Goal: Task Accomplishment & Management: Manage account settings

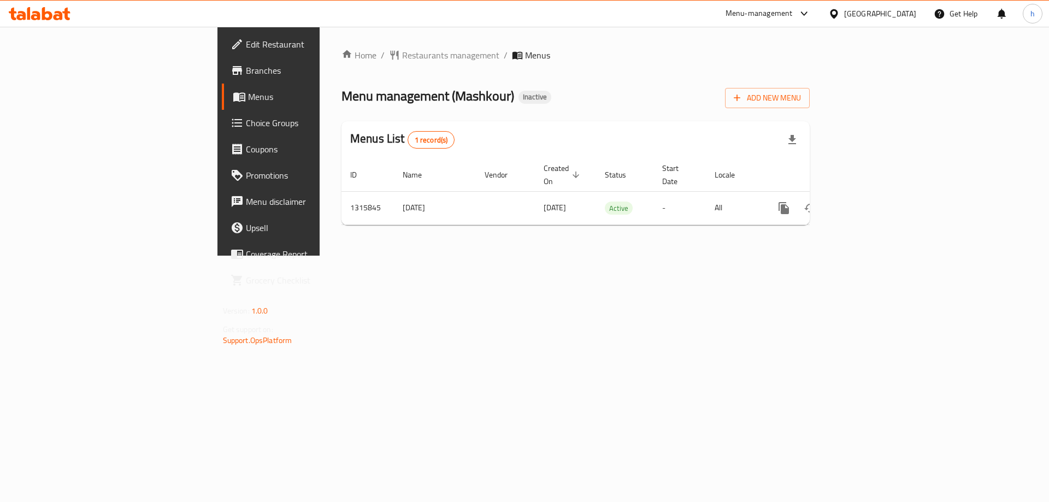
click at [832, 245] on div "Home / Restaurants management / Menus Menu management ( Mashkour ) Inactive Add…" at bounding box center [576, 141] width 512 height 229
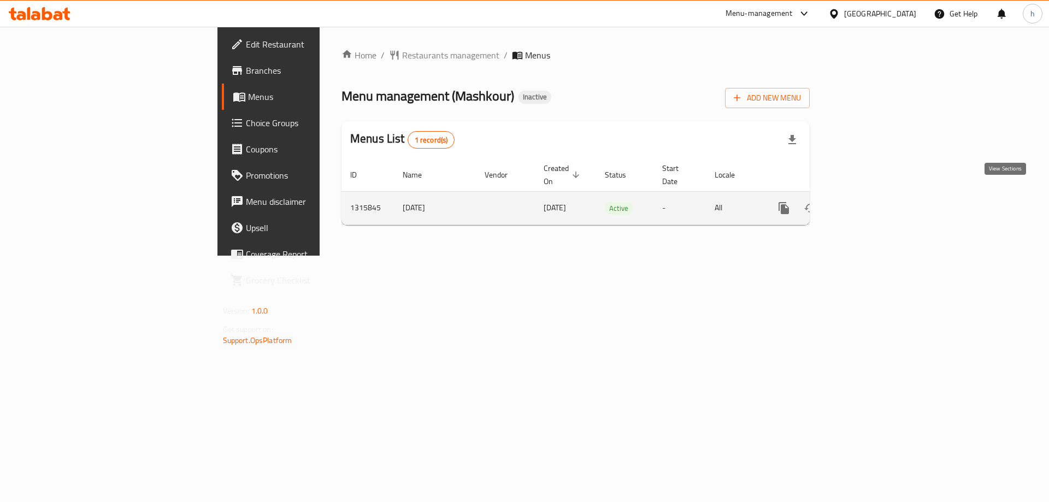
click at [868, 203] on icon "enhanced table" at bounding box center [863, 208] width 10 height 10
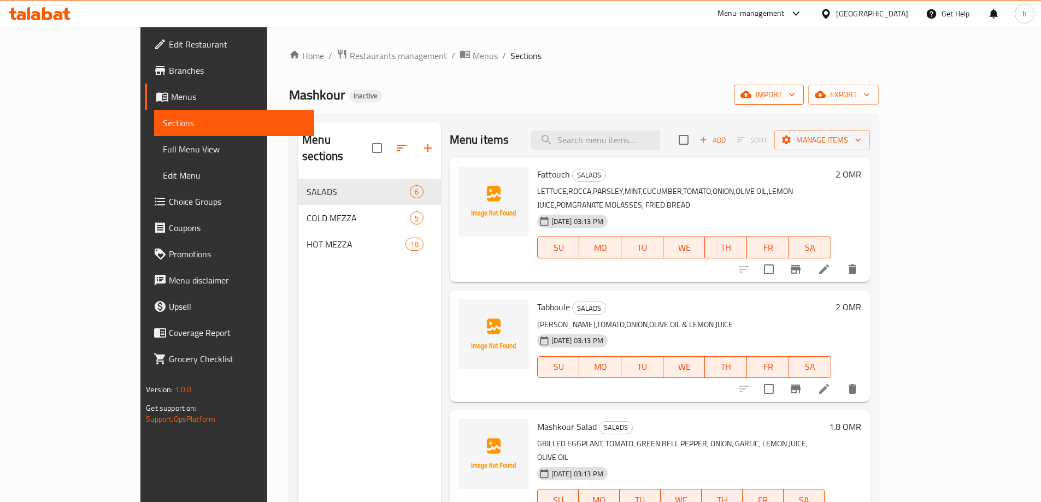
click at [795, 93] on span "import" at bounding box center [769, 95] width 52 height 14
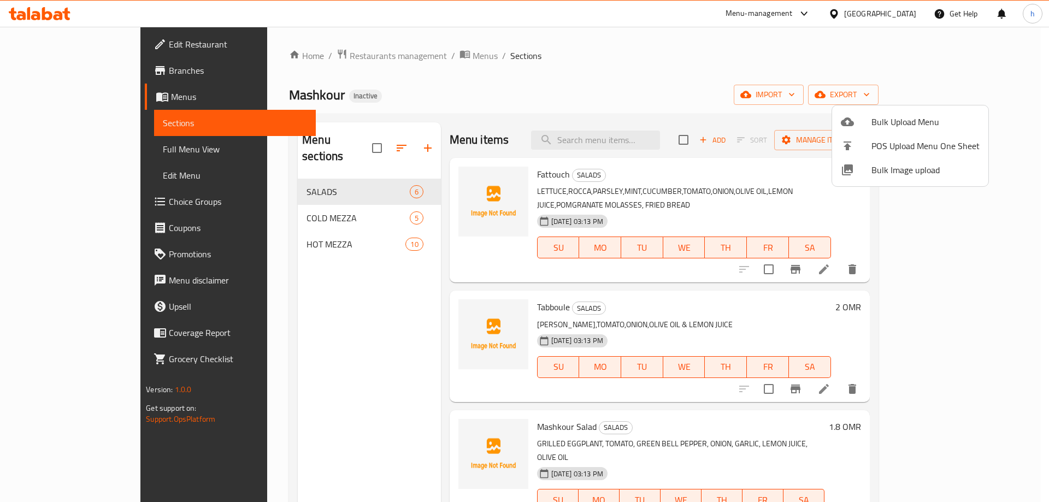
click at [903, 125] on span "Bulk Upload Menu" at bounding box center [926, 121] width 108 height 13
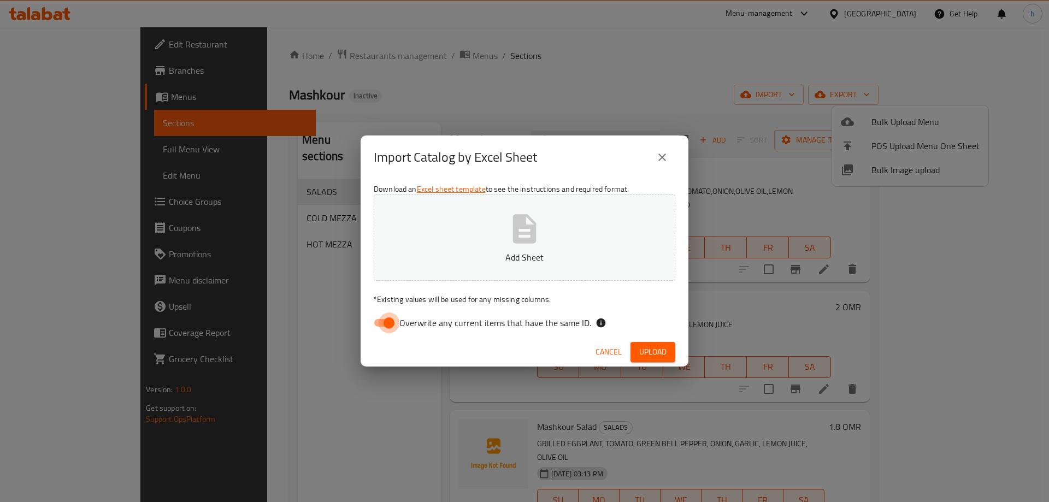
click at [391, 324] on input "Overwrite any current items that have the same ID." at bounding box center [389, 323] width 62 height 21
checkbox input "false"
click at [648, 356] on span "Upload" at bounding box center [652, 352] width 27 height 14
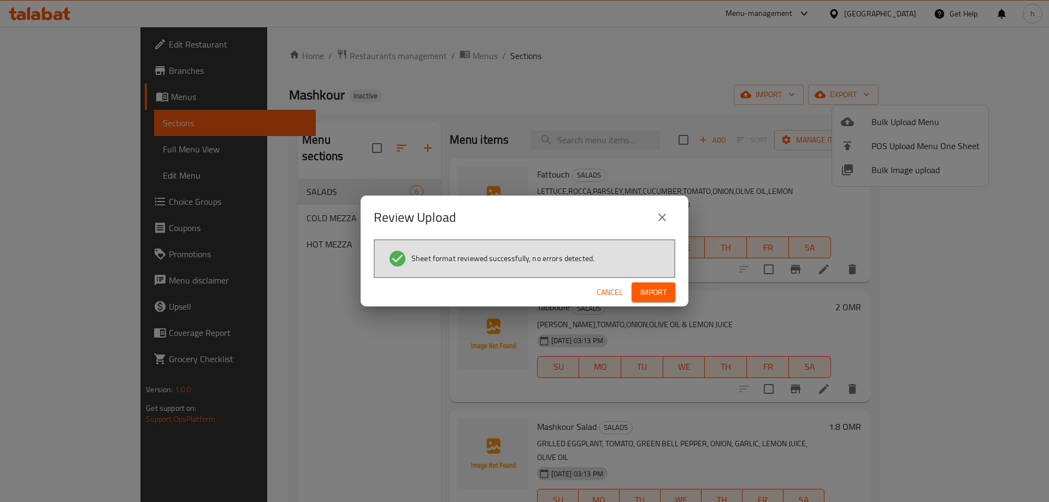
click at [656, 290] on span "Import" at bounding box center [654, 293] width 26 height 14
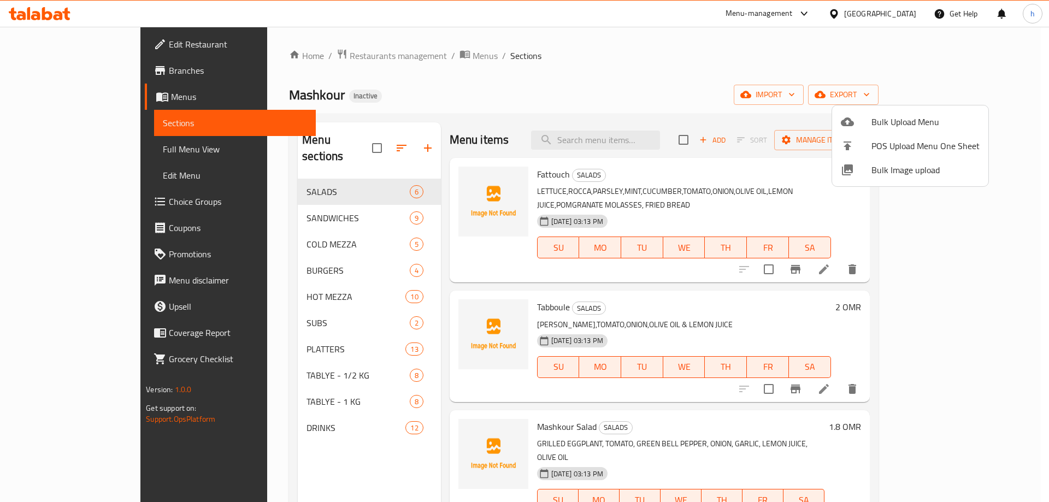
click at [283, 254] on div at bounding box center [524, 251] width 1049 height 502
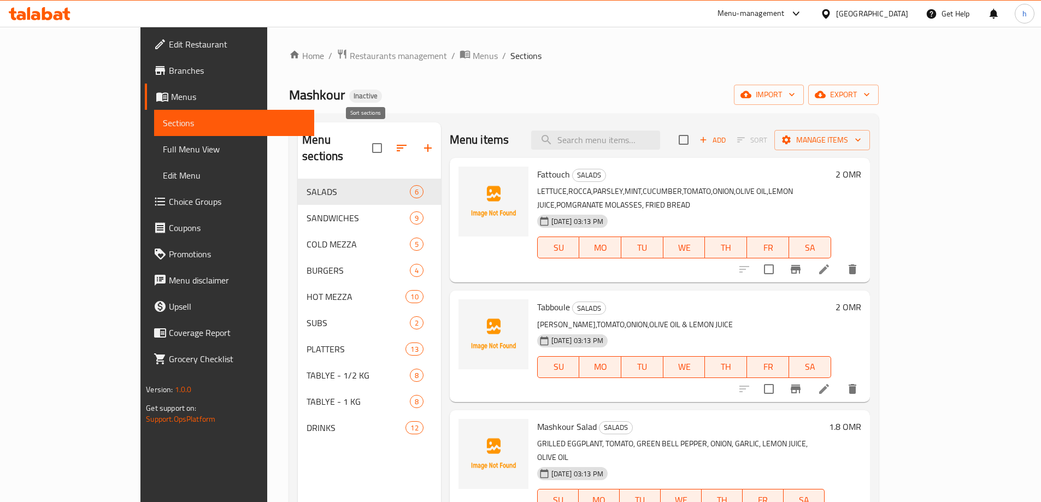
click at [395, 142] on icon "button" at bounding box center [401, 148] width 13 height 13
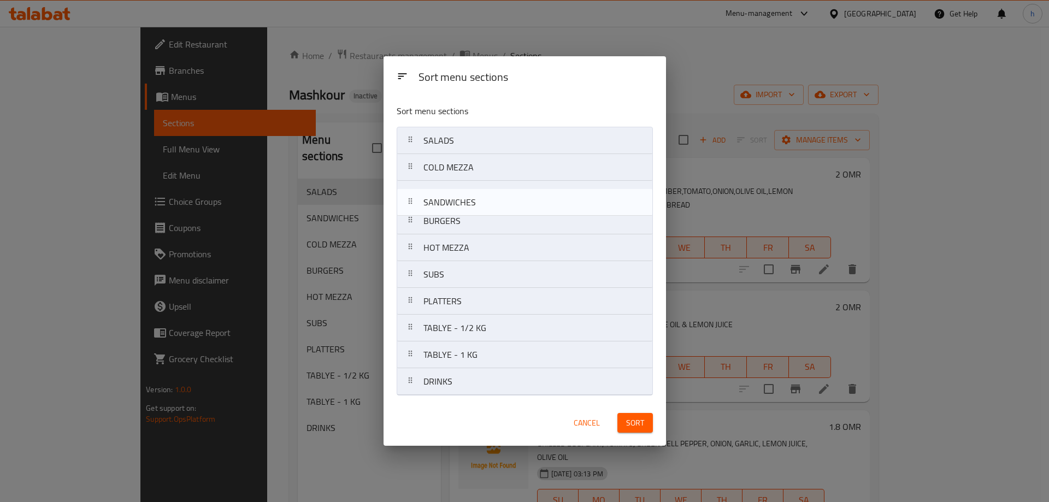
drag, startPoint x: 412, startPoint y: 170, endPoint x: 412, endPoint y: 208, distance: 38.3
click at [412, 208] on nav "SALADS SANDWICHES COLD MEZZA BURGERS HOT MEZZA SUBS PLATTERS TABLYE - 1/2 KG TA…" at bounding box center [525, 261] width 256 height 269
drag, startPoint x: 415, startPoint y: 252, endPoint x: 406, endPoint y: 195, distance: 57.6
click at [406, 195] on nav "SALADS COLD MEZZA SANDWICHES BURGERS HOT MEZZA SUBS PLATTERS TABLYE - 1/2 KG TA…" at bounding box center [525, 261] width 256 height 269
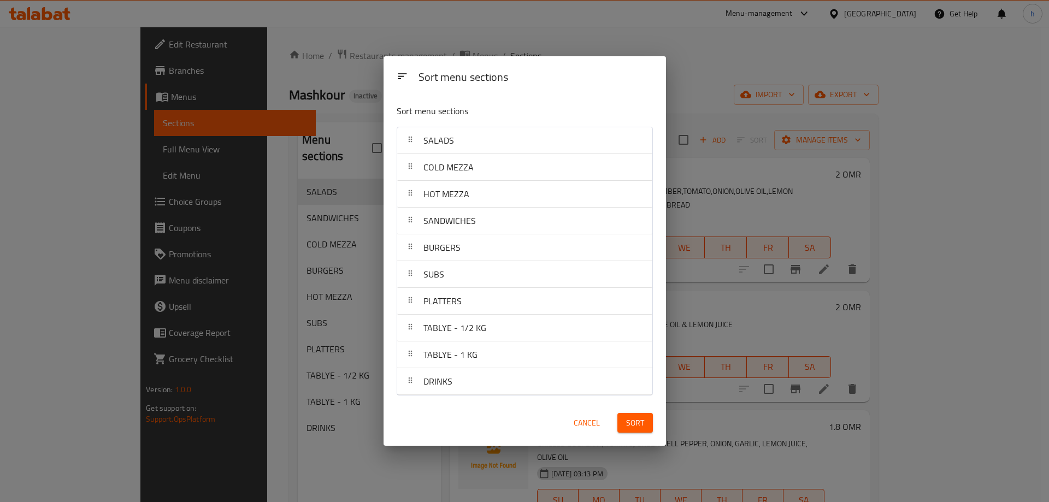
click at [631, 420] on span "Sort" at bounding box center [635, 423] width 18 height 14
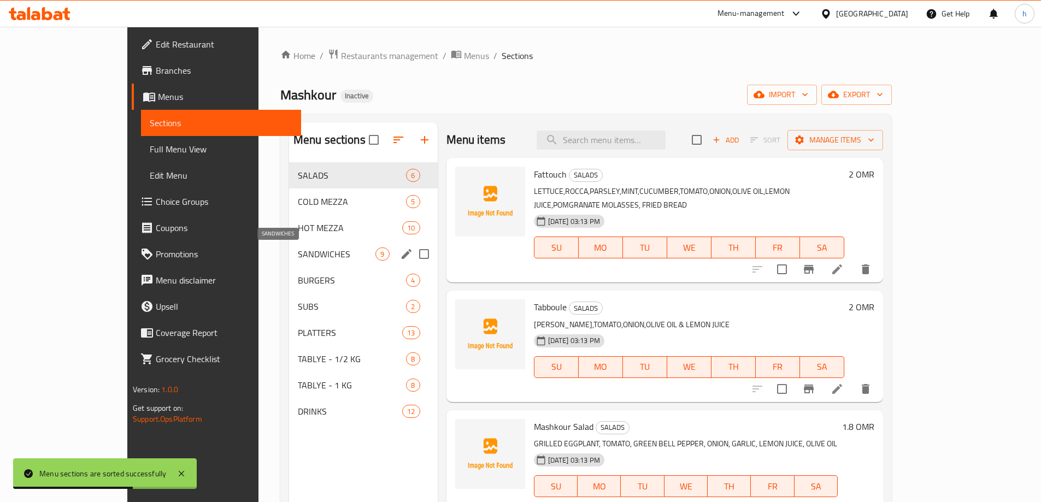
click at [298, 252] on span "SANDWICHES" at bounding box center [337, 254] width 78 height 13
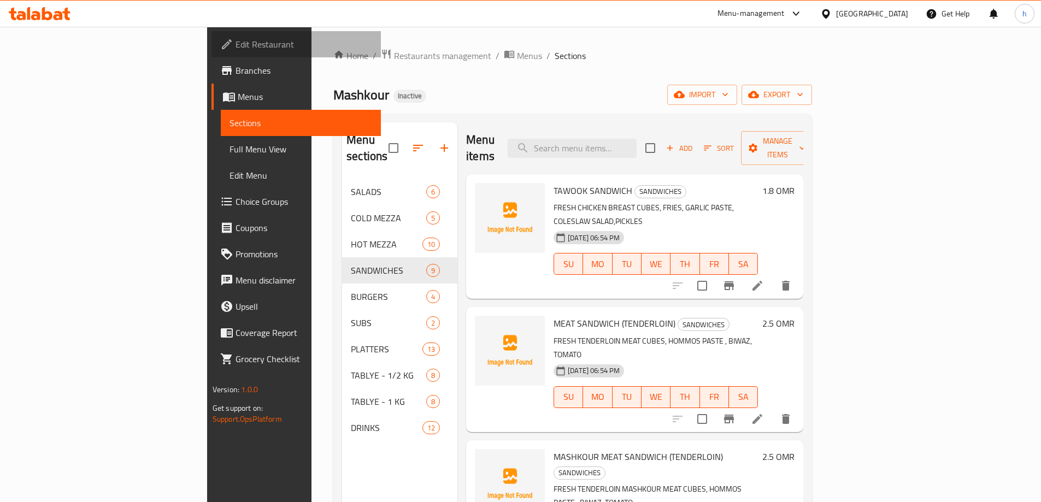
click at [236, 46] on span "Edit Restaurant" at bounding box center [304, 44] width 137 height 13
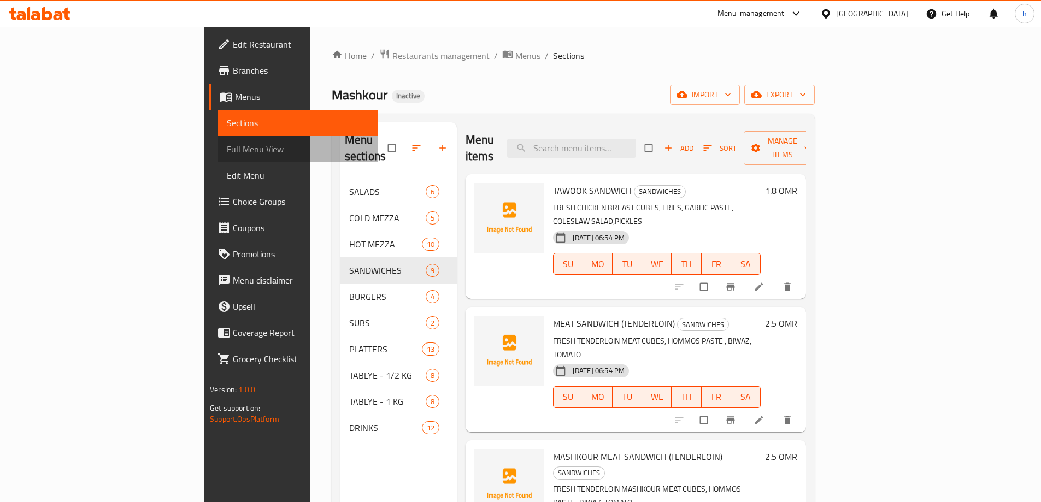
click at [227, 152] on span "Full Menu View" at bounding box center [298, 149] width 143 height 13
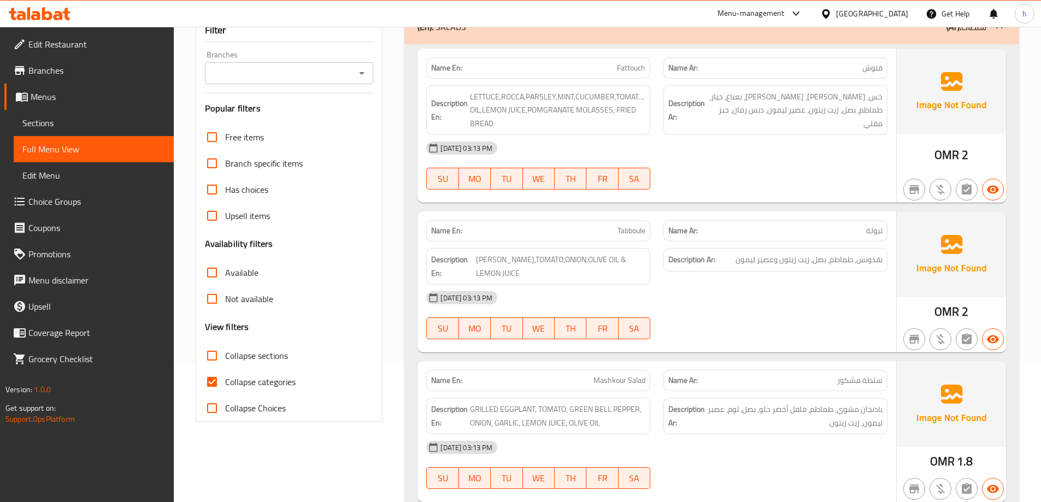
scroll to position [164, 0]
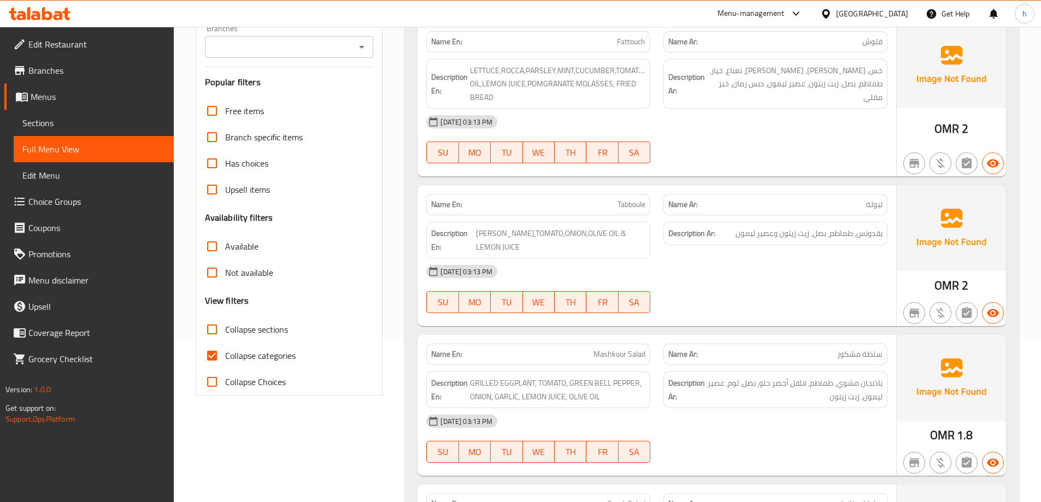
click at [215, 354] on input "Collapse categories" at bounding box center [212, 356] width 26 height 26
checkbox input "false"
click at [211, 328] on input "Collapse sections" at bounding box center [212, 329] width 26 height 26
checkbox input "true"
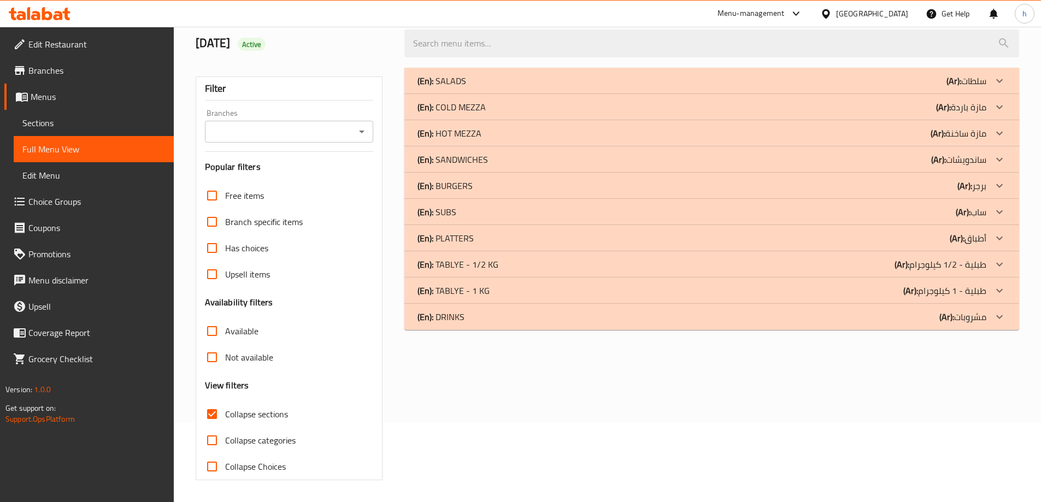
scroll to position [79, 0]
click at [458, 161] on p "(En): SANDWICHES" at bounding box center [453, 159] width 71 height 13
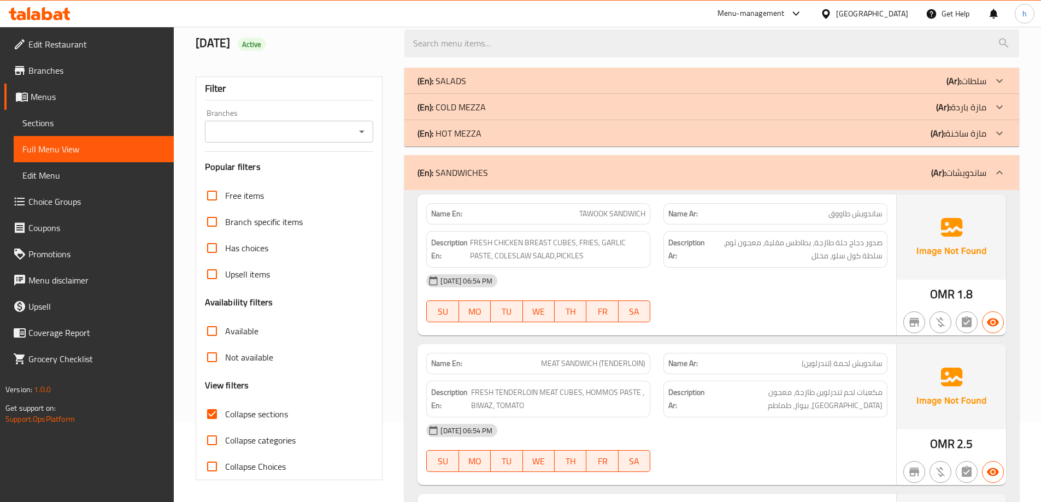
click at [845, 108] on div "(En): COLD MEZZA (Ar): مازة باردة" at bounding box center [702, 107] width 569 height 13
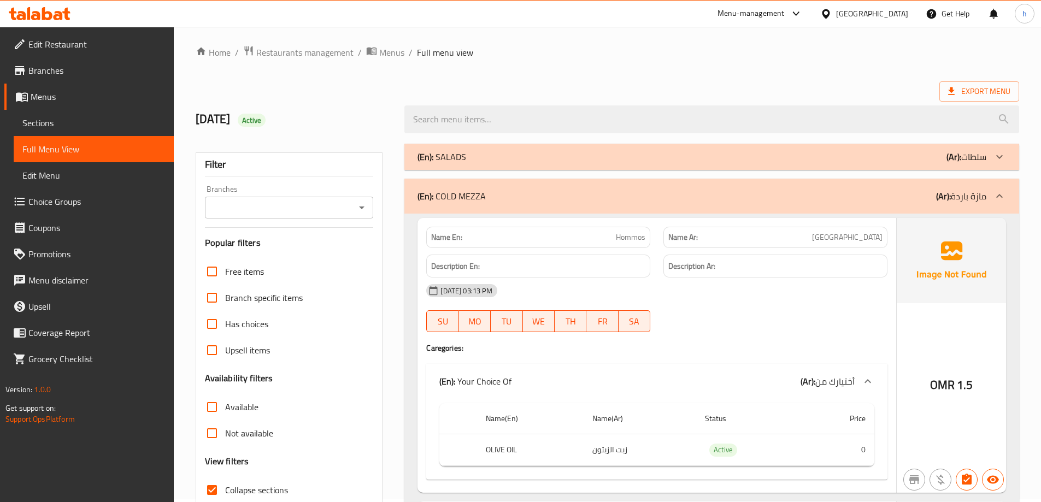
scroll to position [0, 0]
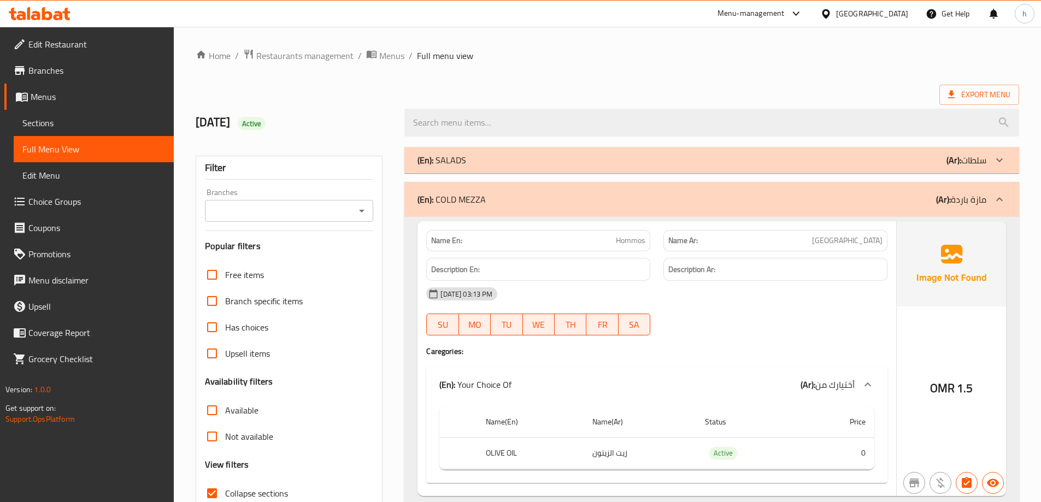
click at [855, 195] on div "(En): COLD MEZZA (Ar): مازة باردة" at bounding box center [702, 199] width 569 height 13
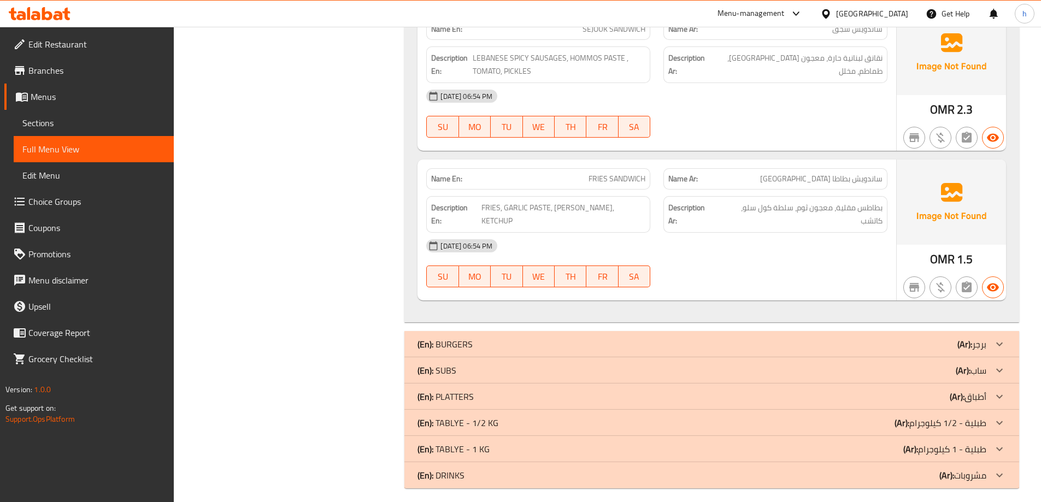
scroll to position [1320, 0]
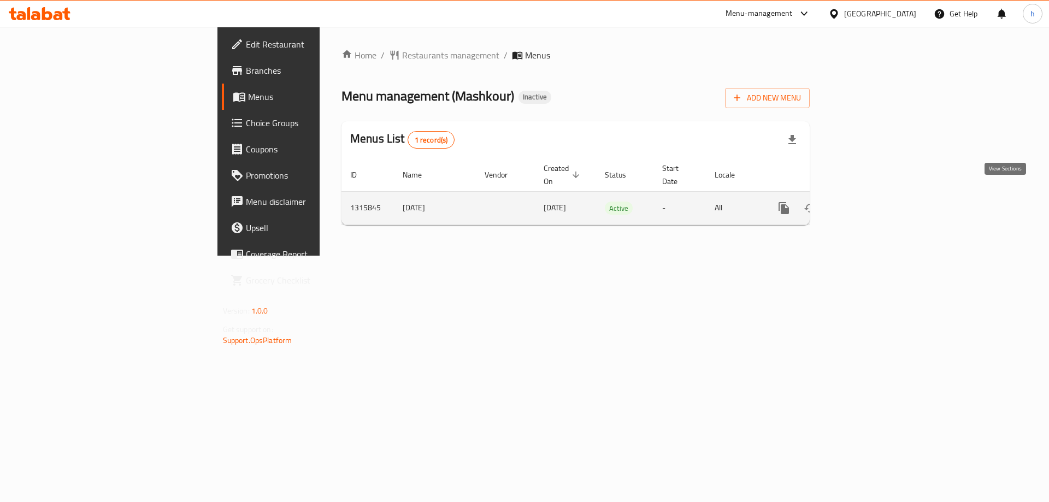
click at [876, 199] on link "enhanced table" at bounding box center [863, 208] width 26 height 26
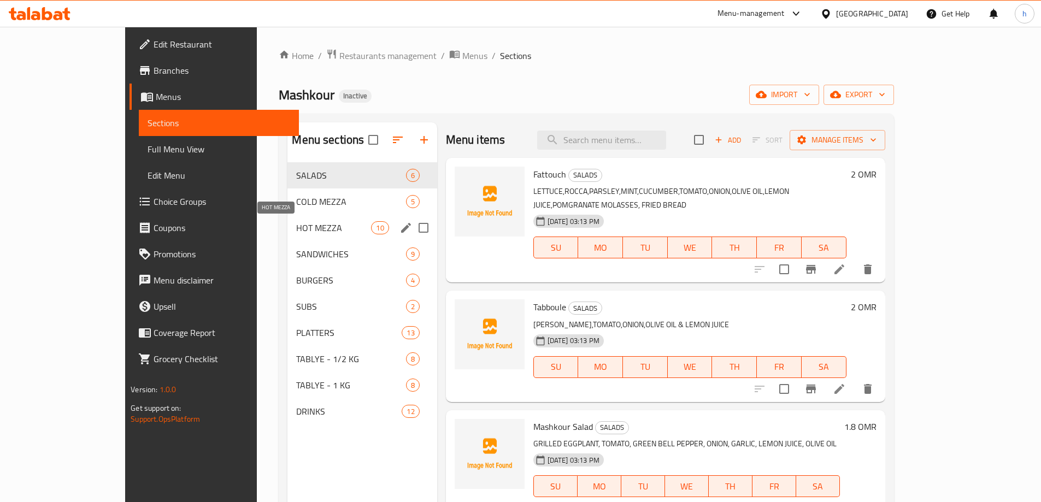
click at [296, 230] on span "HOT MEZZA" at bounding box center [333, 227] width 75 height 13
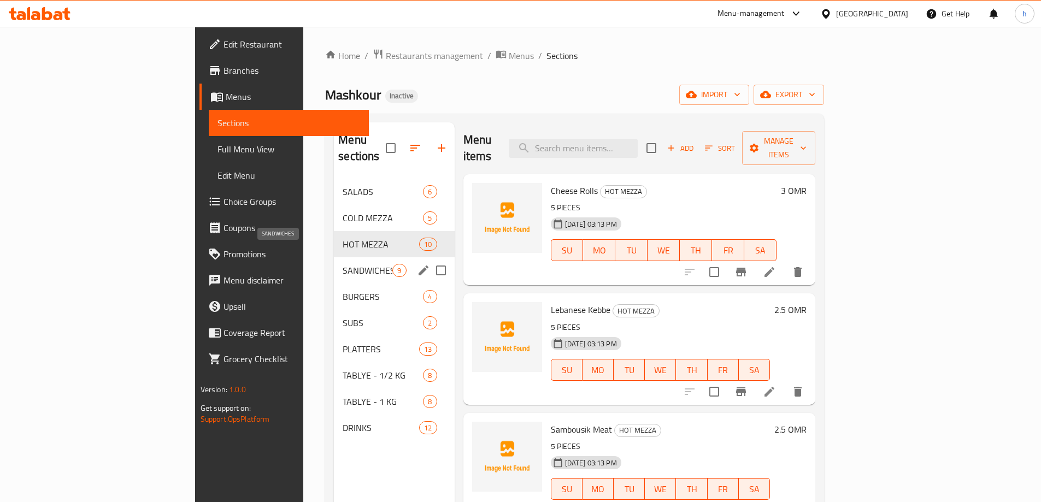
click at [343, 264] on span "SANDWICHES" at bounding box center [368, 270] width 50 height 13
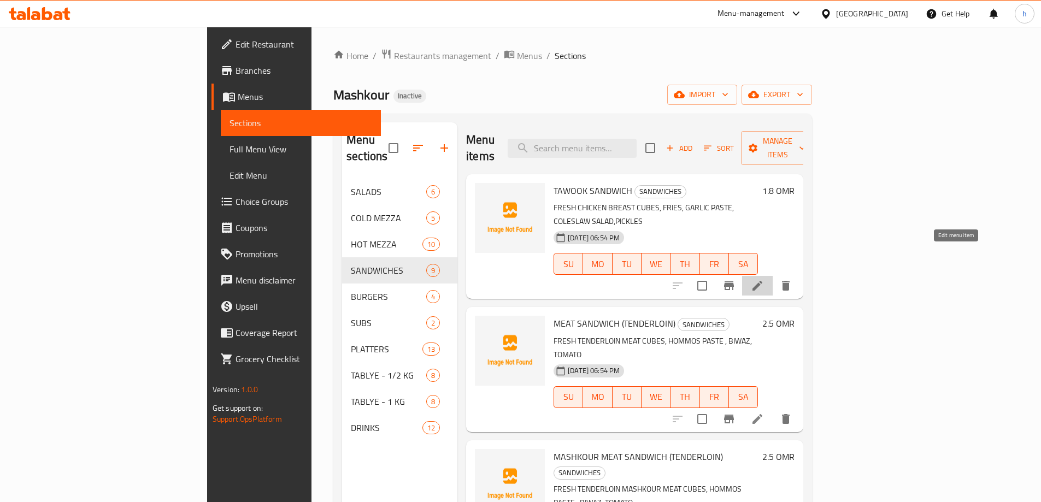
click at [764, 279] on icon at bounding box center [757, 285] width 13 height 13
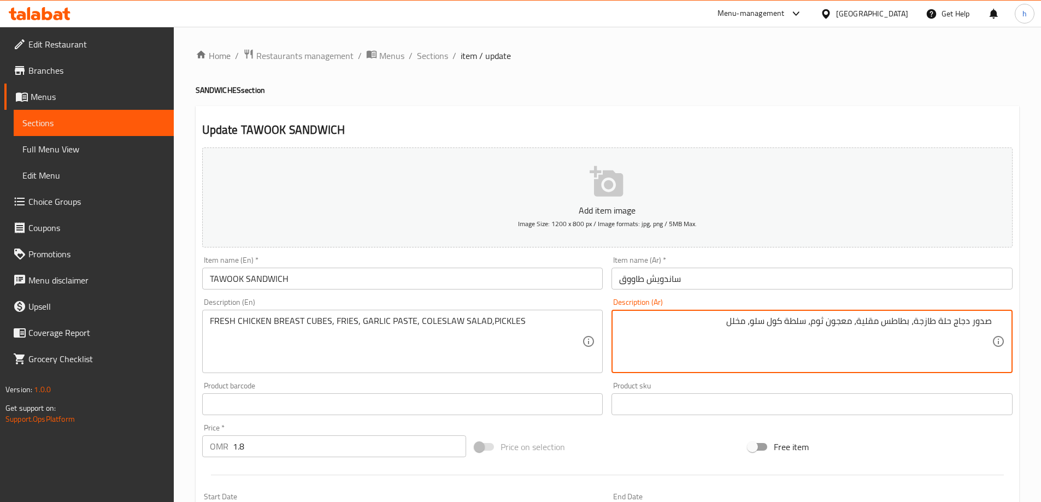
click at [942, 322] on textarea "صدور دجاج حلة طازجة، بطاطس مقلية، معجون ثوم، سلطة كول سلو، مخلل" at bounding box center [805, 342] width 373 height 52
drag, startPoint x: 952, startPoint y: 321, endPoint x: 935, endPoint y: 322, distance: 17.0
click at [935, 322] on textarea "صدور دجاج حلة طازجة، بطاطس مقلية، معجون ثوم، سلطة كول سلو، مخلل" at bounding box center [805, 342] width 373 height 52
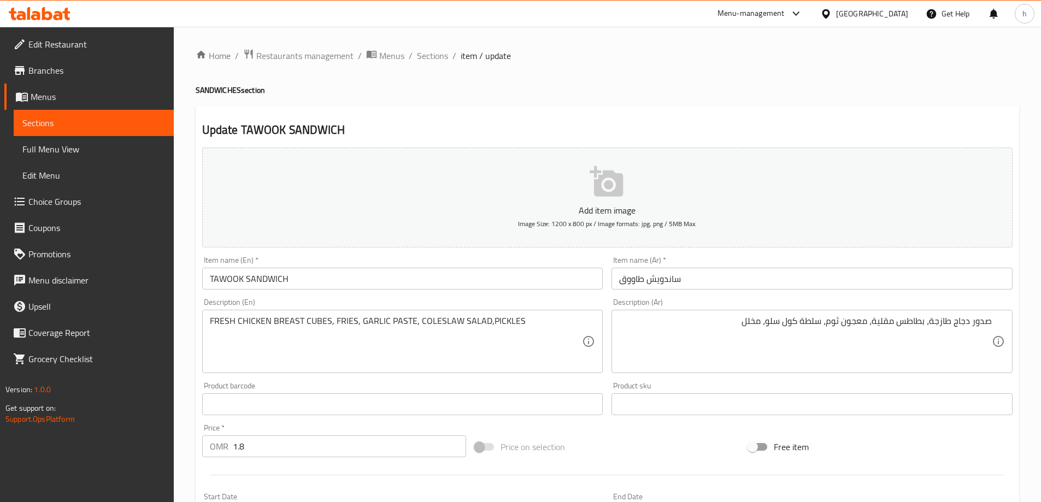
click at [993, 321] on div "صدور دجاج طازجة، بطاطس مقلية، معجون ثوم، سلطة كول سلو، مخلل Description (Ar)" at bounding box center [812, 341] width 401 height 63
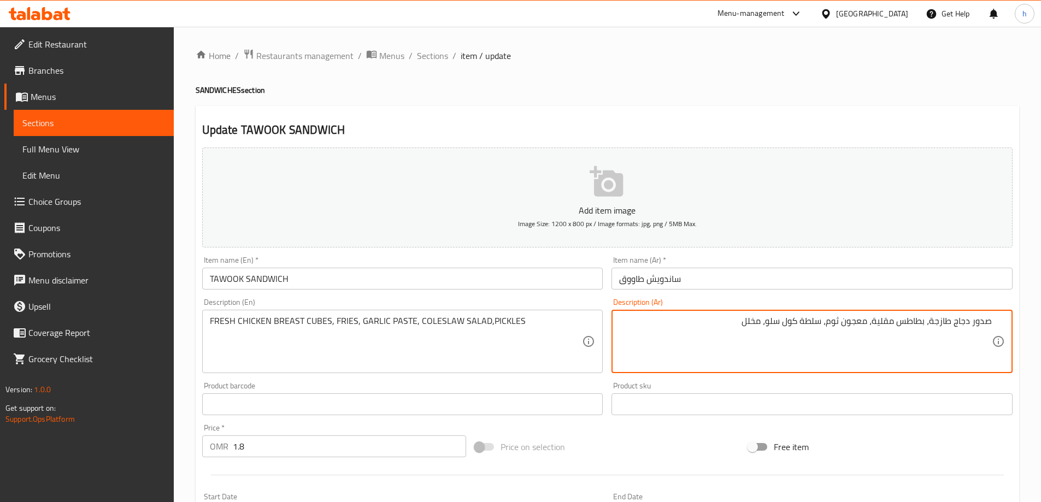
click at [989, 325] on textarea "صدور دجاج طازجة، بطاطس مقلية، معجون ثوم، سلطة كول سلو، مخلل" at bounding box center [805, 342] width 373 height 52
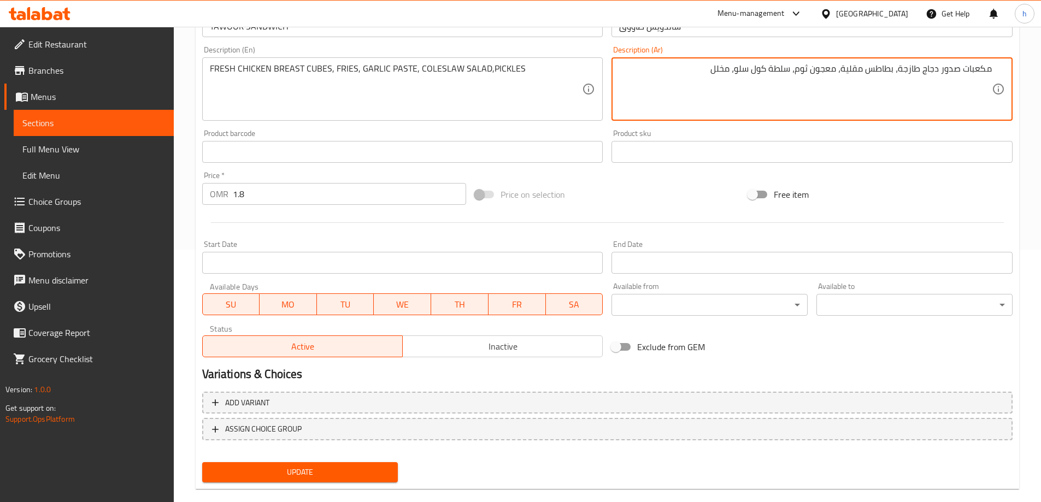
scroll to position [270, 0]
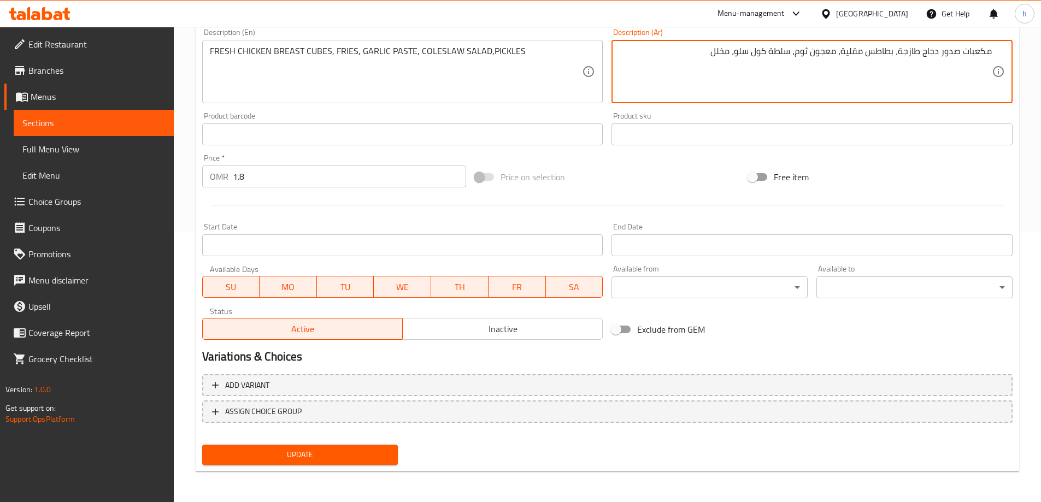
type textarea "مكعبات صدور دجاج طازجة، بطاطس مقلية، معجون ثوم، سلطة كول سلو، مخلل"
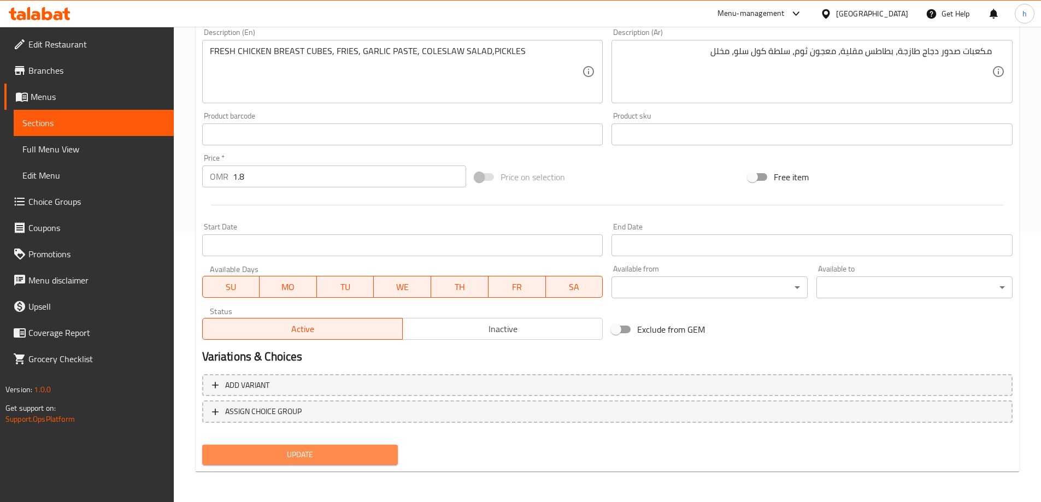
click at [249, 451] on span "Update" at bounding box center [300, 455] width 179 height 14
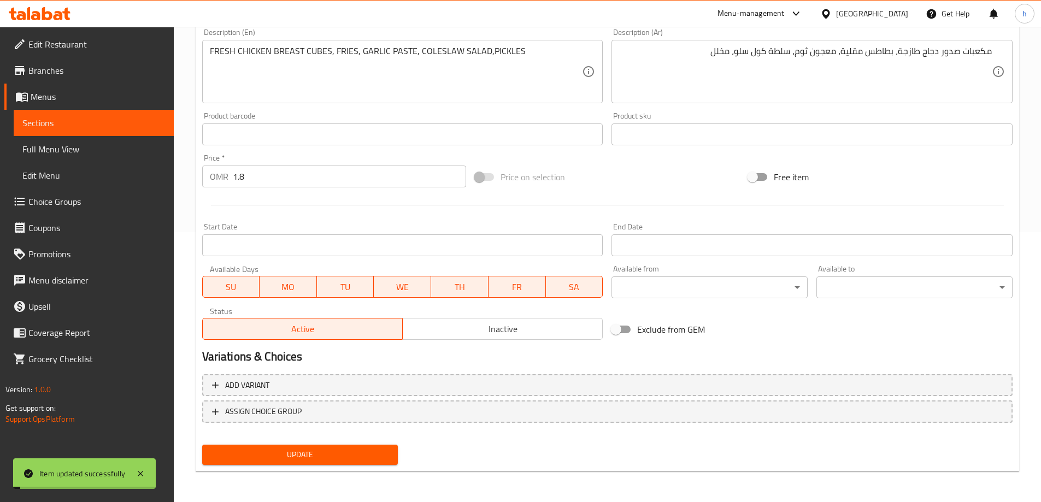
click at [90, 119] on span "Sections" at bounding box center [93, 122] width 143 height 13
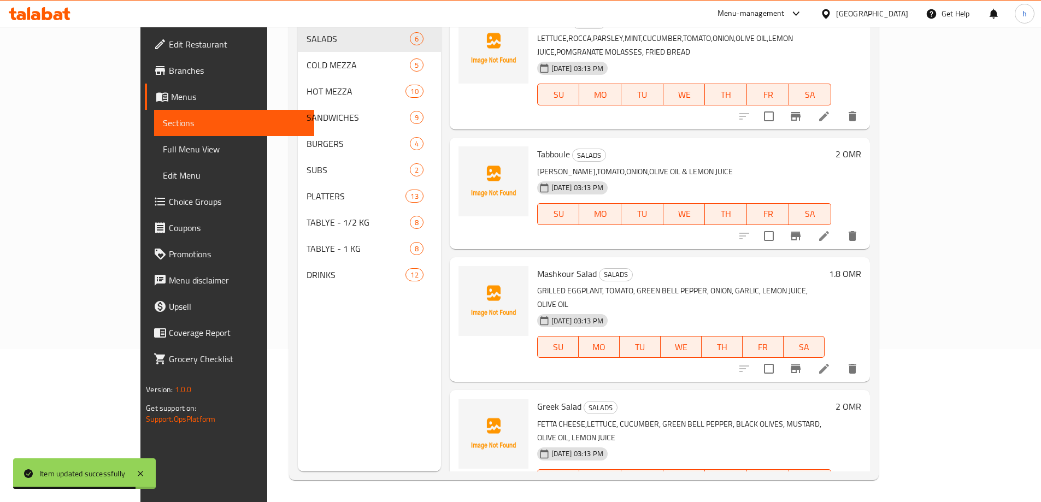
scroll to position [55, 0]
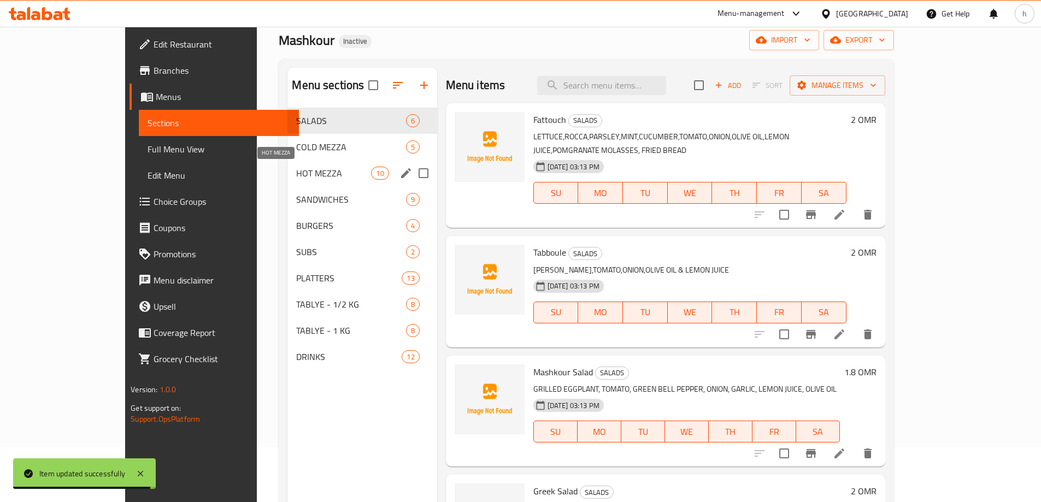
click at [324, 175] on span "HOT MEZZA" at bounding box center [333, 173] width 75 height 13
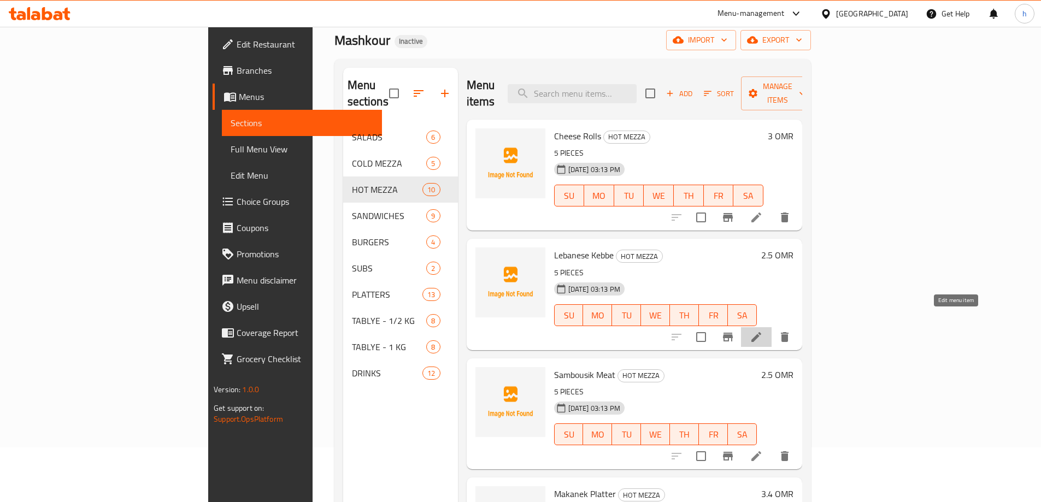
click at [763, 331] on icon at bounding box center [756, 337] width 13 height 13
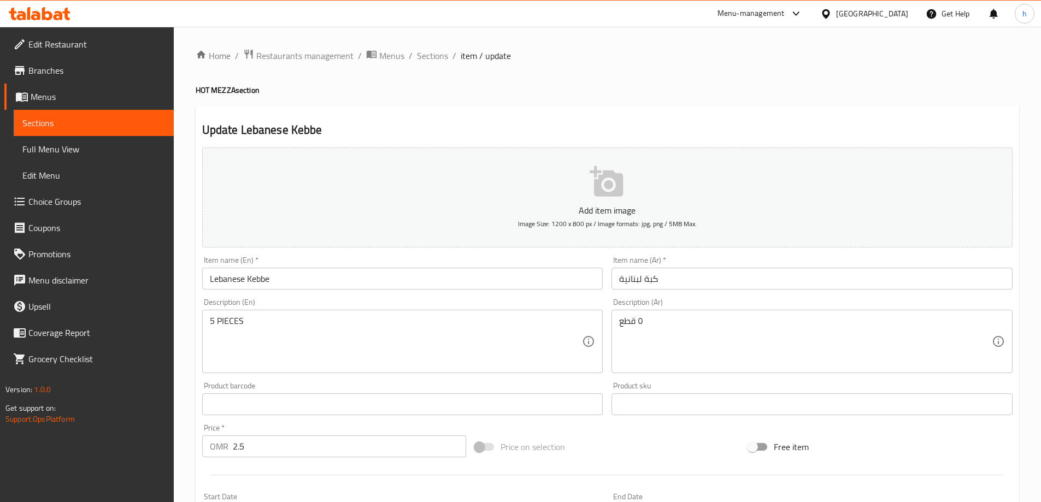
click at [98, 125] on span "Sections" at bounding box center [93, 122] width 143 height 13
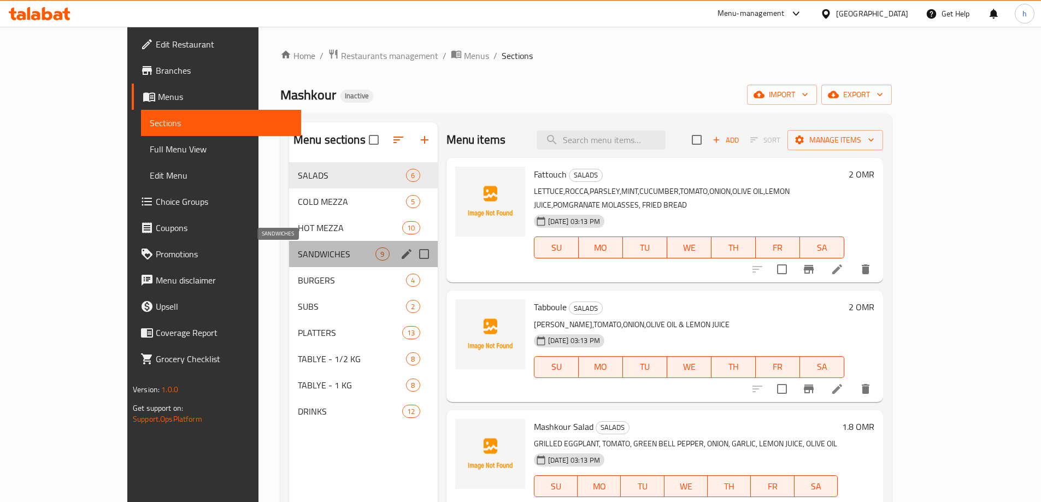
click at [298, 252] on span "SANDWICHES" at bounding box center [337, 254] width 78 height 13
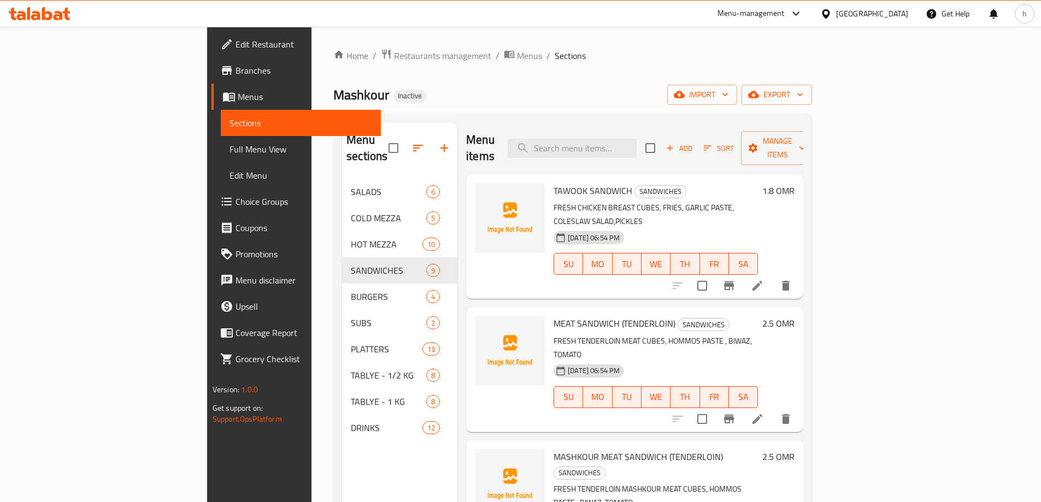
click at [764, 413] on icon at bounding box center [757, 419] width 13 height 13
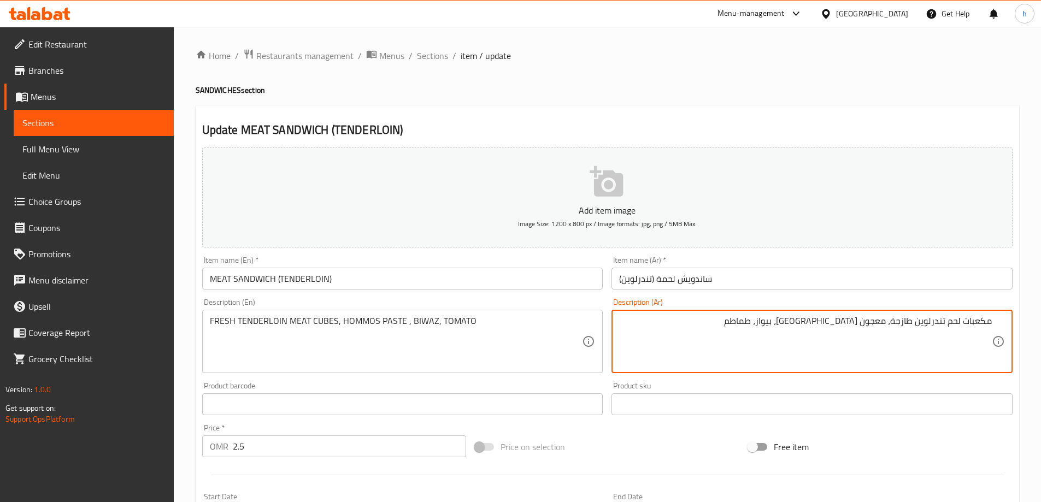
click at [903, 321] on textarea "مكعبات لحم تندرلوين طازجة، معجون [GEOGRAPHIC_DATA]، بيواز، طماطم" at bounding box center [805, 342] width 373 height 52
click at [923, 324] on textarea "مكعبات لحم طازجةتندرلوين ، معجون حمص، بيواز، طماطم" at bounding box center [805, 342] width 373 height 52
click at [890, 323] on textarea "مكعبات لحم طازجة تندرلوين ، معجون حمص، بيواز، طماطم" at bounding box center [805, 342] width 373 height 52
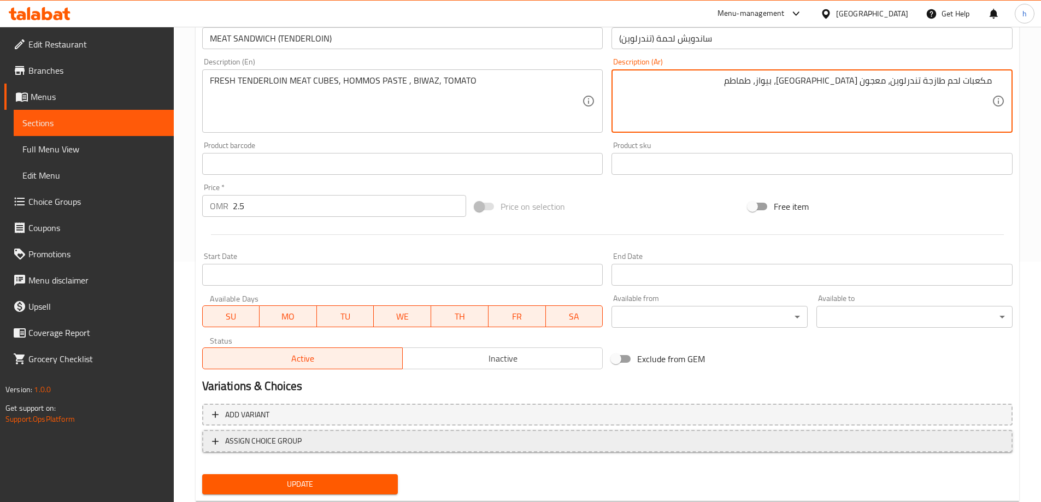
scroll to position [270, 0]
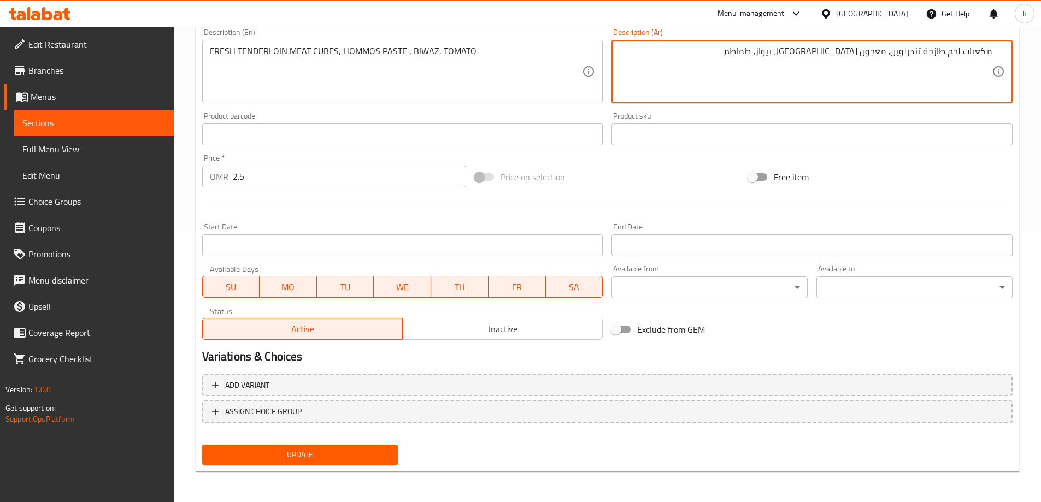
type textarea "مكعبات لحم طازجة تندرلوين، معجون حمص، بيواز، طماطم"
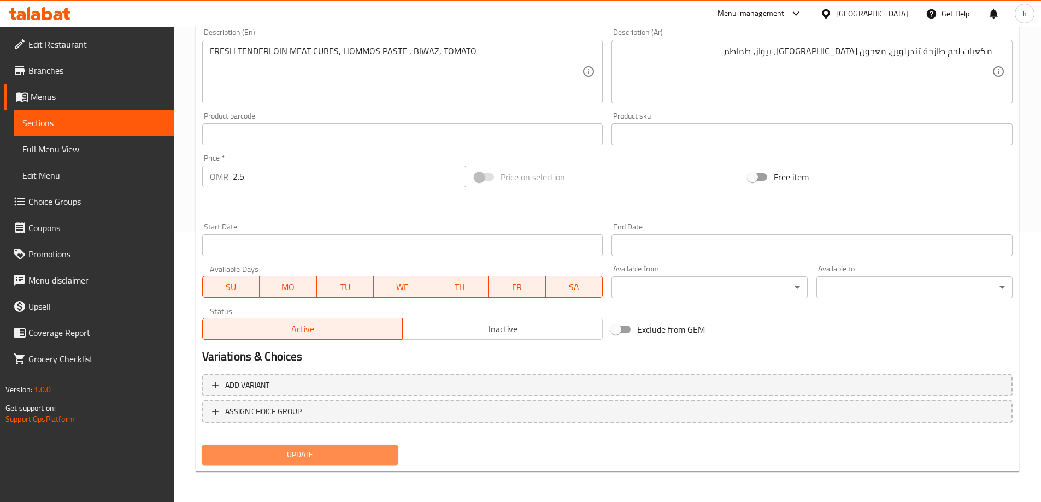
click at [364, 458] on span "Update" at bounding box center [300, 455] width 179 height 14
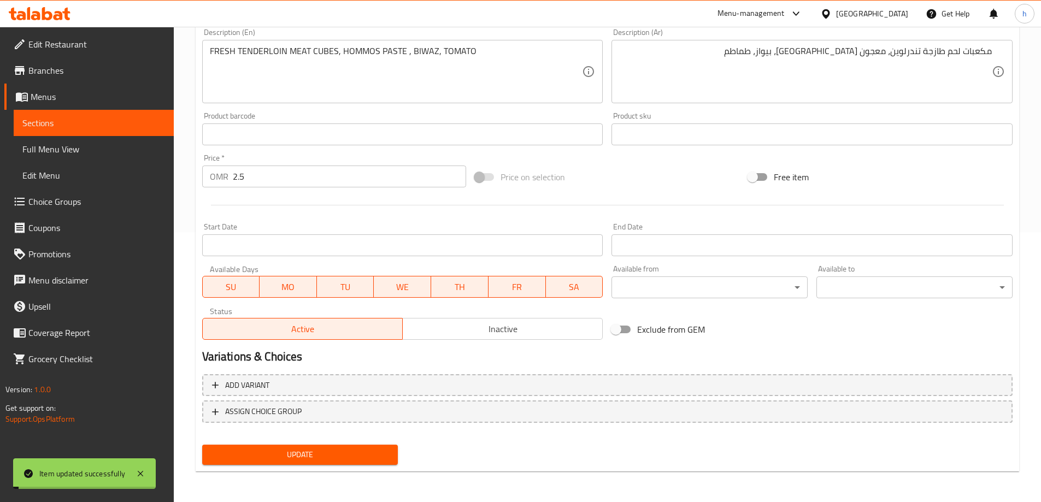
click at [114, 124] on span "Sections" at bounding box center [93, 122] width 143 height 13
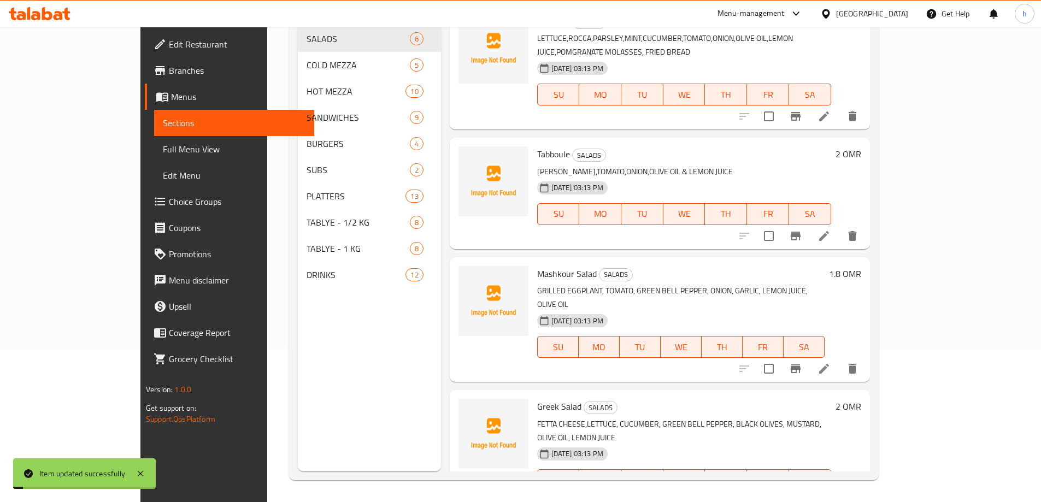
scroll to position [153, 0]
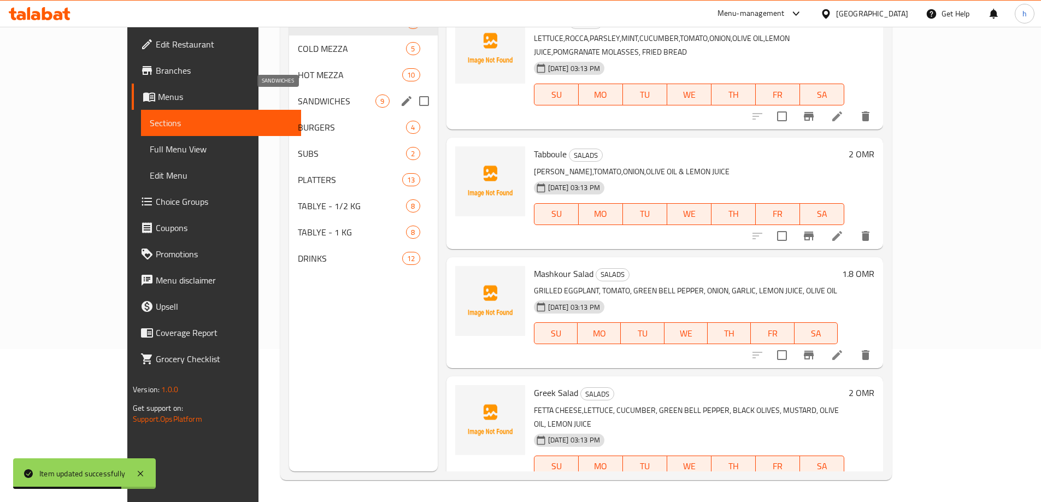
click at [298, 98] on span "SANDWICHES" at bounding box center [337, 101] width 78 height 13
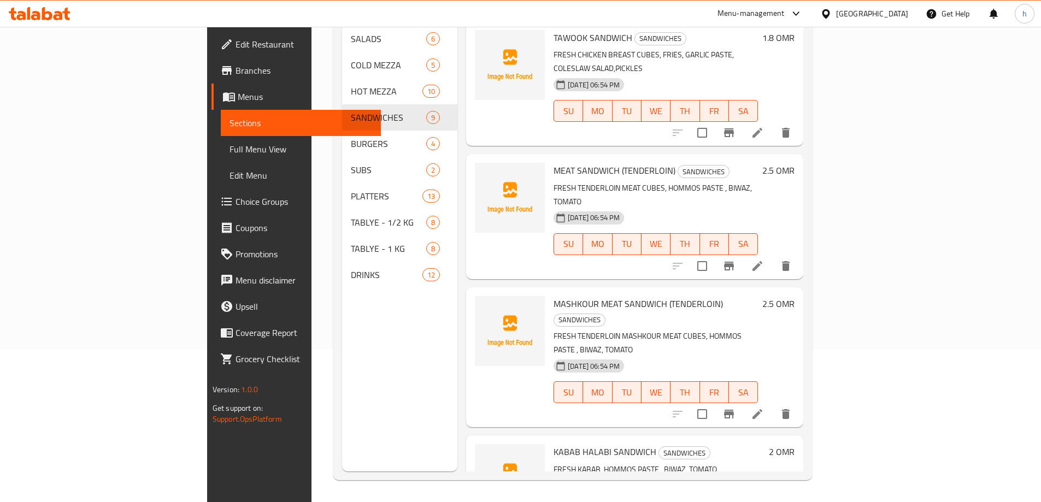
click at [773, 404] on li at bounding box center [757, 414] width 31 height 20
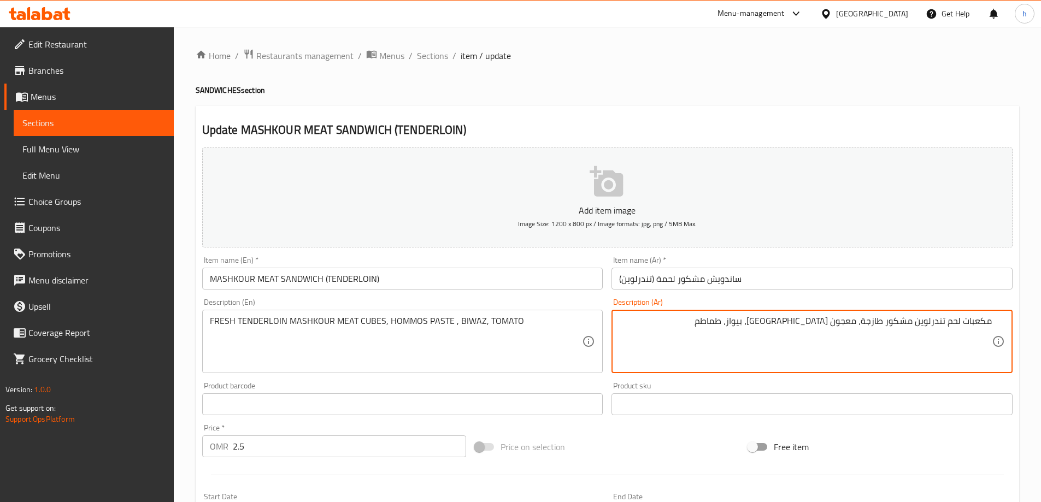
click at [869, 319] on textarea "مكعبات لحم تندرلوين مشكور طازجة، معجون [GEOGRAPHIC_DATA]، بيواز، طماطم" at bounding box center [805, 342] width 373 height 52
click at [922, 319] on textarea "مكعبات لحم طازجةتندرلوين مشكور ، معجون حمص، بيواز، طماطم" at bounding box center [805, 342] width 373 height 52
click at [923, 321] on textarea "مكعبات لحم طازجةتندرلوين مشكور ، معجون حمص، بيواز، طماطم" at bounding box center [805, 342] width 373 height 52
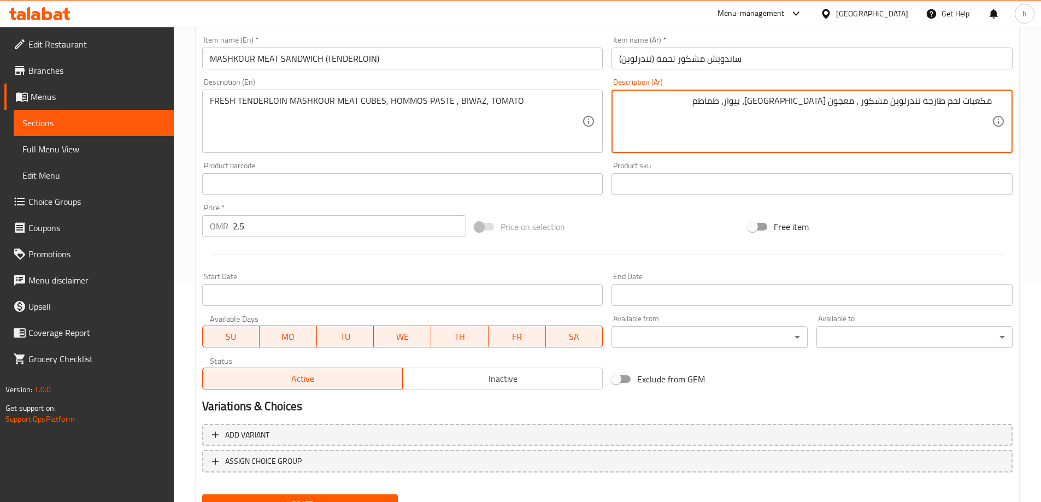
scroll to position [270, 0]
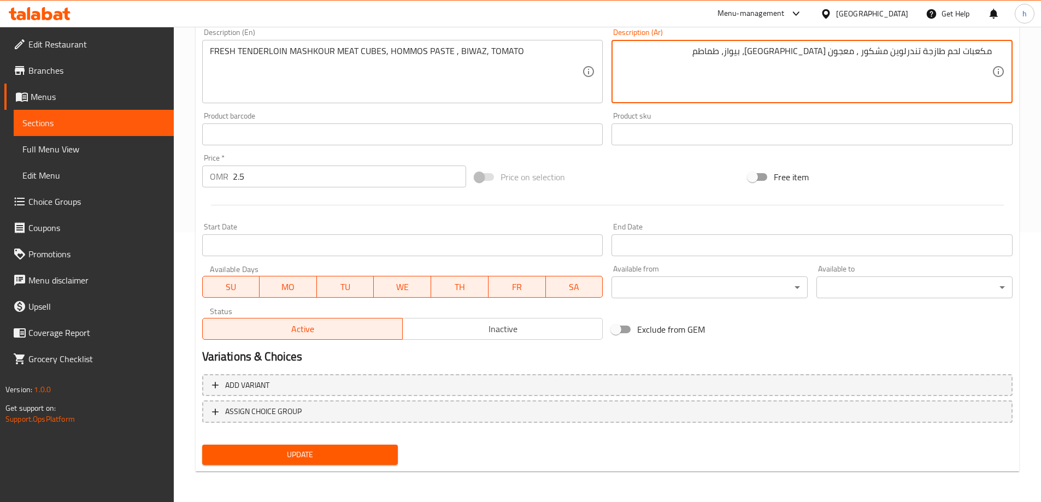
type textarea "مكعبات لحم طازجة تندرلوين مشكور ، معجون حمص، بيواز، طماطم"
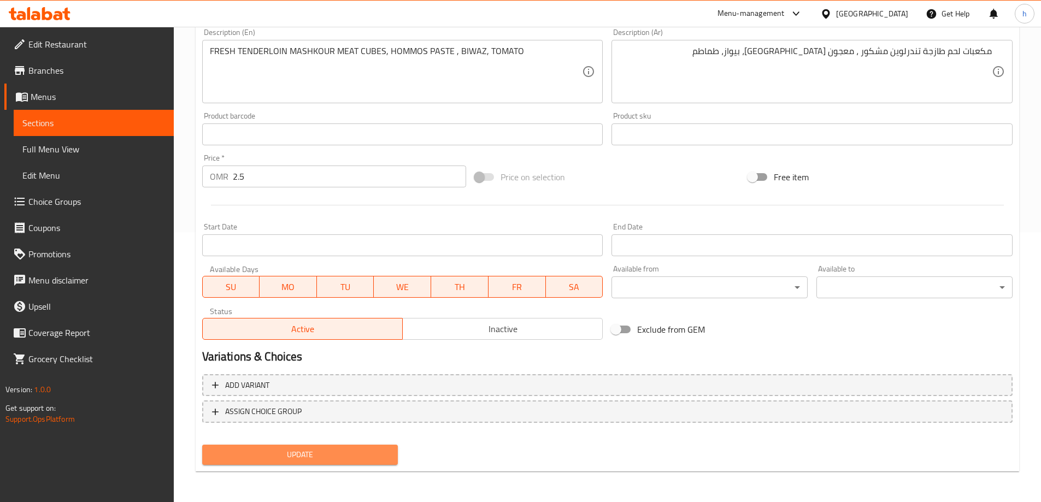
click at [313, 451] on span "Update" at bounding box center [300, 455] width 179 height 14
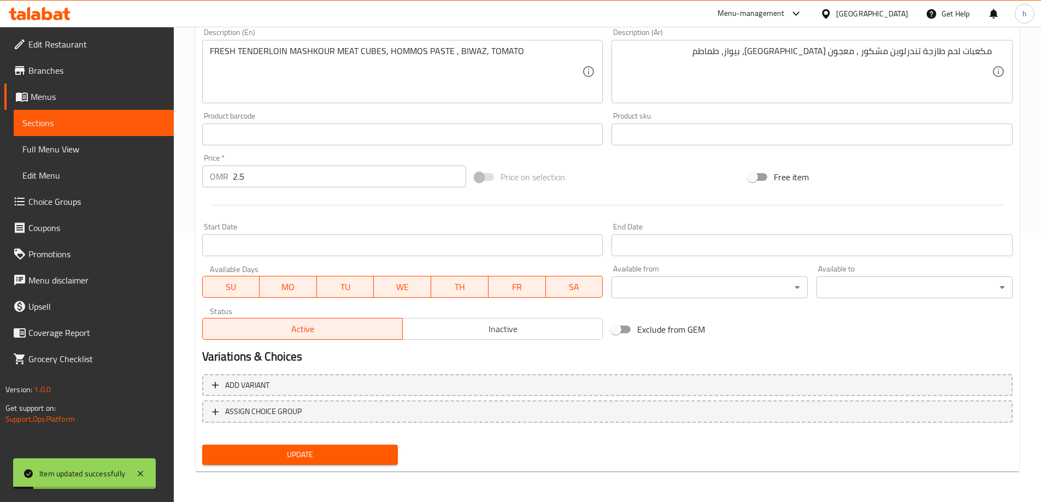
click at [116, 121] on span "Sections" at bounding box center [93, 122] width 143 height 13
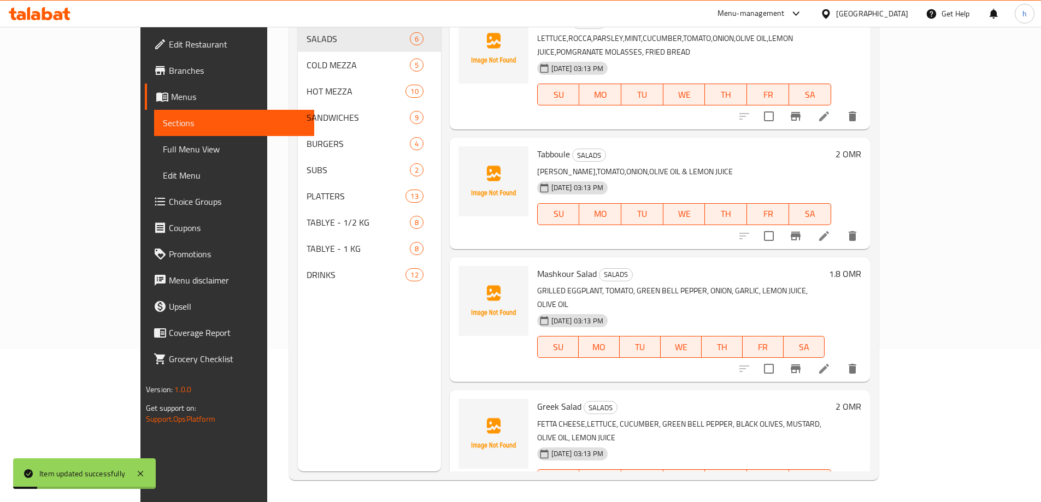
scroll to position [153, 0]
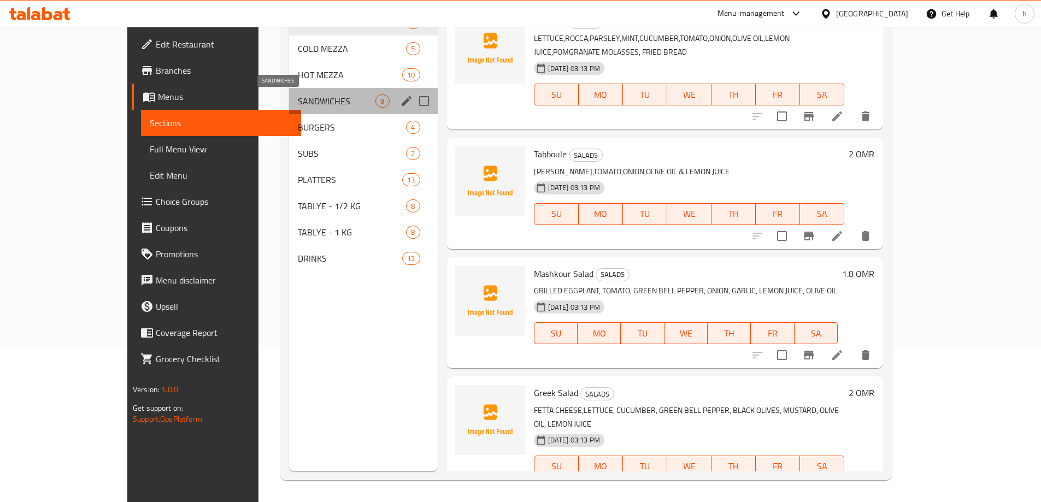
click at [307, 98] on span "SANDWICHES" at bounding box center [337, 101] width 78 height 13
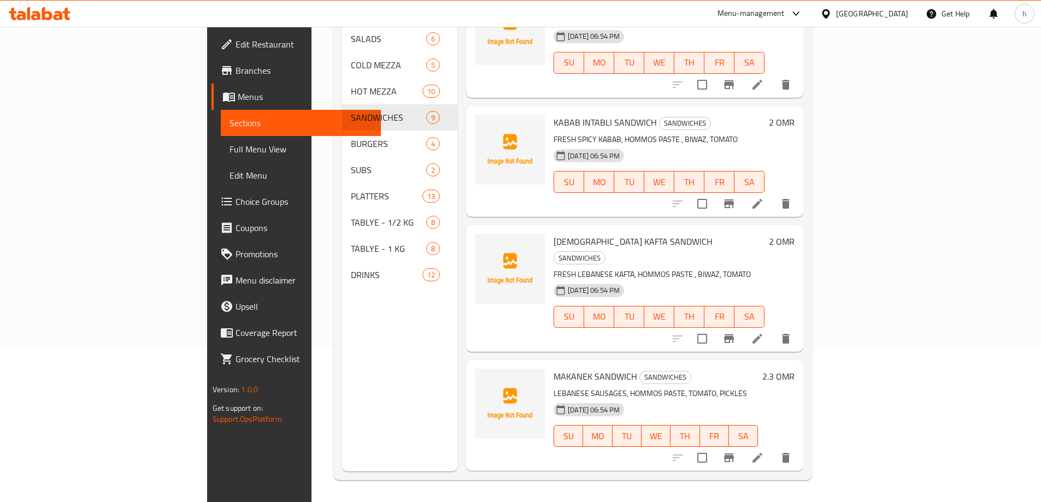
scroll to position [600, 0]
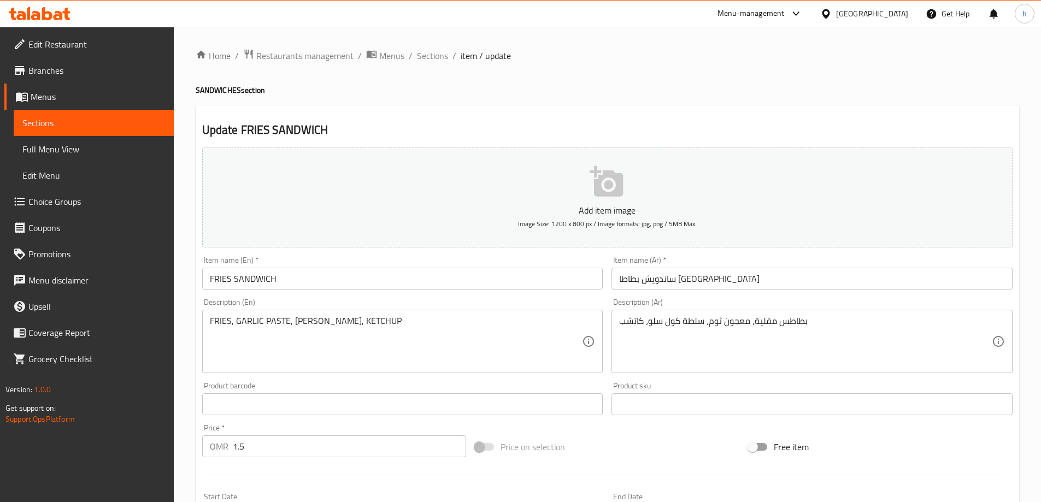
click at [643, 278] on input "ساندويش بطاطا مقلية" at bounding box center [812, 279] width 401 height 22
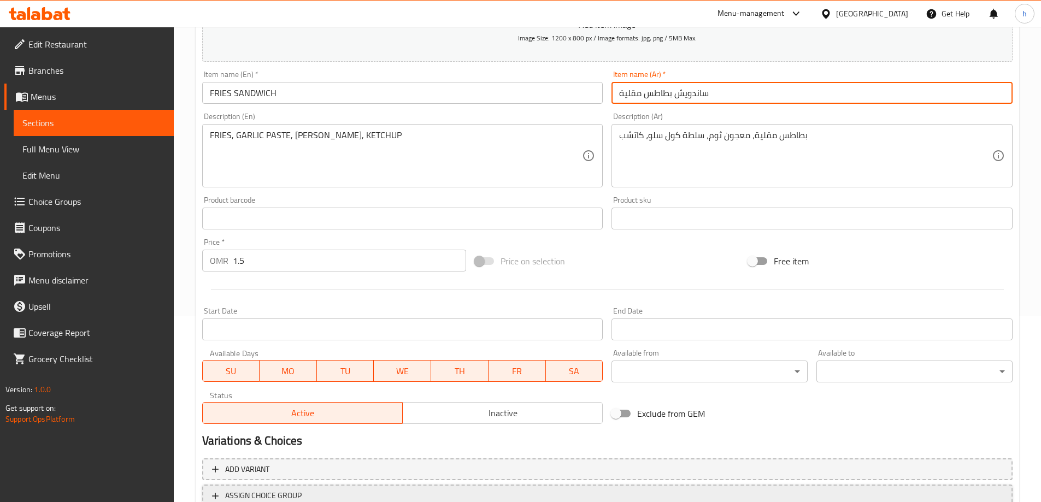
scroll to position [270, 0]
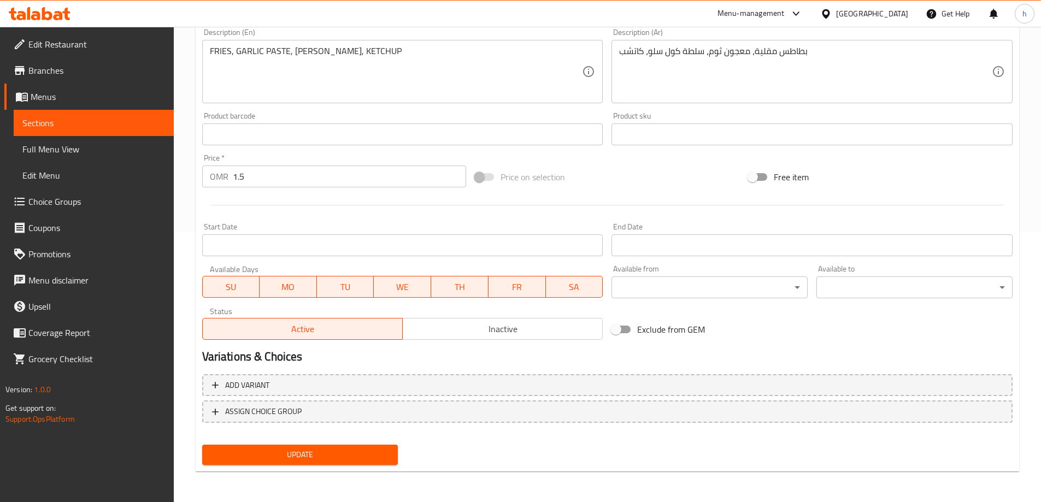
type input "ساندويش بطاطس مقلية"
click at [388, 454] on span "Update" at bounding box center [300, 455] width 179 height 14
click at [116, 121] on span "Sections" at bounding box center [93, 122] width 143 height 13
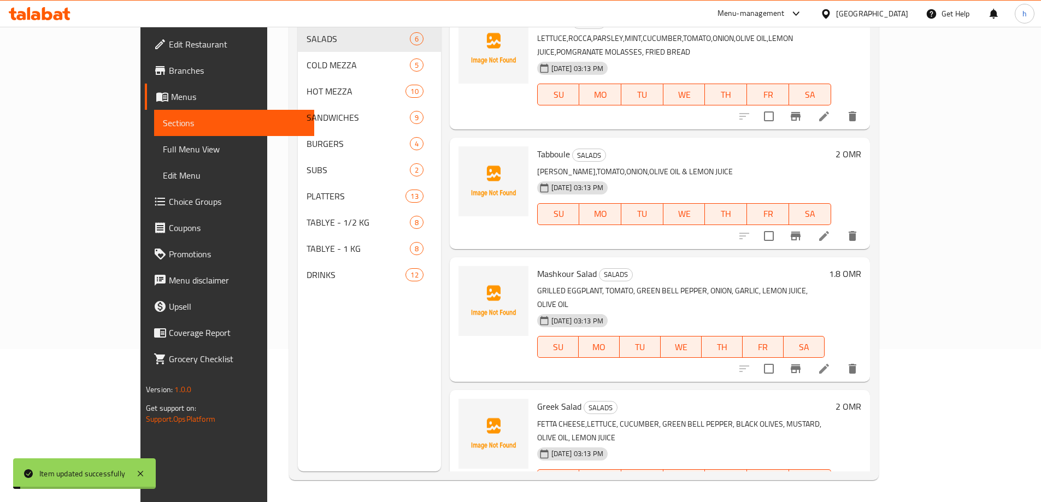
scroll to position [153, 0]
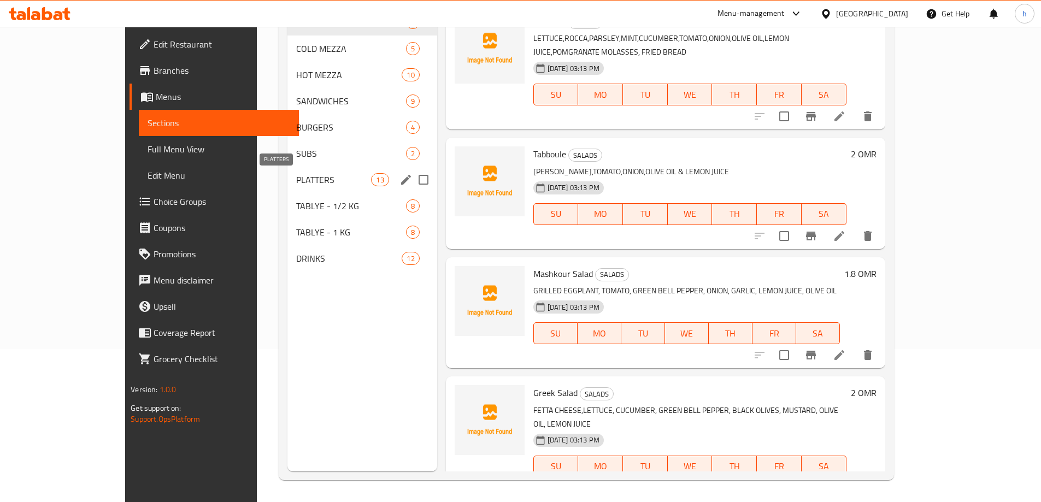
click at [314, 183] on span "PLATTERS" at bounding box center [333, 179] width 75 height 13
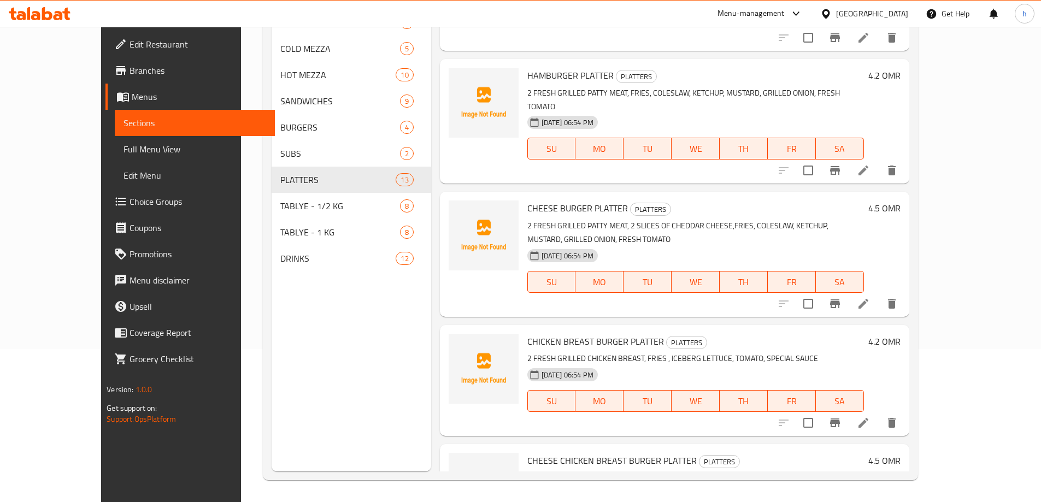
scroll to position [1093, 0]
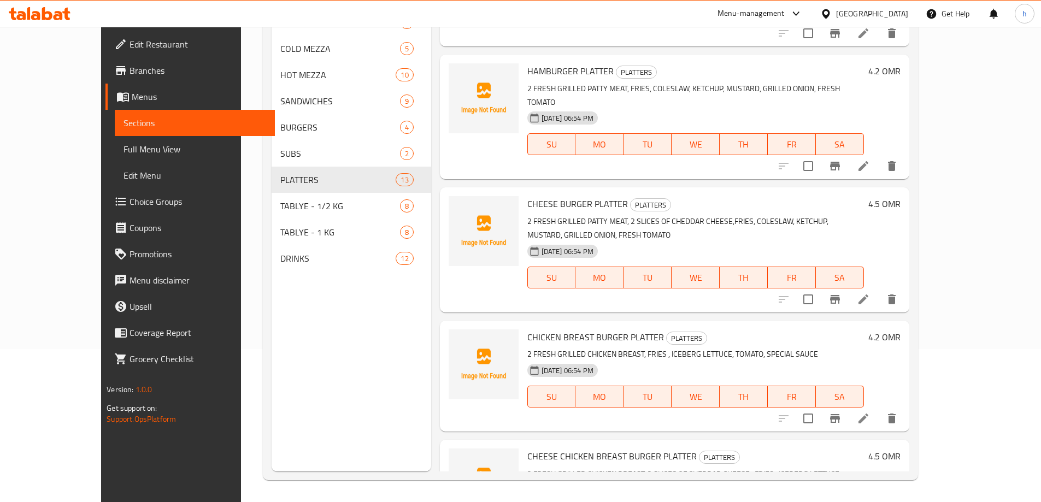
click at [868, 295] on icon at bounding box center [864, 300] width 10 height 10
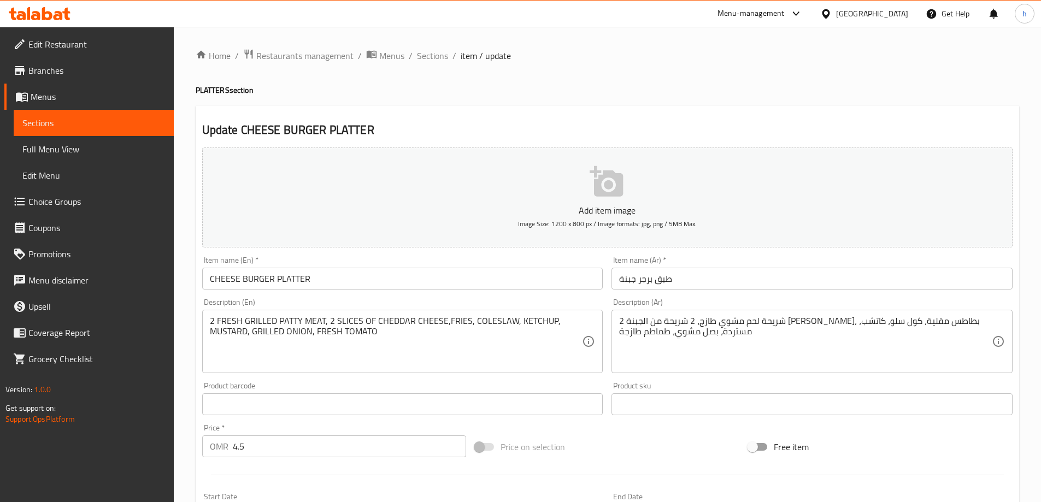
click at [704, 315] on div "2 شريحة لحم مشوي طازج، 2 شريحة من الجبنة الشيدر، بطاطس مقلية، كول سلو، كاتشب، م…" at bounding box center [812, 341] width 401 height 63
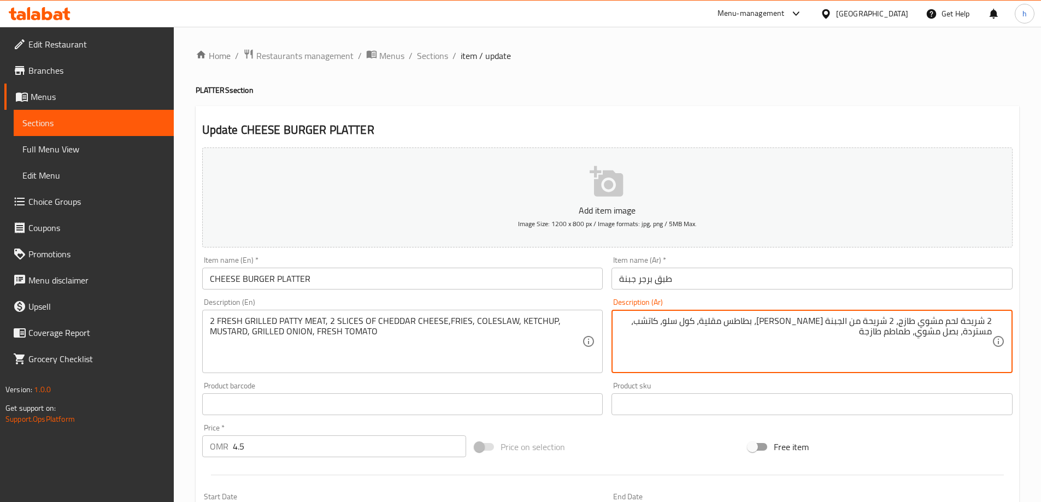
click at [906, 322] on textarea "2 شريحة لحم مشوي طازج، 2 شريحة من الجبنة الشيدر، بطاطس مقلية، كول سلو، كاتشب، م…" at bounding box center [805, 342] width 373 height 52
drag, startPoint x: 906, startPoint y: 322, endPoint x: 932, endPoint y: 323, distance: 26.8
click at [932, 323] on textarea "2 شريحة لحم مشوي طازج، 2 شريحة من الجبنة الشيدر، بطاطس مقلية، كول سلو، كاتشب، م…" at bounding box center [805, 342] width 373 height 52
click at [845, 350] on textarea "2 شريحة لحم مشوي طازج، 2 شريحة من الجبنة الشيدر، بطاطس مقلية، كول سلو، كاتشب، م…" at bounding box center [805, 342] width 373 height 52
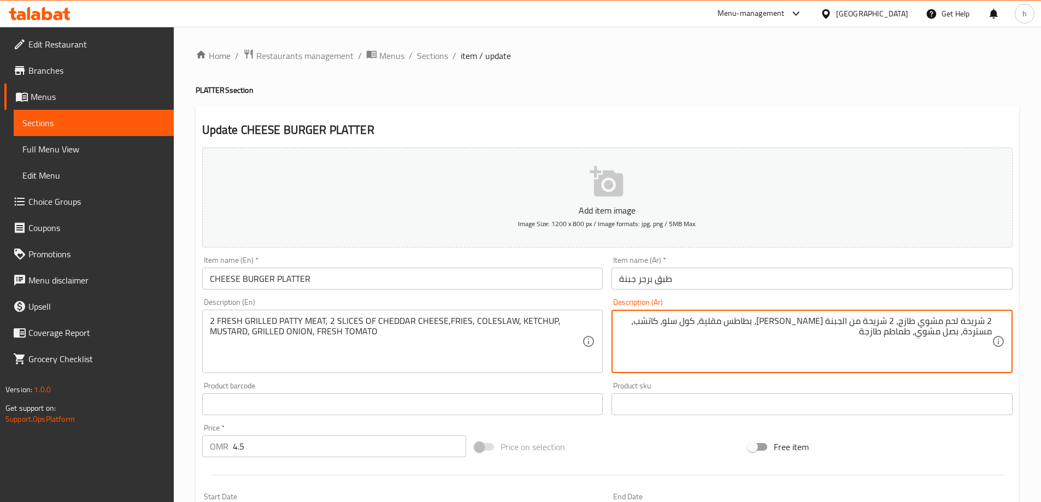
click at [902, 319] on textarea "2 شريحة لحم مشوي طازج، 2 شريحة من الجبنة الشيدر، بطاطس مقلية، كول سلو، كاتشب، م…" at bounding box center [805, 342] width 373 height 52
click at [902, 320] on textarea "2 شريحة لحم مشوي طازج، 2 شريحة من الجبنة الشيدر، بطاطس مقلية، كول سلو، كاتشب، م…" at bounding box center [805, 342] width 373 height 52
click at [926, 320] on textarea "2 شريحة لحم طازجمشوي ، 2 شريحة من الجبنة الشيدر، بطاطس مقلية، كول سلو، كاتشب، م…" at bounding box center [805, 342] width 373 height 52
click at [897, 322] on textarea "2 شريحة لحم طازج مشوي ، 2 شريحة من الجبنة الشيدر، بطاطس مقلية، كول سلو، كاتشب، …" at bounding box center [805, 342] width 373 height 52
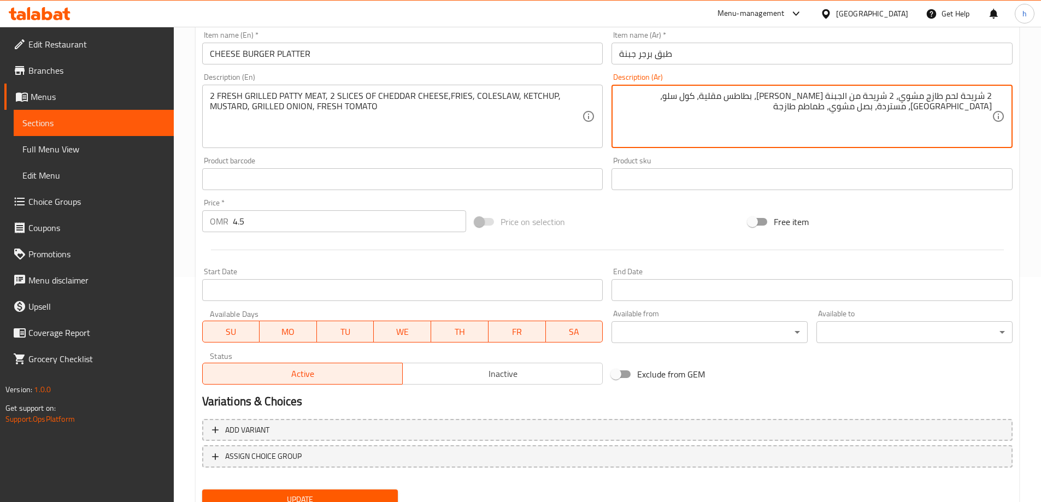
scroll to position [270, 0]
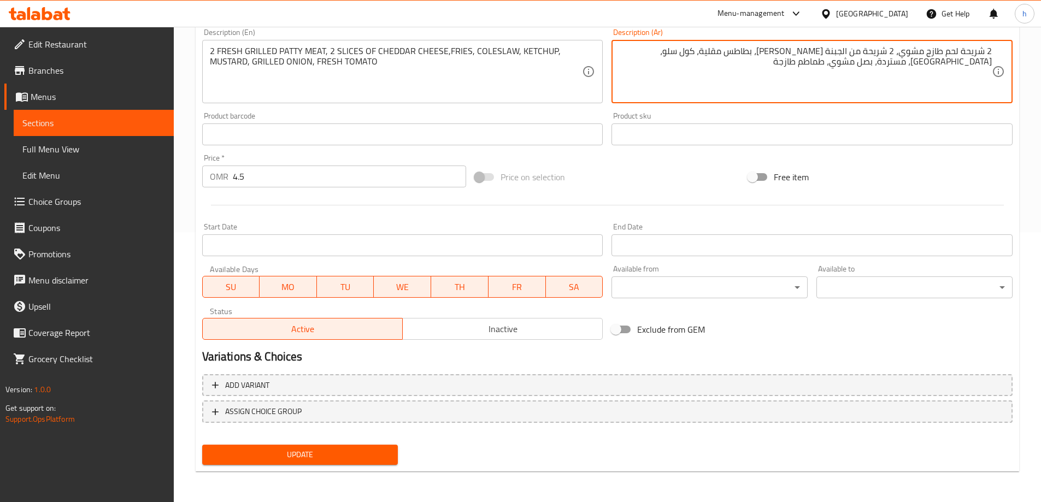
type textarea "2 شريحة لحم طازج مشوي، 2 شريحة من الجبنة الشيدر، بطاطس مقلية، كول سلو، كاتشب، م…"
click at [342, 460] on span "Update" at bounding box center [300, 455] width 179 height 14
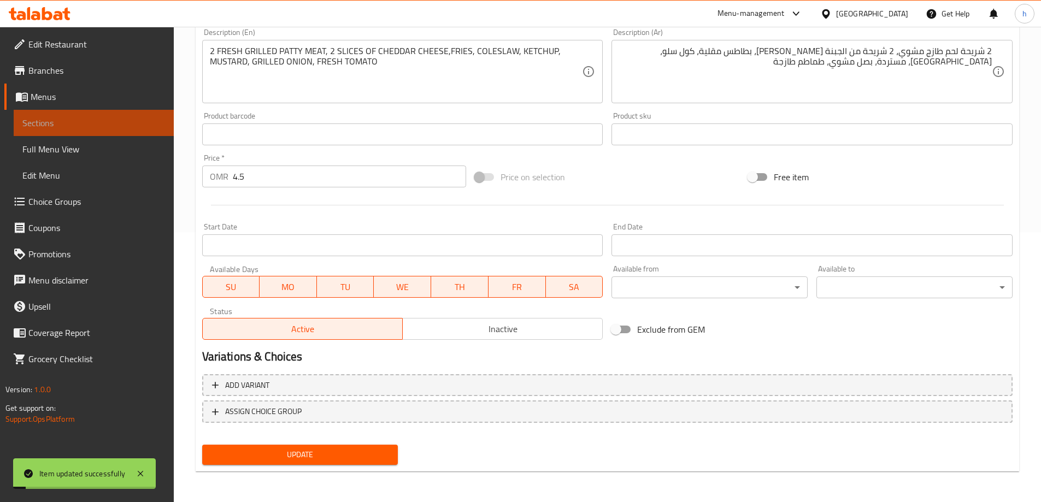
click at [124, 118] on span "Sections" at bounding box center [93, 122] width 143 height 13
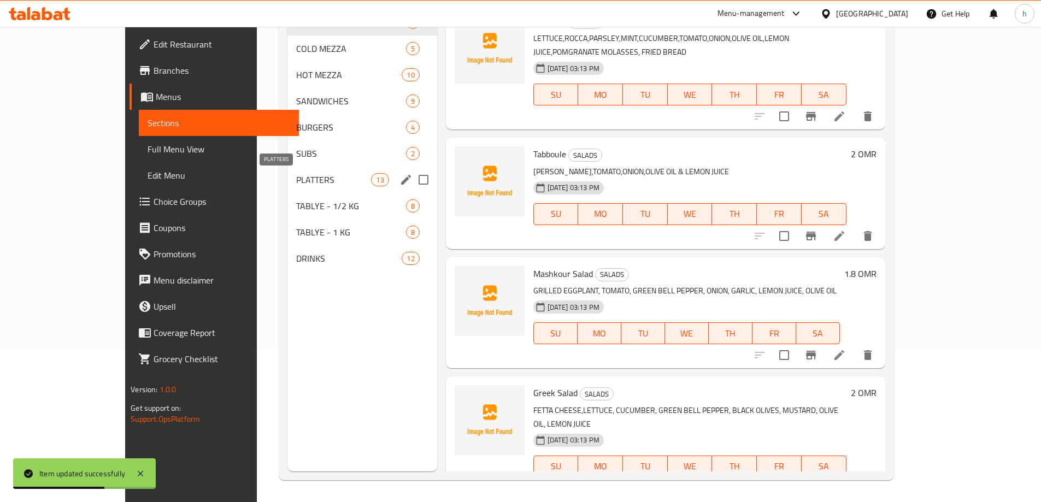
click at [296, 179] on span "PLATTERS" at bounding box center [333, 179] width 75 height 13
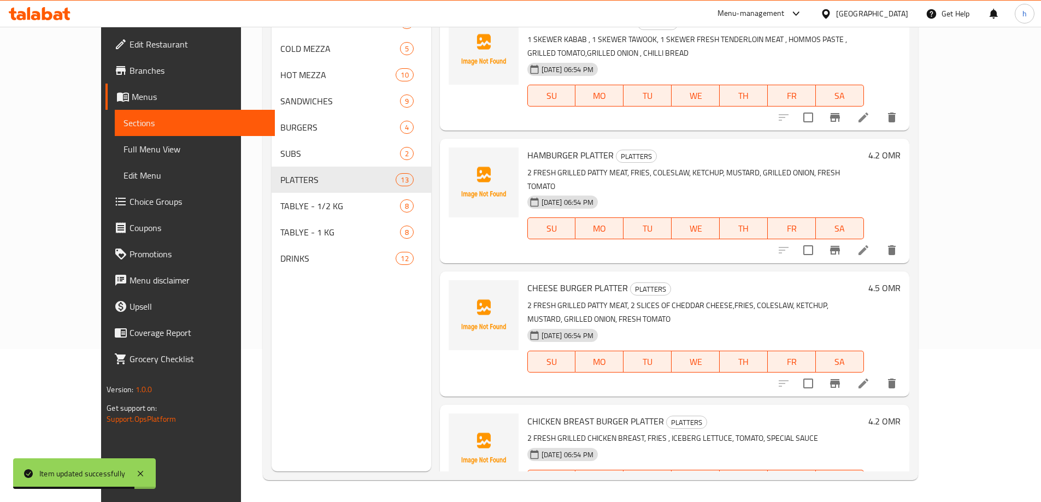
scroll to position [1105, 0]
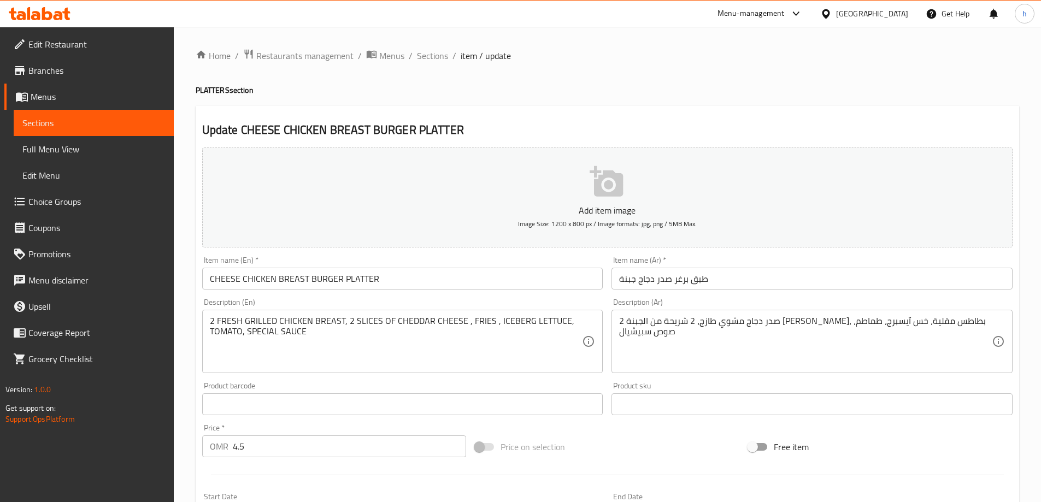
click at [678, 281] on input "طبق برغر صدر دجاج جبنة" at bounding box center [812, 279] width 401 height 22
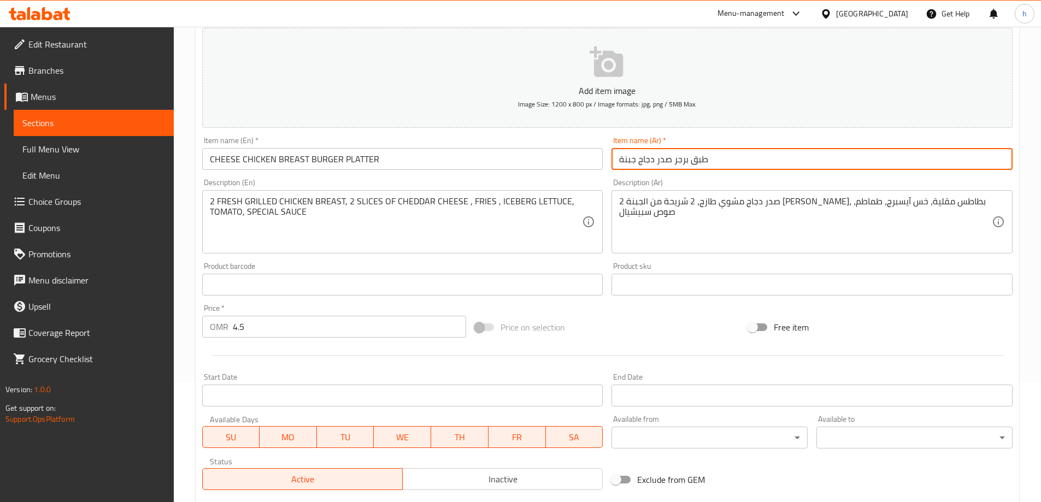
scroll to position [270, 0]
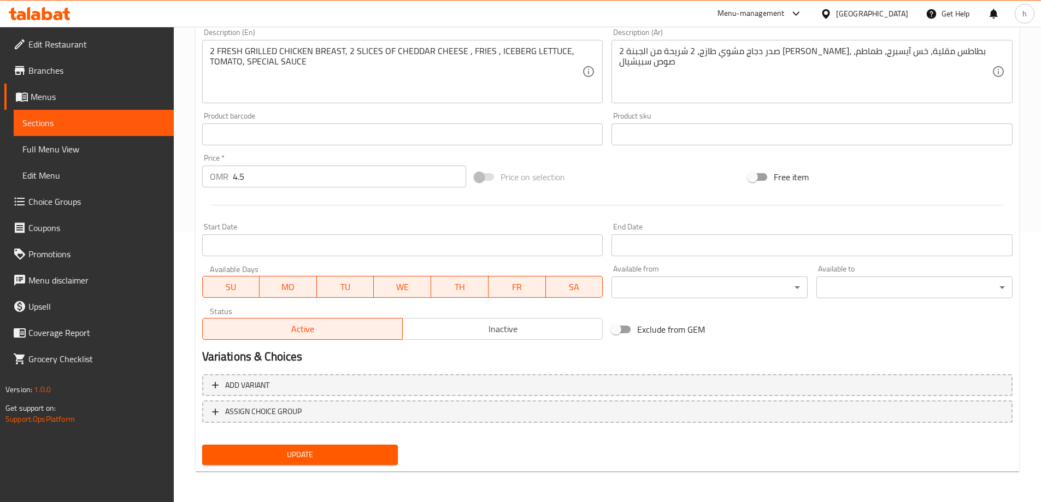
type input "طبق برجر صدر دجاج جبنة"
click at [371, 456] on span "Update" at bounding box center [300, 455] width 179 height 14
click at [92, 122] on span "Sections" at bounding box center [93, 122] width 143 height 13
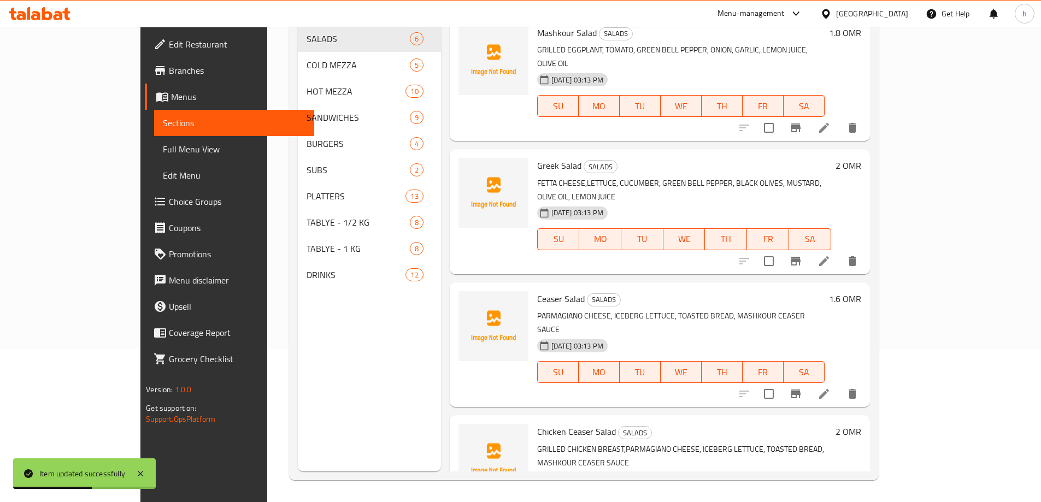
scroll to position [242, 0]
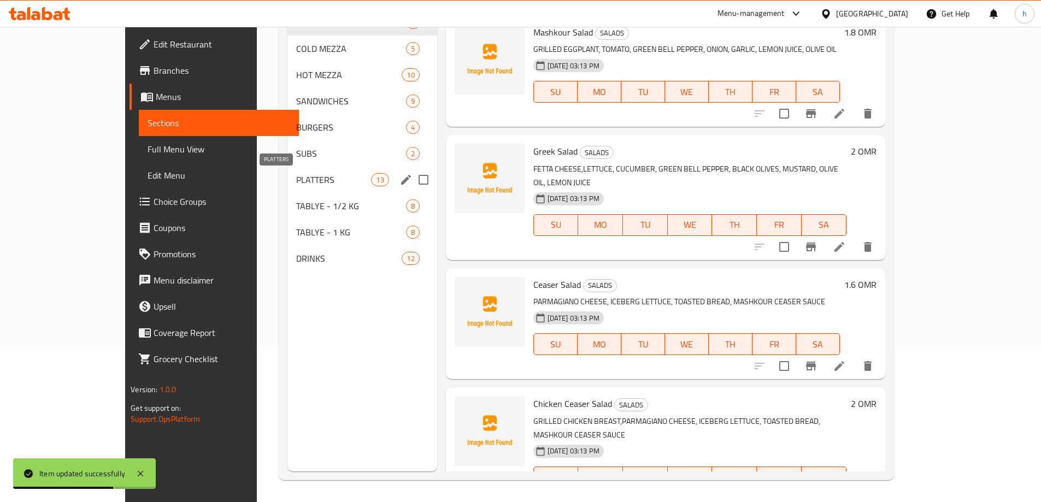
click at [296, 176] on span "PLATTERS" at bounding box center [333, 179] width 75 height 13
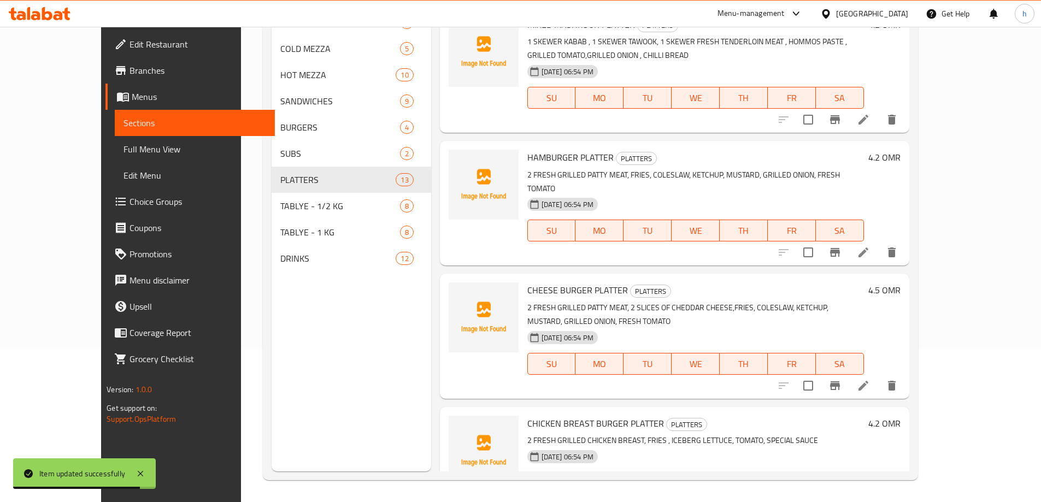
scroll to position [1105, 0]
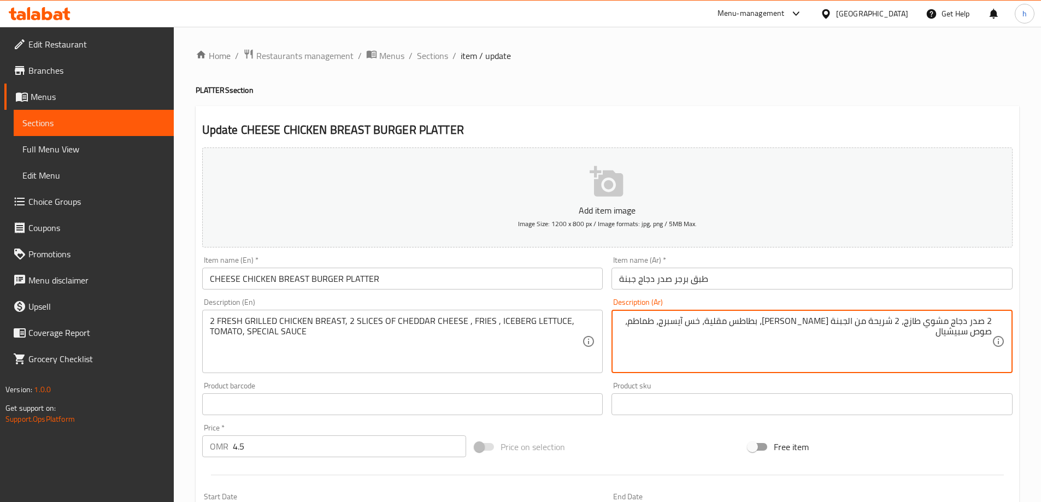
click at [918, 323] on textarea "2 صدر دجاج مشوي طازج، 2 شريحة من الجبنة الشيدر، بطاطس مقلية، خس آيسبرج، طماطم، …" at bounding box center [805, 342] width 373 height 52
click at [931, 320] on textarea "2 صدر دجاج طازجمشوي ، 2 شريحة من الجبنة الشيدر، بطاطس مقلية، خس آيسبرج، طماطم، …" at bounding box center [805, 342] width 373 height 52
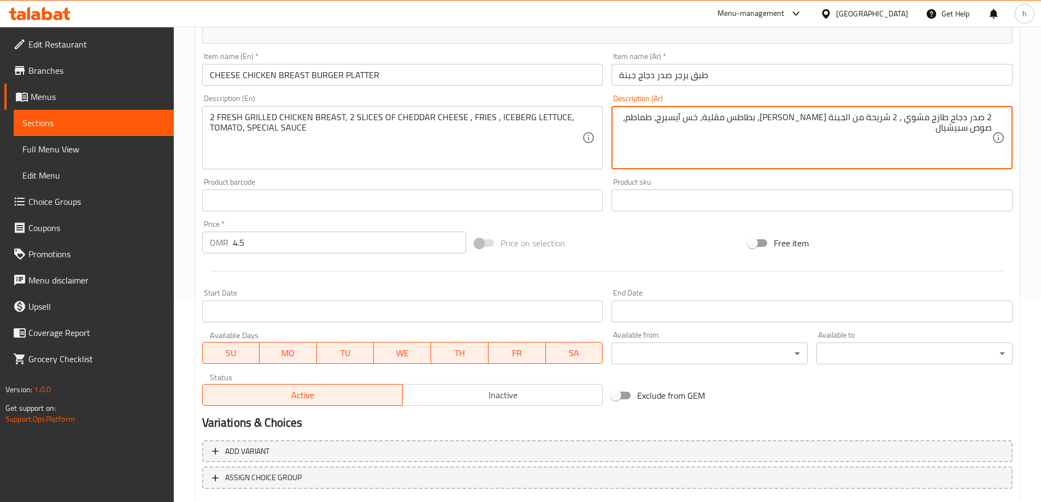
scroll to position [270, 0]
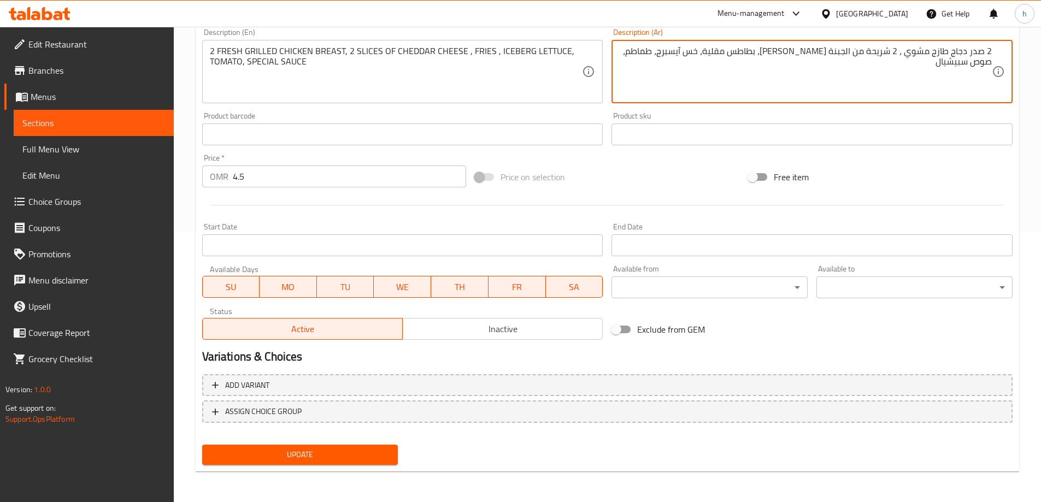
type textarea "2 صدر دجاج طازج مشوي ، 2 شريحة من الجبنة الشيدر، بطاطس مقلية، خس آيسبرج، طماطم،…"
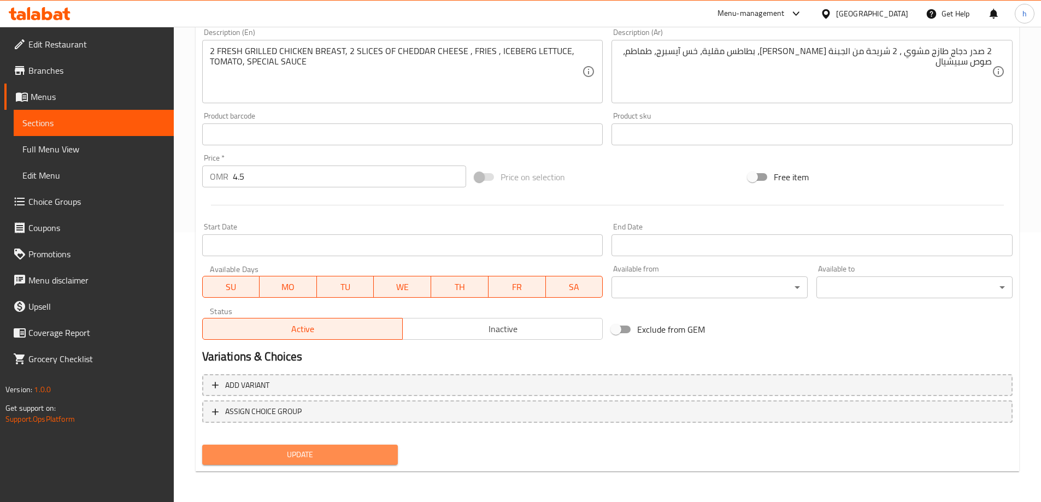
click at [339, 452] on span "Update" at bounding box center [300, 455] width 179 height 14
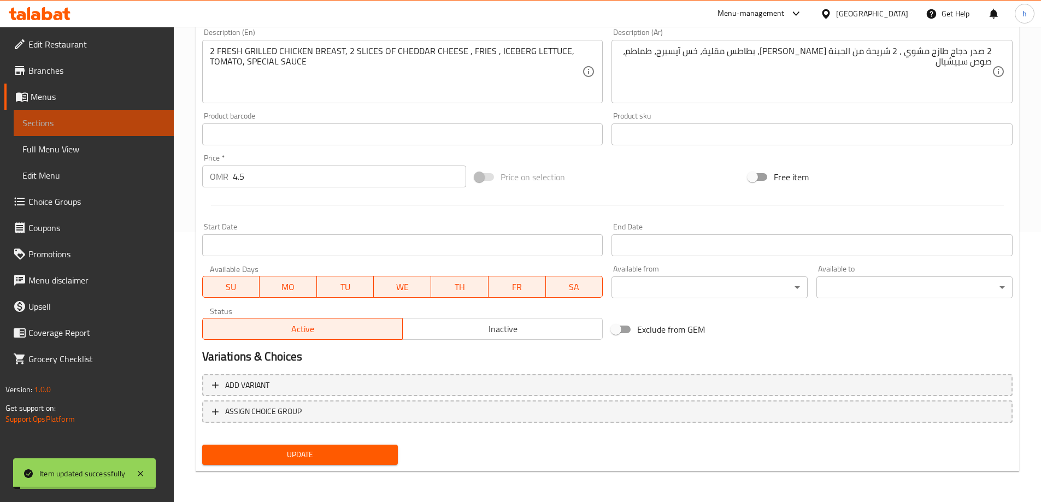
click at [91, 120] on span "Sections" at bounding box center [93, 122] width 143 height 13
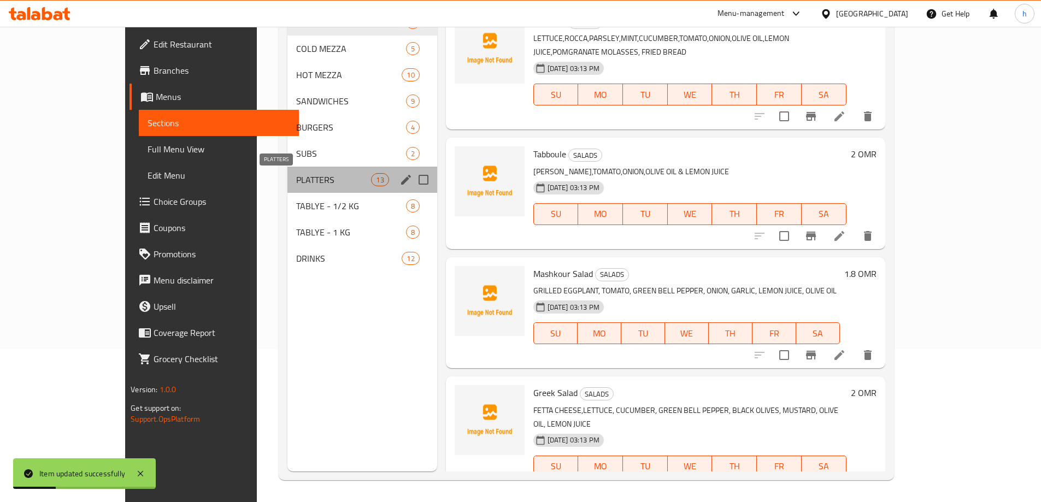
click at [296, 176] on span "PLATTERS" at bounding box center [333, 179] width 75 height 13
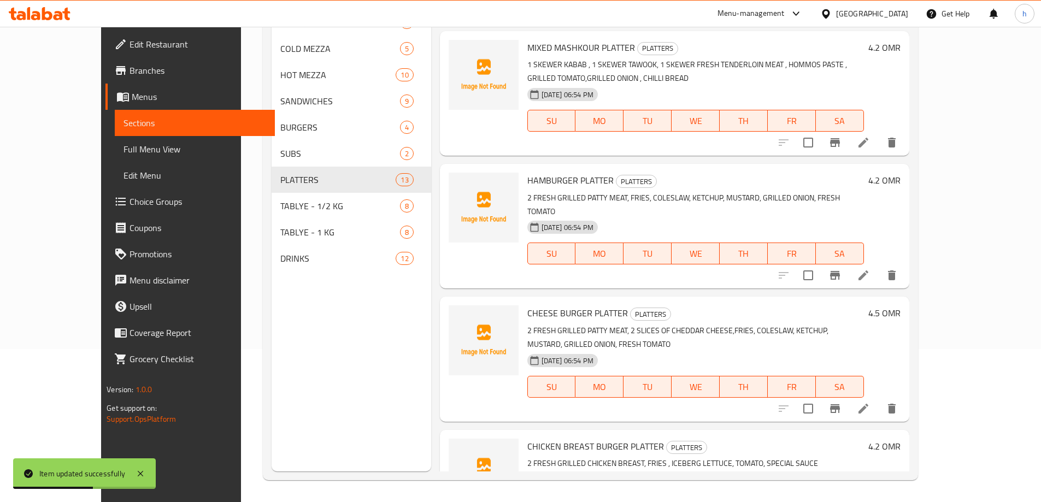
scroll to position [1105, 0]
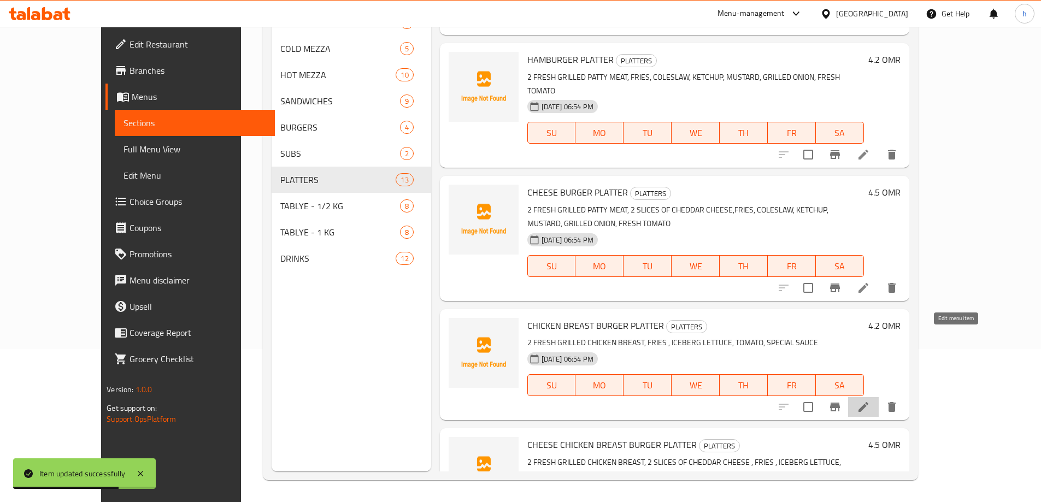
click at [870, 401] on icon at bounding box center [863, 407] width 13 height 13
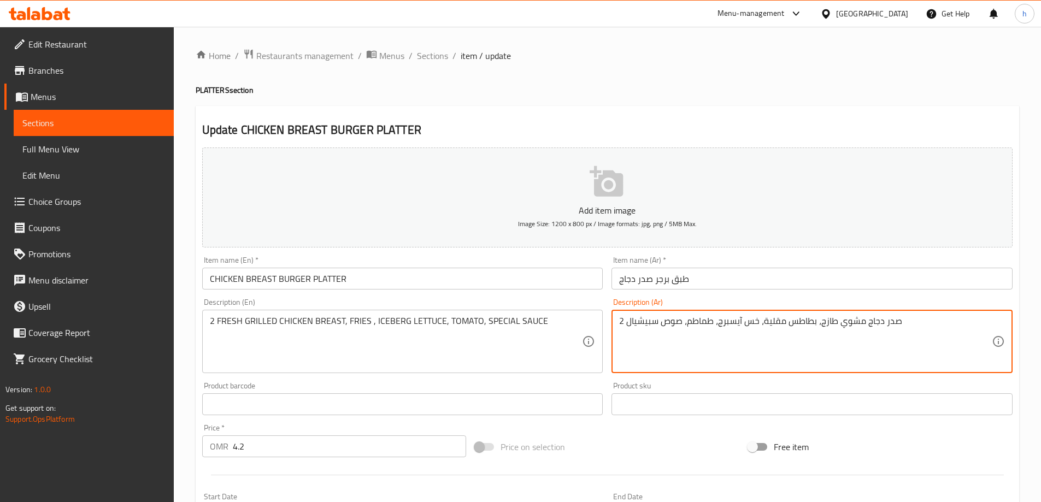
click at [829, 322] on textarea "2 صدر دجاج مشوي طازج، بطاطس مقلية، خس آيسبرج، طماطم، صوص سبيشيال" at bounding box center [805, 342] width 373 height 52
click at [847, 321] on textarea "2 صدر دجاج طازجمشوي ، بطاطس مقلية، خس آيسبرج، طماطم، صوص سبيشيال" at bounding box center [805, 342] width 373 height 52
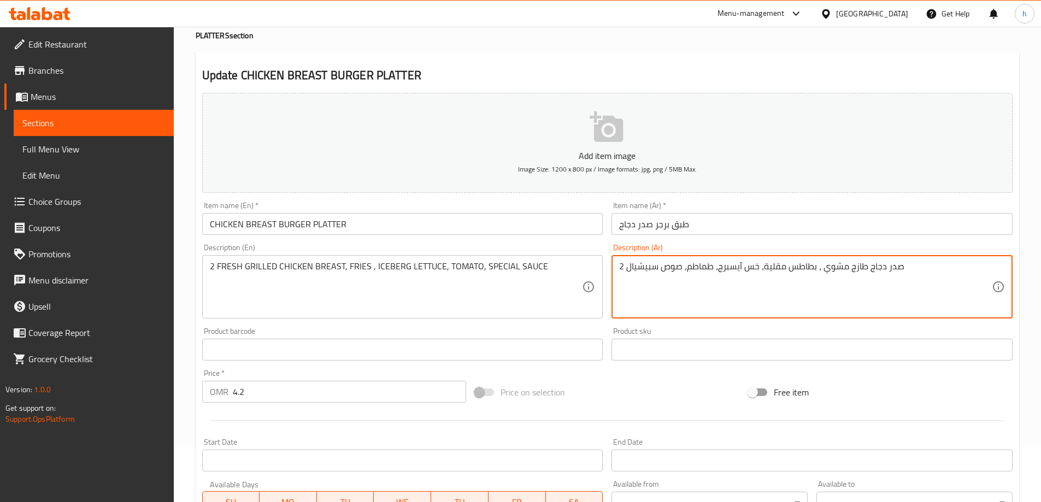
scroll to position [270, 0]
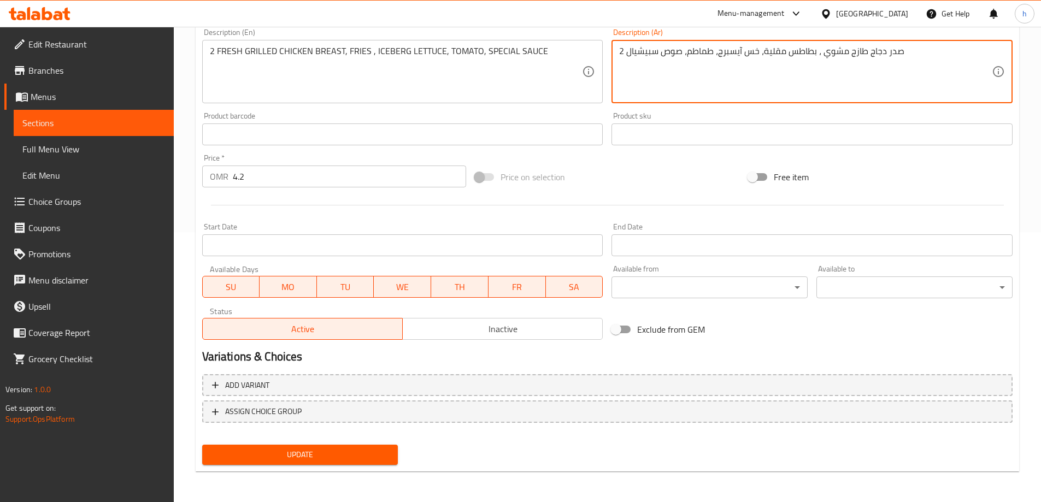
type textarea "2 صدر دجاج طازج مشوي ، بطاطس مقلية، خس آيسبرج، طماطم، صوص سبيشيال"
click at [330, 453] on span "Update" at bounding box center [300, 455] width 179 height 14
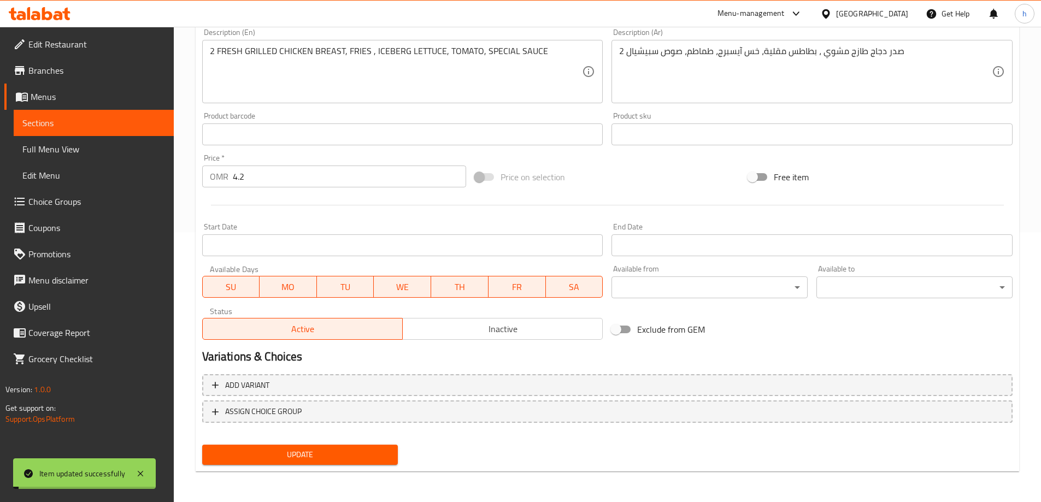
click at [87, 127] on span "Sections" at bounding box center [93, 122] width 143 height 13
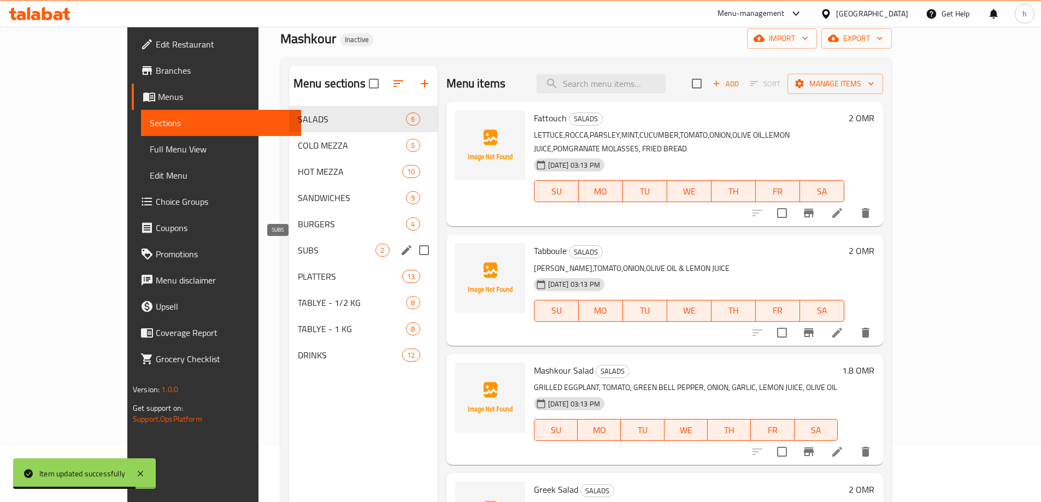
scroll to position [55, 0]
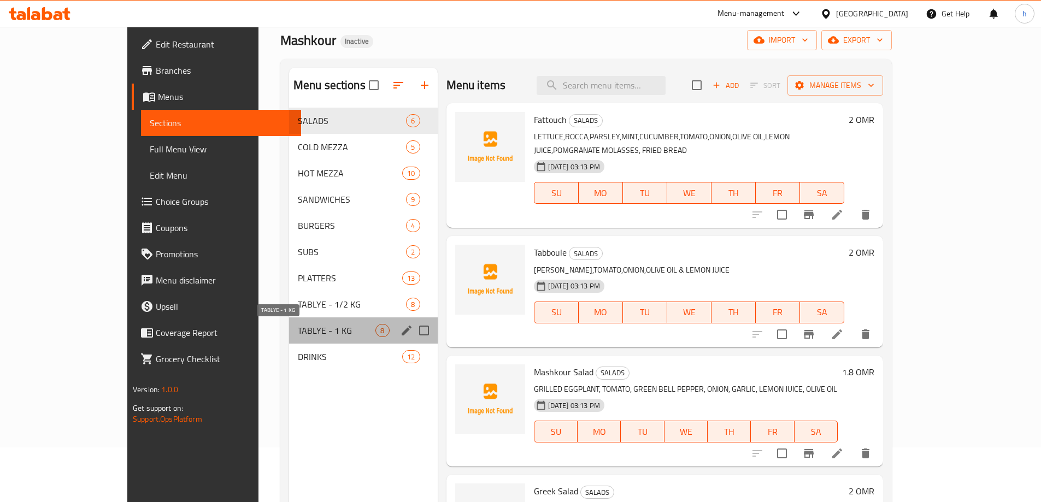
click at [298, 334] on span "TABLYE - 1 KG" at bounding box center [337, 330] width 78 height 13
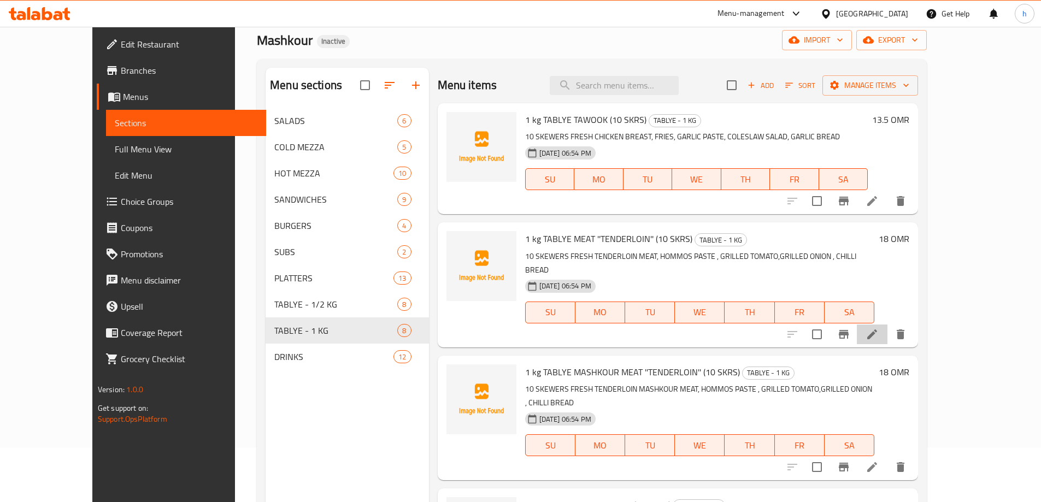
click at [888, 325] on li at bounding box center [872, 335] width 31 height 20
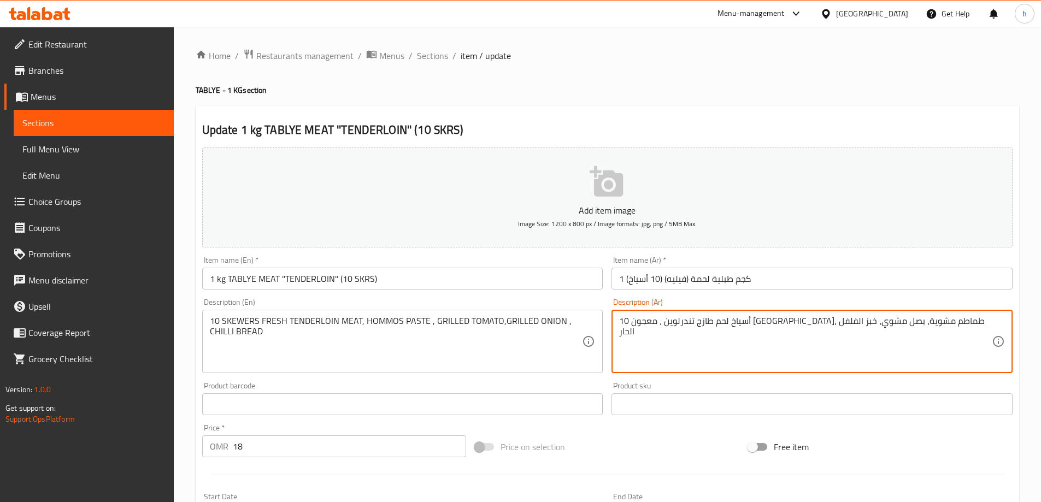
click at [862, 324] on textarea "10 أسياخ لحم طازج تندرلوين ، معجون حمص، طماطم مشوية، بصل مشوي، خبز الفلفل الحار" at bounding box center [805, 342] width 373 height 52
paste textarea "رتقال"
type textarea "10 أسياخ لحم طازج برتقال، معجون حمص، طماطم مشوية، بصل مشوي، خبز الفلفل الحار"
click at [680, 281] on input "1 كجم طبلية لحمة (فيليه) (10 أسياخ)" at bounding box center [812, 279] width 401 height 22
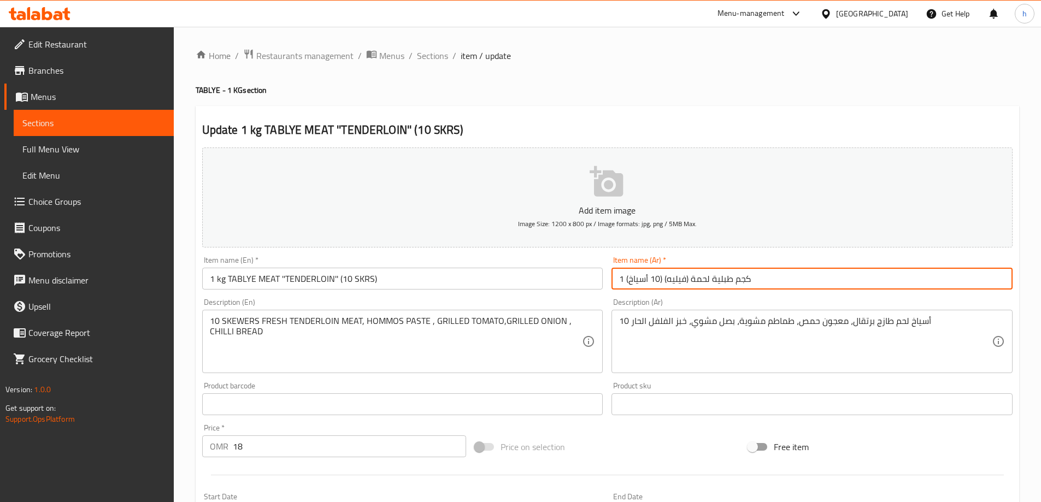
click at [680, 281] on input "1 كجم طبلية لحمة (فيليه) (10 أسياخ)" at bounding box center [812, 279] width 401 height 22
paste input "برتقال"
type input "1 كجم طبلية لحمة (فيليه) (10 أسياخ)"
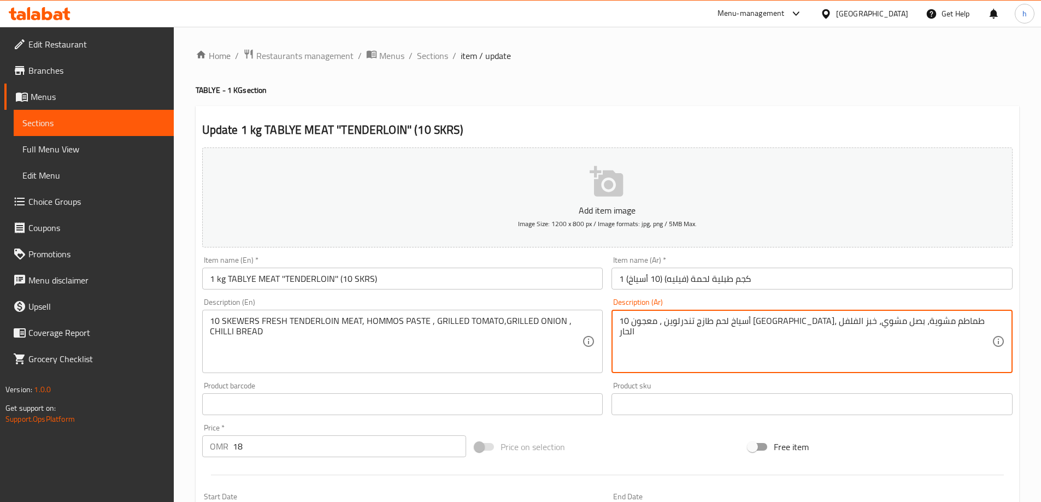
click at [868, 322] on textarea "10 أسياخ لحم طازج تندرلوين ، معجون حمص، طماطم مشوية، بصل مشوي، خبز الفلفل الحار" at bounding box center [805, 342] width 373 height 52
type textarea "10 أسياخ لحم طازج تندرلوين ، معجون حمص، طماطم مشوية، بصل مشوي، خبز الفلفل الحار"
click at [676, 279] on input "1 كجم طبلية لحمة (فيليه) (10 أسياخ)" at bounding box center [812, 279] width 401 height 22
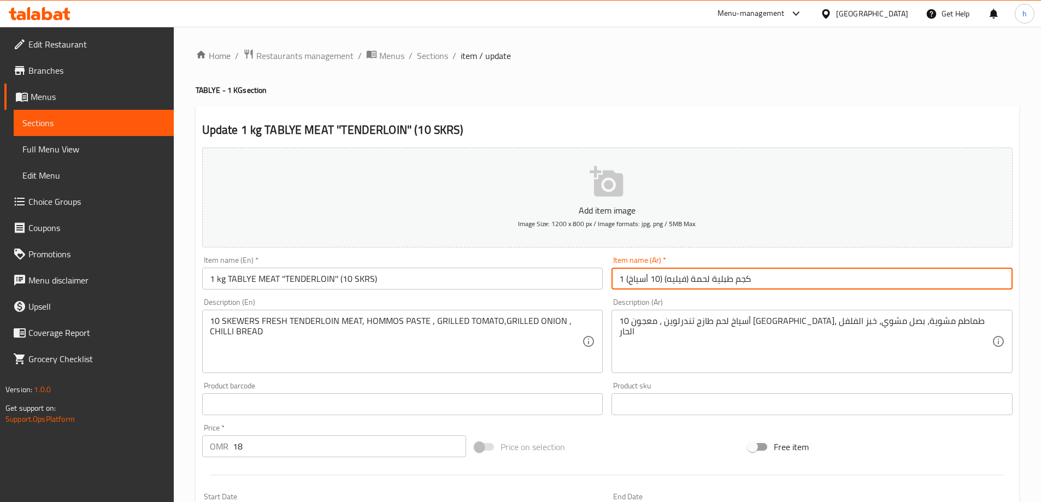
click at [676, 279] on input "1 كجم طبلية لحمة (فيليه) (10 أسياخ)" at bounding box center [812, 279] width 401 height 22
paste input "تندرلوين"
click at [696, 277] on input "1 كجم طبلية لحمة (تندرلوين) (10 أسياخ)" at bounding box center [812, 279] width 401 height 22
click at [664, 276] on input "1 كجم طبلية لحمة "تندرلوين) (10 أسياخ)" at bounding box center [812, 279] width 401 height 22
click at [685, 282] on input "1 كجم طبلية لحمة "تندرلوين" (10 أسياخ)" at bounding box center [812, 279] width 401 height 22
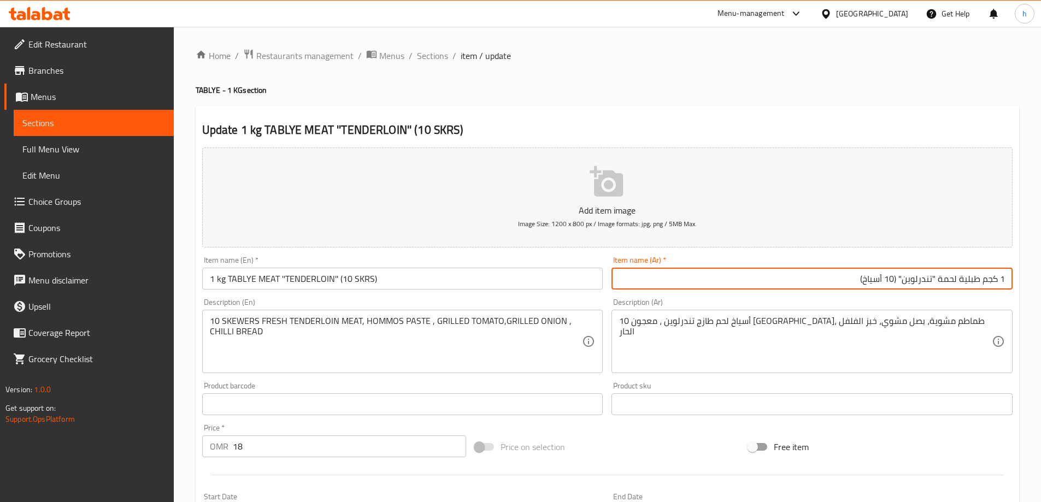
type input "1 كجم طبلية لحمة "تندرلوين" (10 أسياخ)"
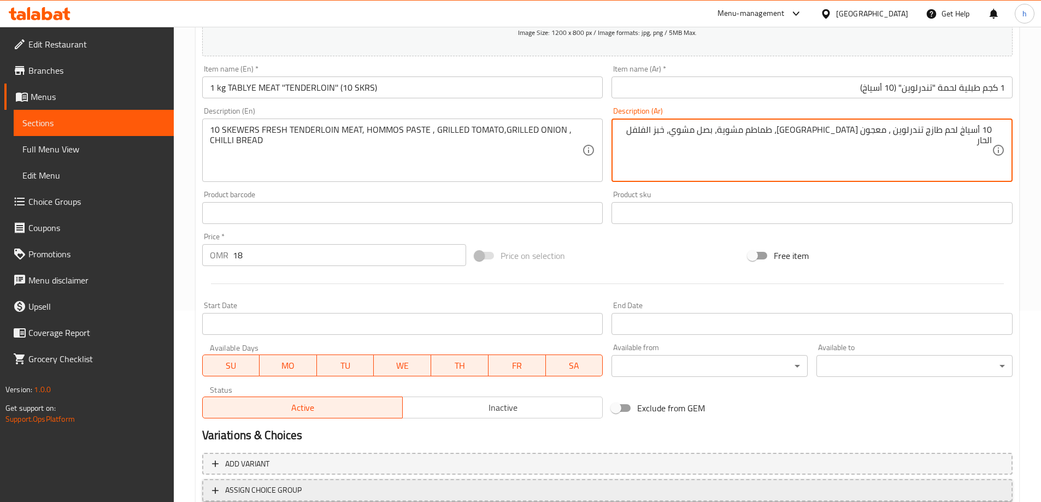
scroll to position [270, 0]
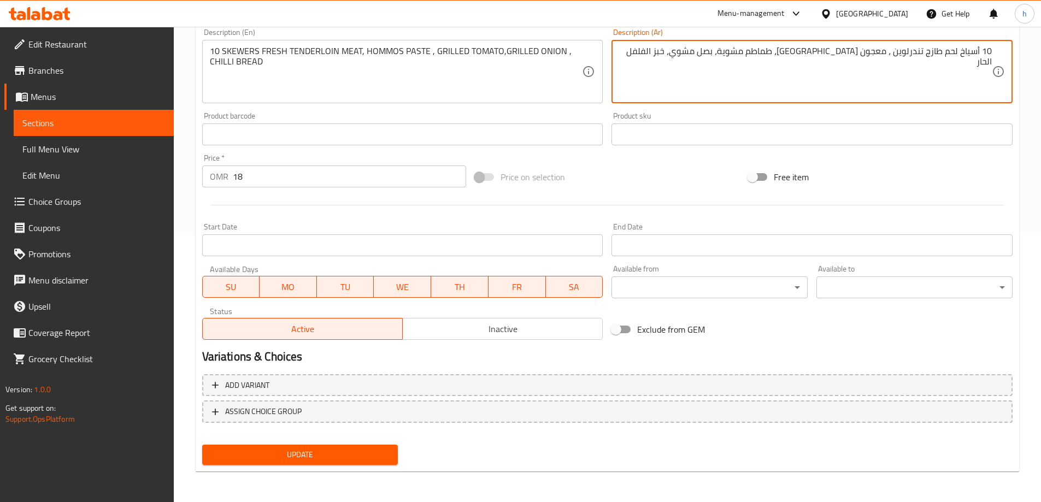
click at [366, 456] on span "Update" at bounding box center [300, 455] width 179 height 14
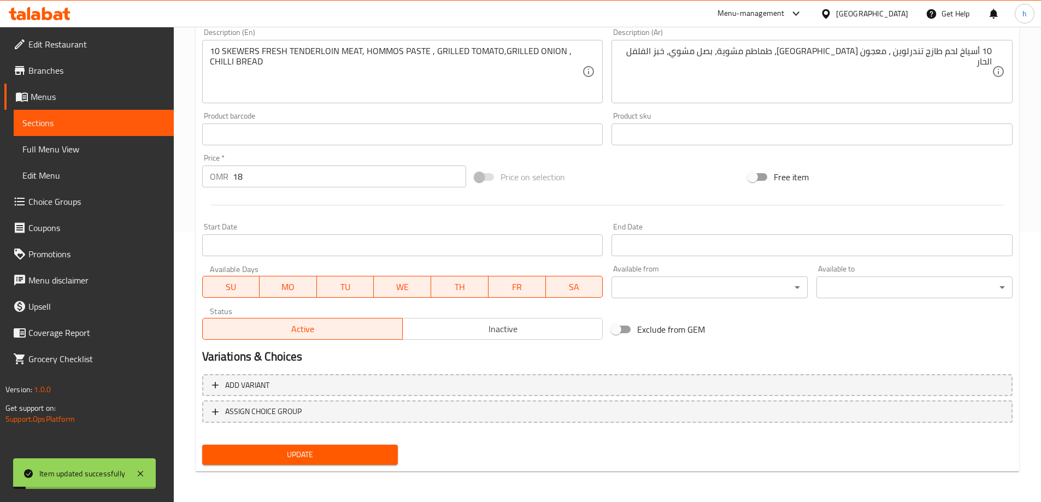
click at [134, 120] on span "Sections" at bounding box center [93, 122] width 143 height 13
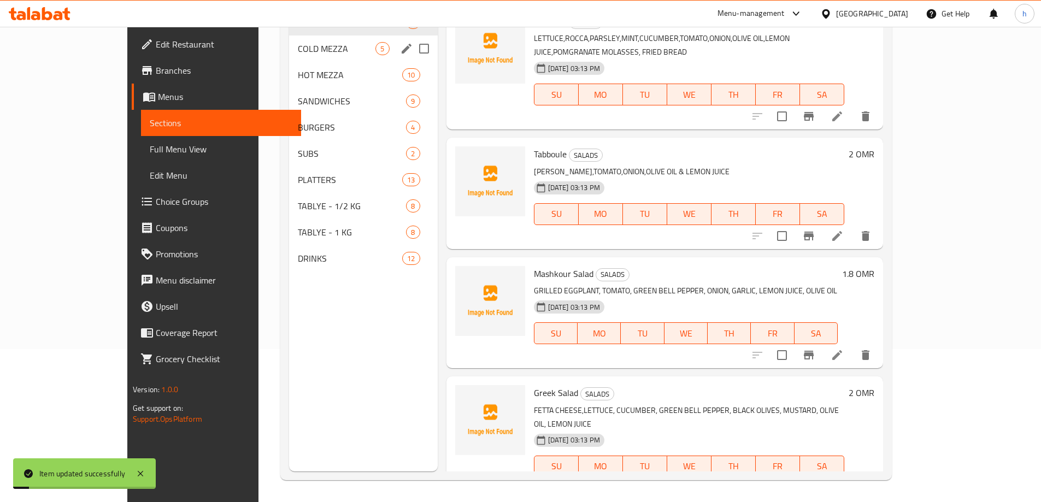
scroll to position [153, 0]
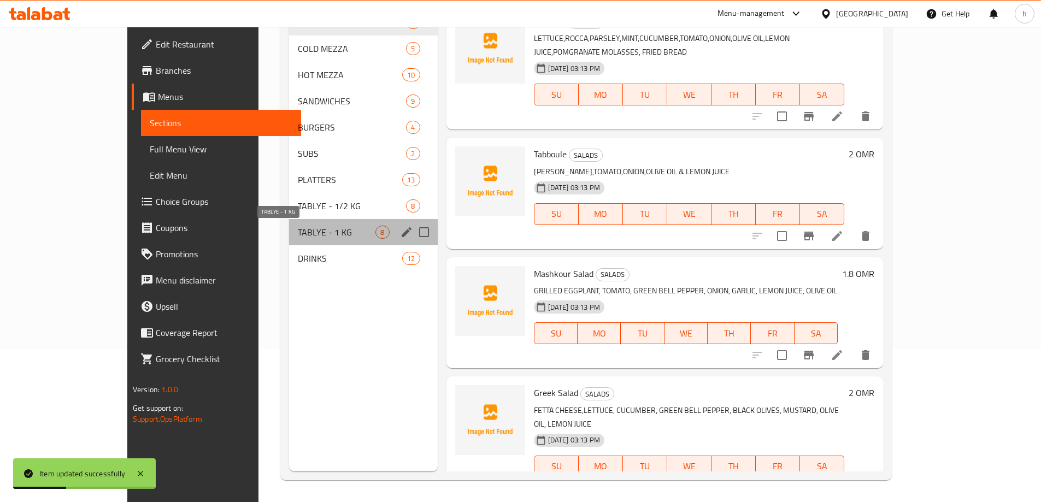
click at [298, 230] on span "TABLYE - 1 KG" at bounding box center [337, 232] width 78 height 13
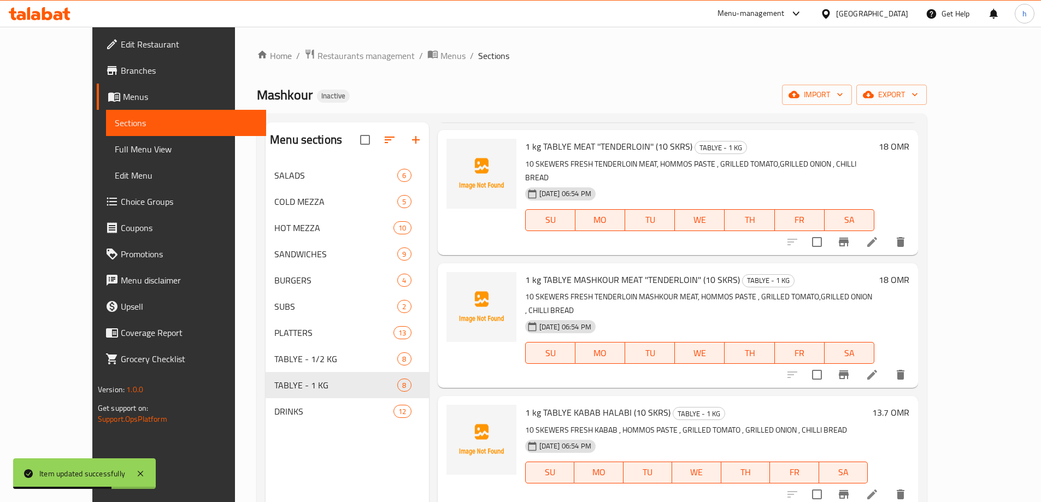
scroll to position [164, 0]
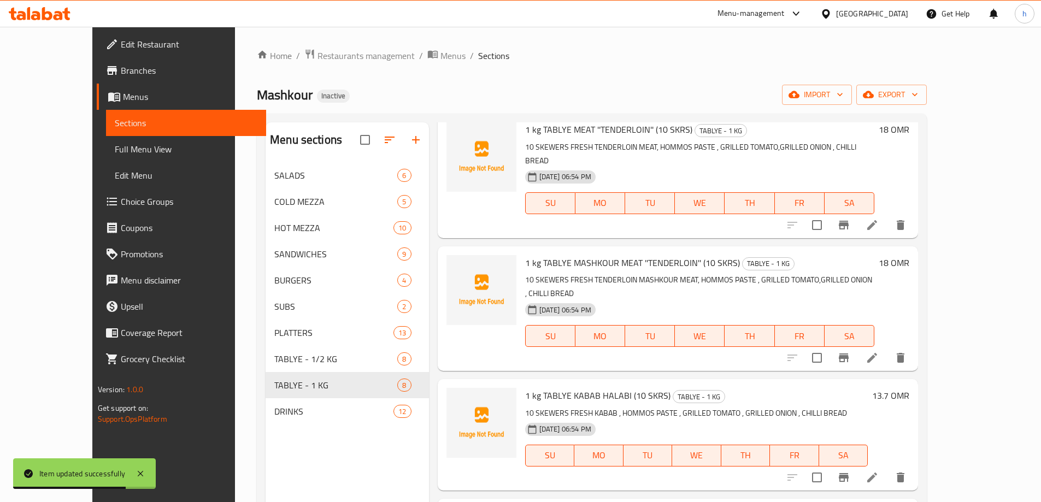
click at [879, 351] on icon at bounding box center [872, 357] width 13 height 13
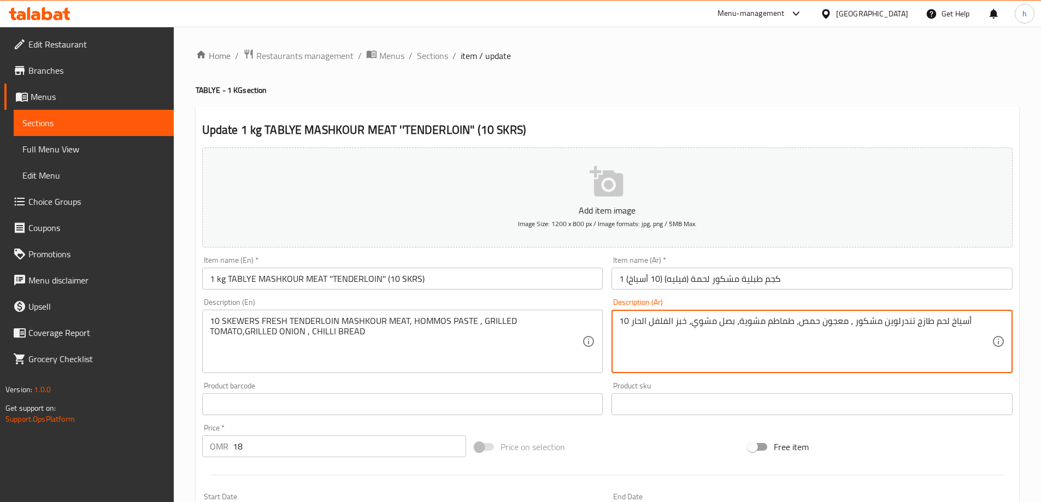
click at [894, 322] on textarea "10 أسياخ لحم طازج تندرلوين مشكور ، معجون حمص، طماطم مشوية، بصل مشوي، خبز الفلفل…" at bounding box center [805, 342] width 373 height 52
click at [675, 280] on input "1 كجم طبلية مشكور لحمة (فيليه) (10 أسياخ)" at bounding box center [812, 279] width 401 height 22
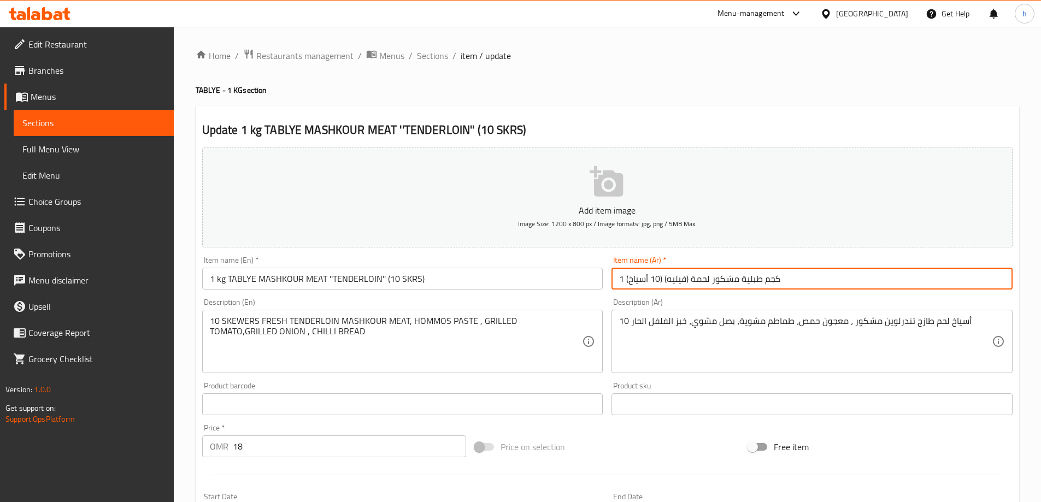
click at [675, 280] on input "1 كجم طبلية مشكور لحمة (فيليه) (10 أسياخ)" at bounding box center [812, 279] width 401 height 22
paste input "تندرلوين"
click at [664, 278] on input "1 كجم طبلية مشكور لحمة (تندرلوين ) (10 أسياخ)" at bounding box center [812, 279] width 401 height 22
click at [697, 278] on input "1 كجم طبلية مشكور لحمة (تندرلوين" (10 أسياخ)" at bounding box center [812, 279] width 401 height 22
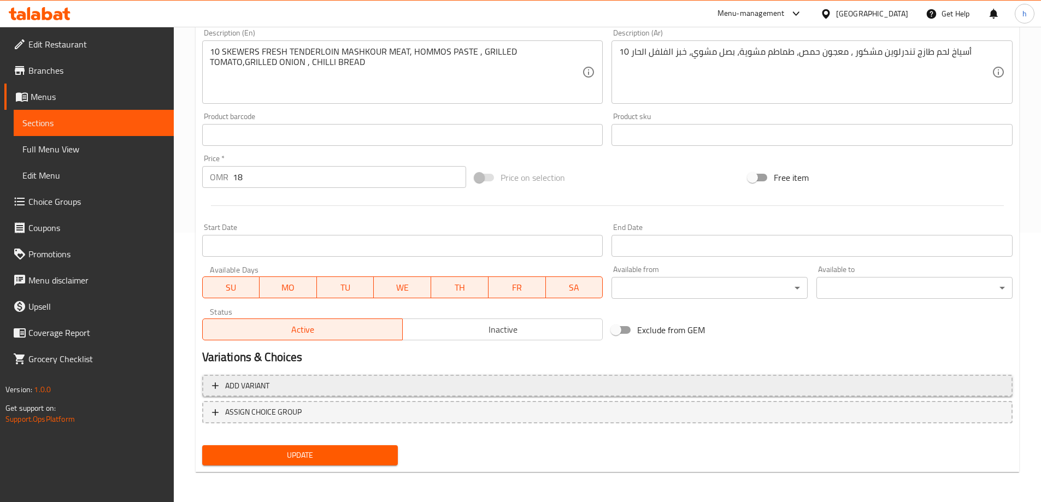
scroll to position [270, 0]
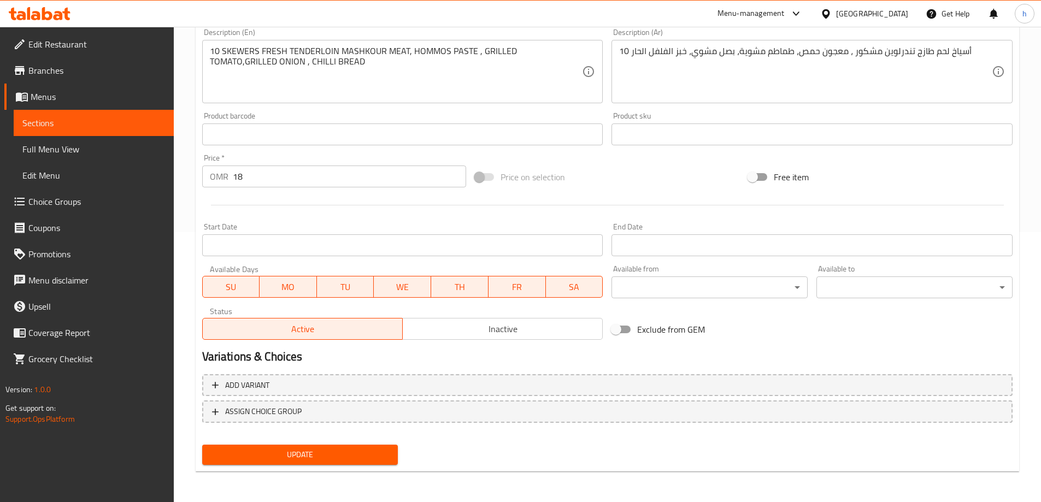
type input "1 كجم طبلية مشكور لحمة "تندرلوين" (10 أسياخ)"
click at [377, 452] on span "Update" at bounding box center [300, 455] width 179 height 14
click at [104, 124] on span "Sections" at bounding box center [93, 122] width 143 height 13
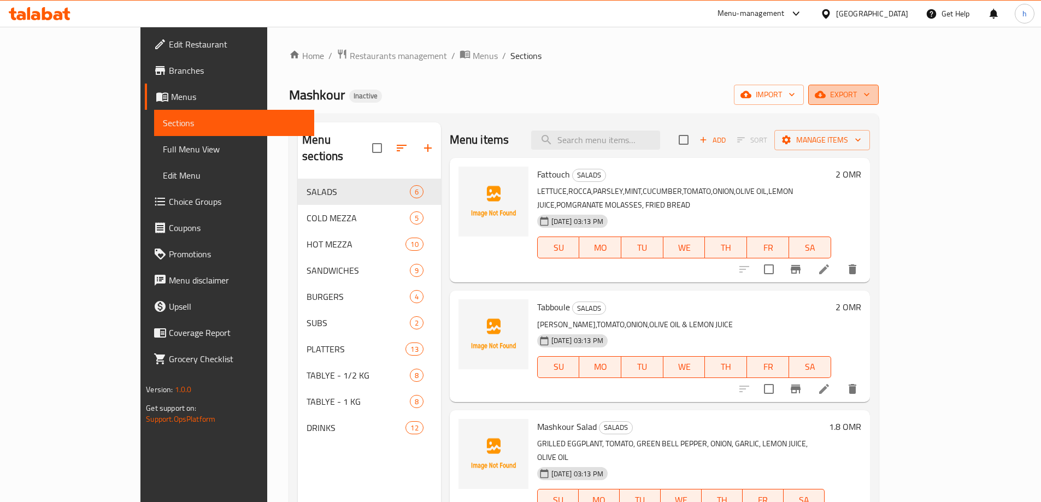
click at [870, 98] on span "export" at bounding box center [843, 95] width 53 height 14
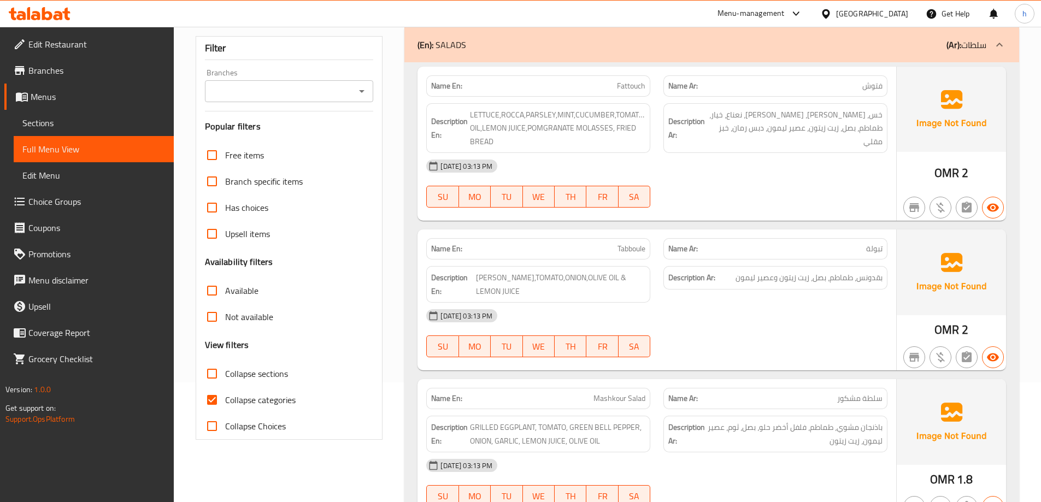
scroll to position [328, 0]
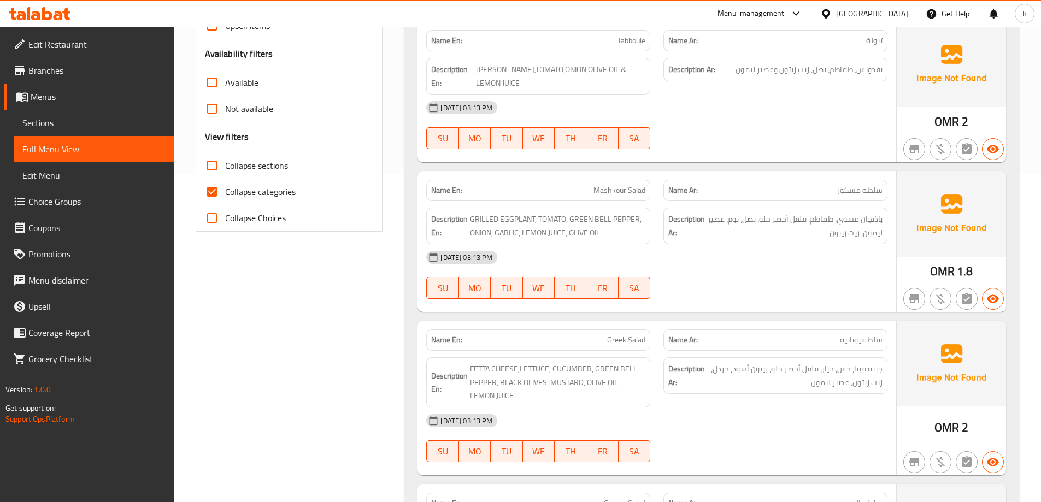
click at [214, 198] on input "Collapse categories" at bounding box center [212, 192] width 26 height 26
checkbox input "false"
click at [209, 163] on input "Collapse sections" at bounding box center [212, 165] width 26 height 26
checkbox input "true"
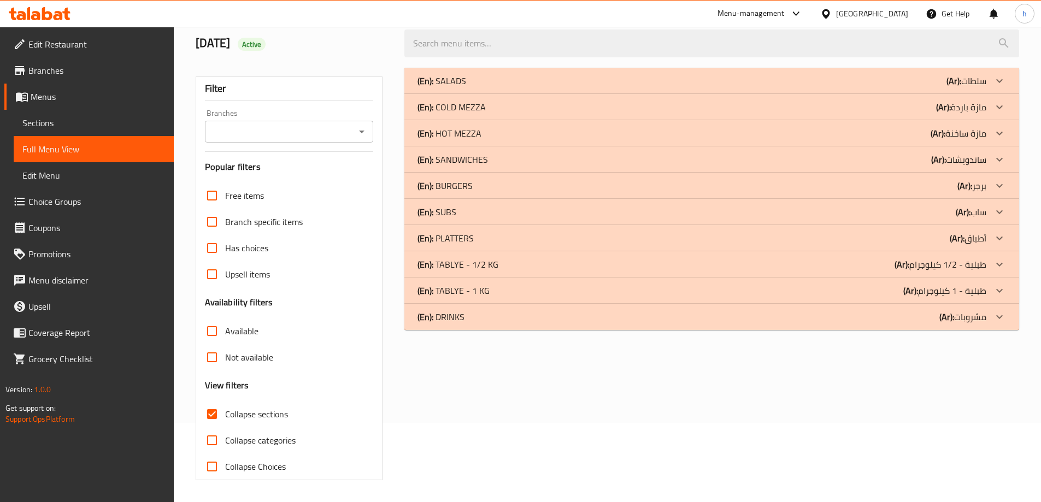
scroll to position [79, 0]
click at [922, 160] on div "(En): SANDWICHES (Ar): ساندويشات" at bounding box center [702, 159] width 569 height 13
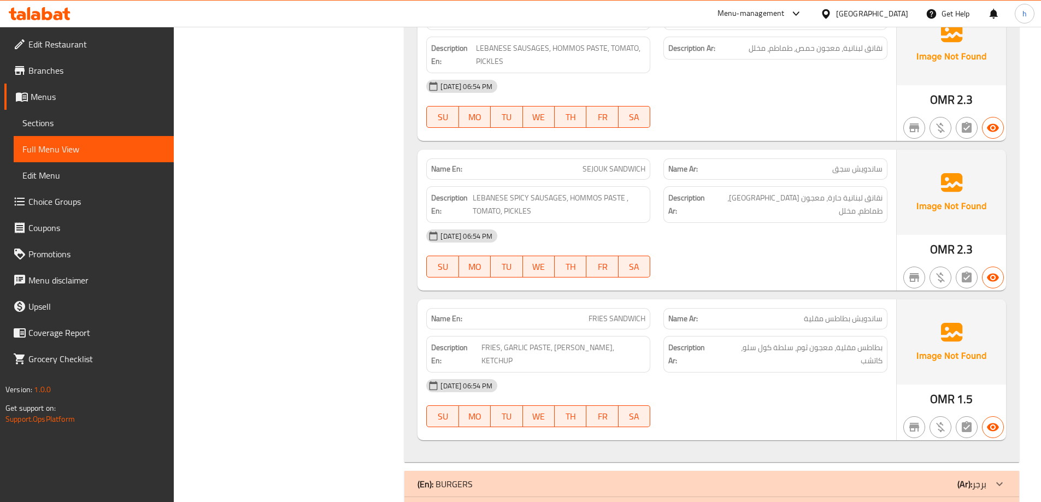
scroll to position [1320, 0]
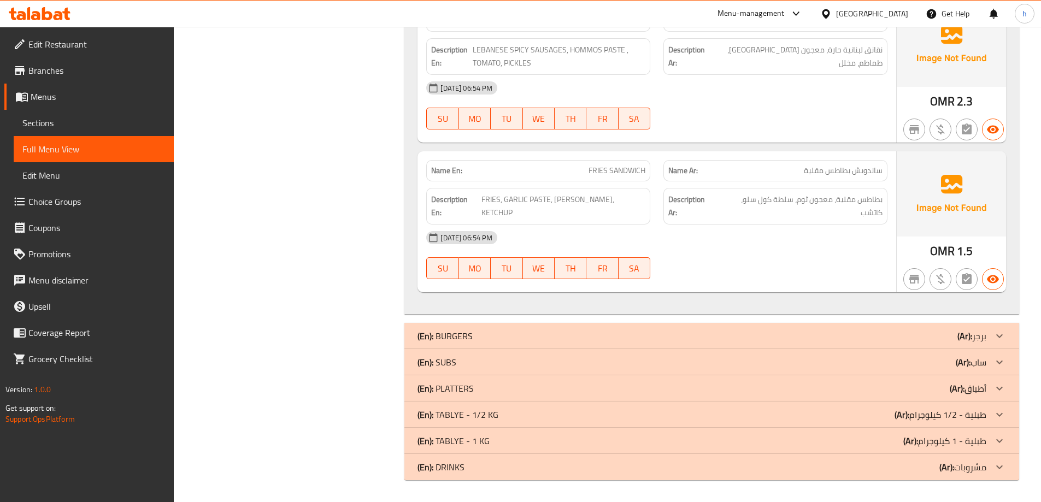
click at [807, 341] on div "(En): BURGERS (Ar): برجر" at bounding box center [702, 336] width 569 height 13
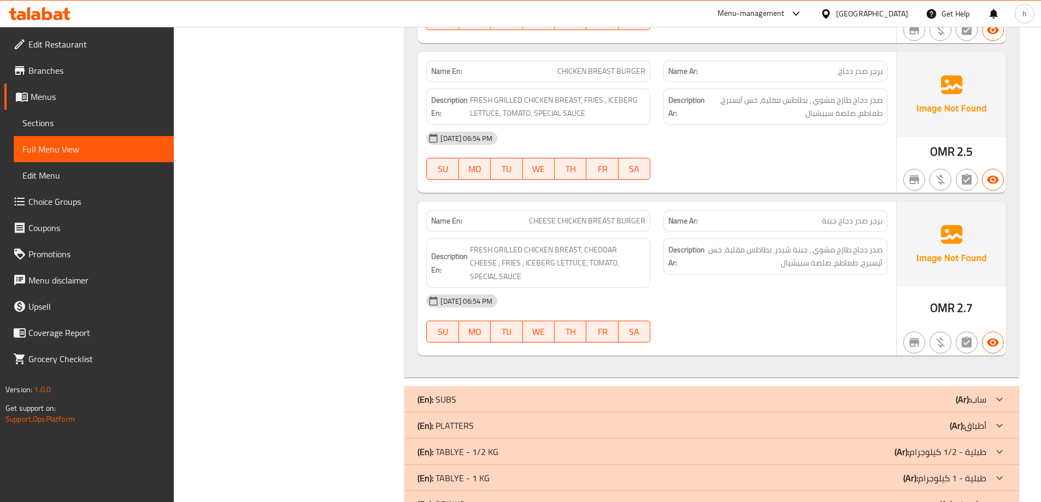
scroll to position [1981, 0]
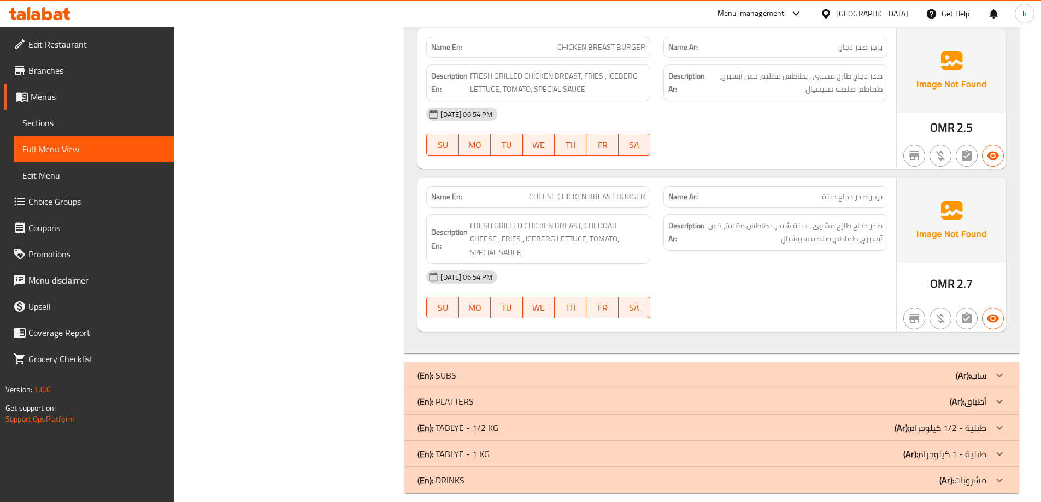
click at [889, 369] on div "(En): SUBS (Ar): ساب" at bounding box center [711, 375] width 615 height 26
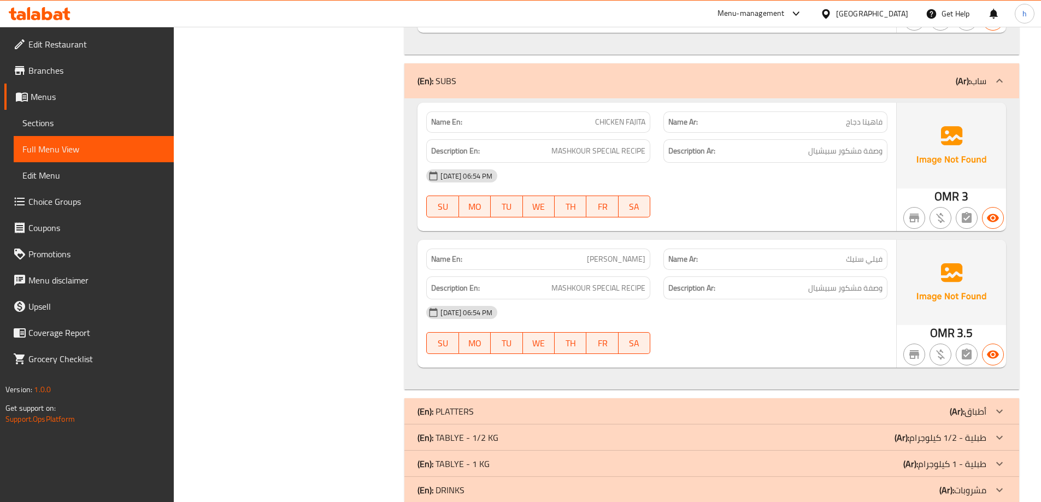
scroll to position [2290, 0]
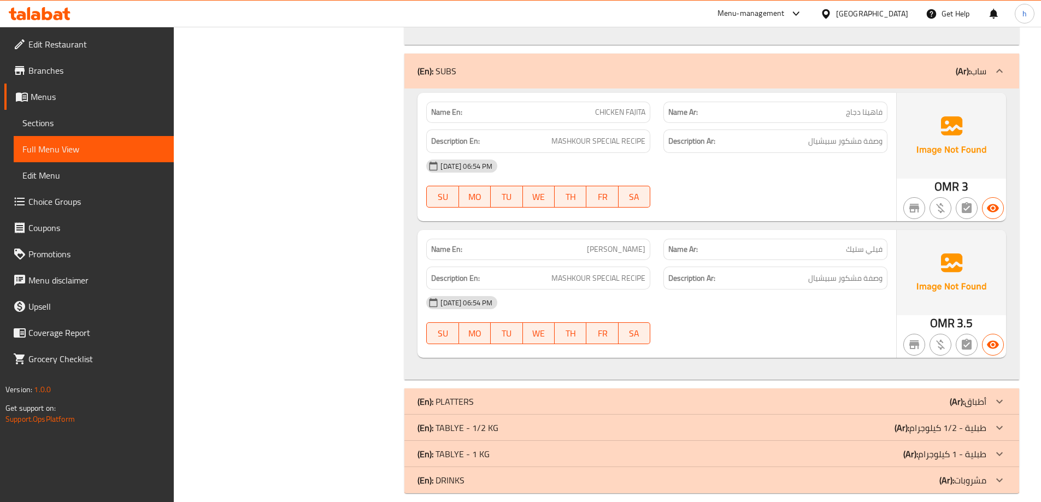
click at [724, 395] on div "(En): PLATTERS (Ar): أطباق" at bounding box center [702, 401] width 569 height 13
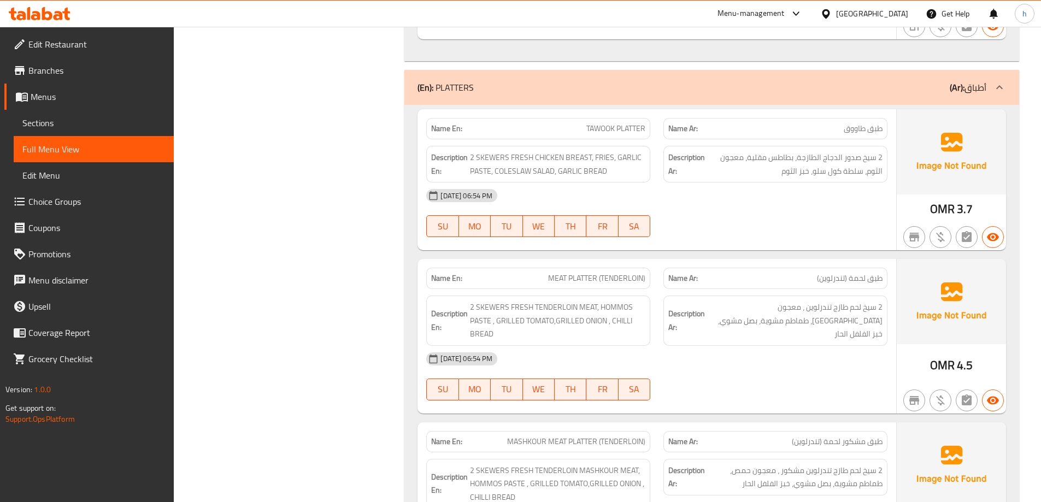
scroll to position [2618, 0]
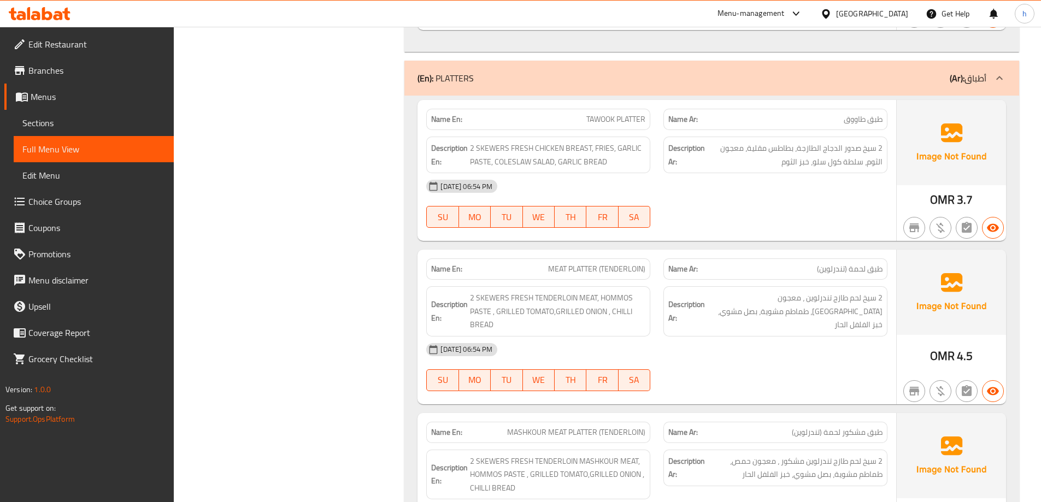
drag, startPoint x: 318, startPoint y: 226, endPoint x: 333, endPoint y: 157, distance: 71.1
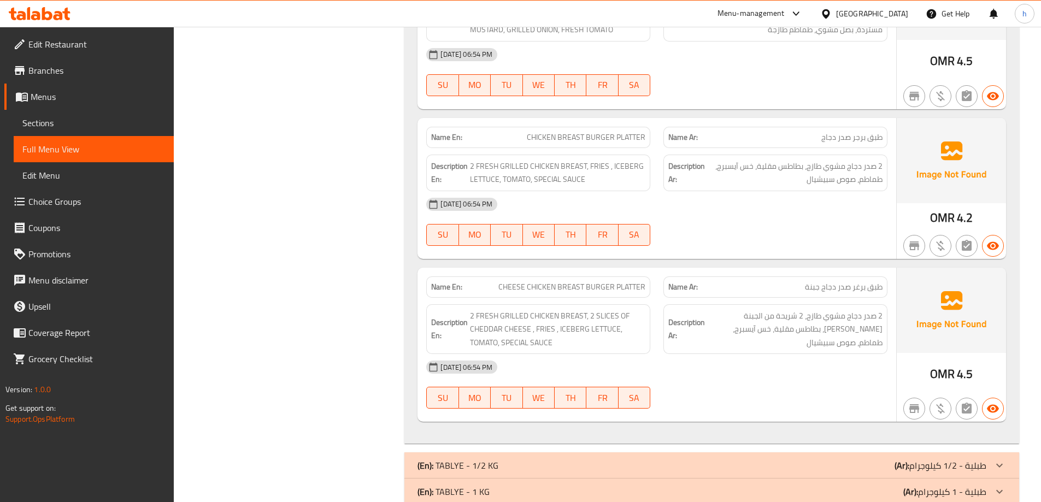
scroll to position [4365, 0]
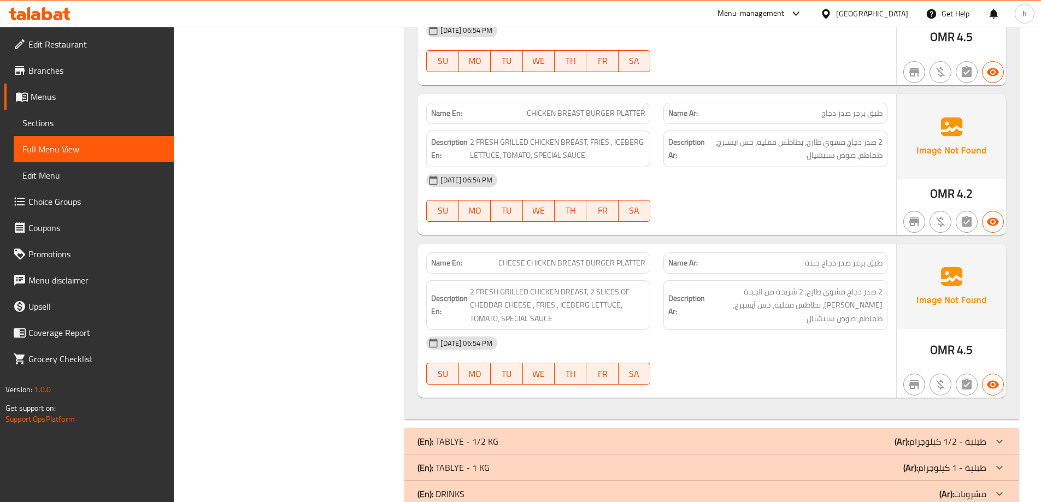
click at [770, 435] on div "(En): TABLYE - 1/2 KG (Ar): طبلية - 1/2 كيلوجرام" at bounding box center [702, 441] width 569 height 13
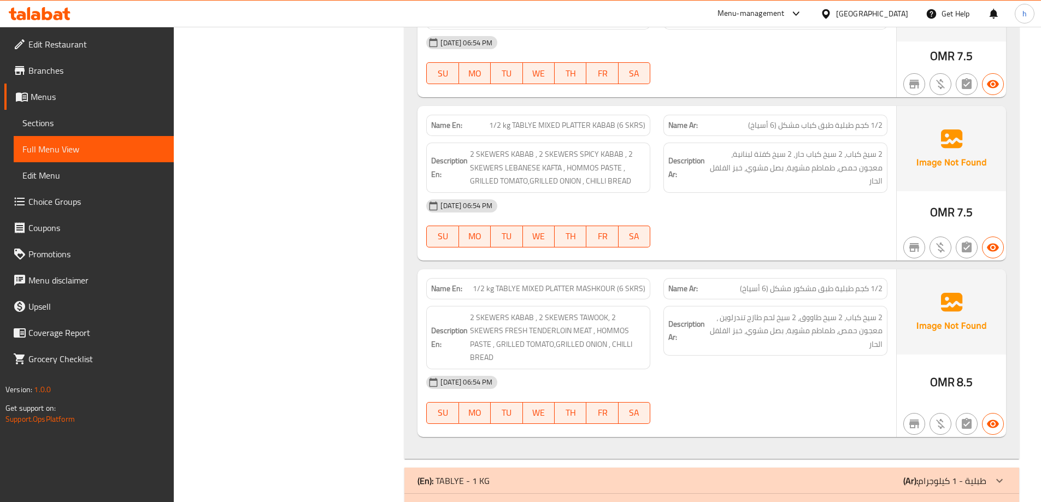
scroll to position [5677, 0]
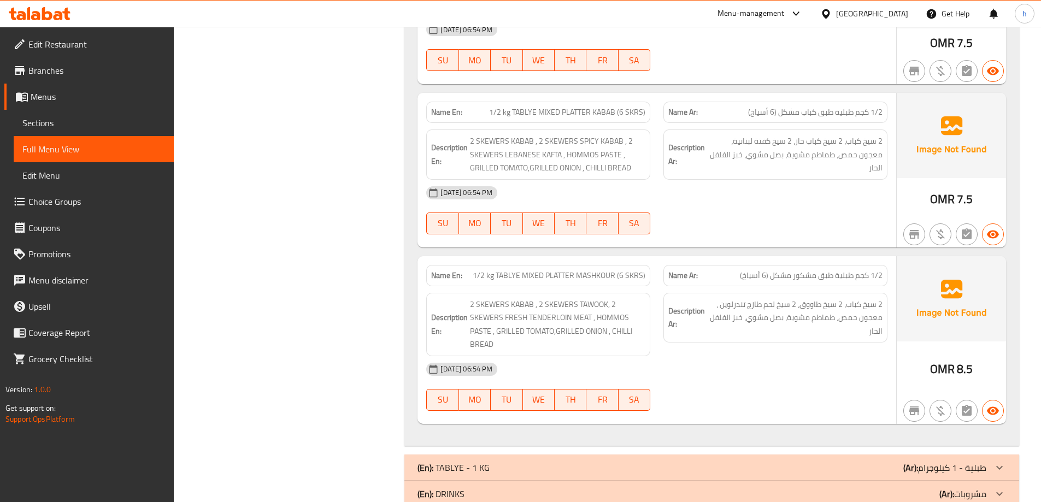
click at [696, 455] on div "(En): TABLYE - 1 KG (Ar): طبلية - 1 كيلوجرام" at bounding box center [711, 468] width 615 height 26
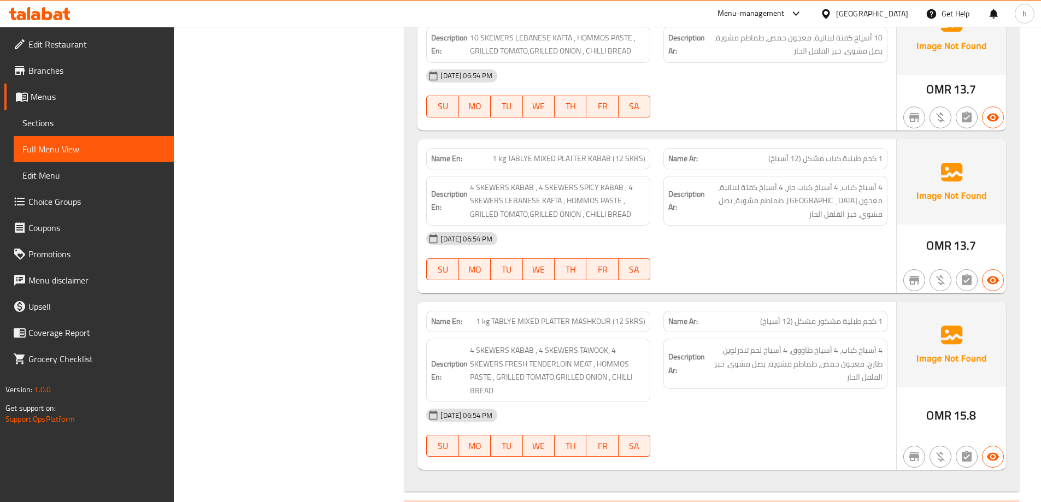
scroll to position [6988, 0]
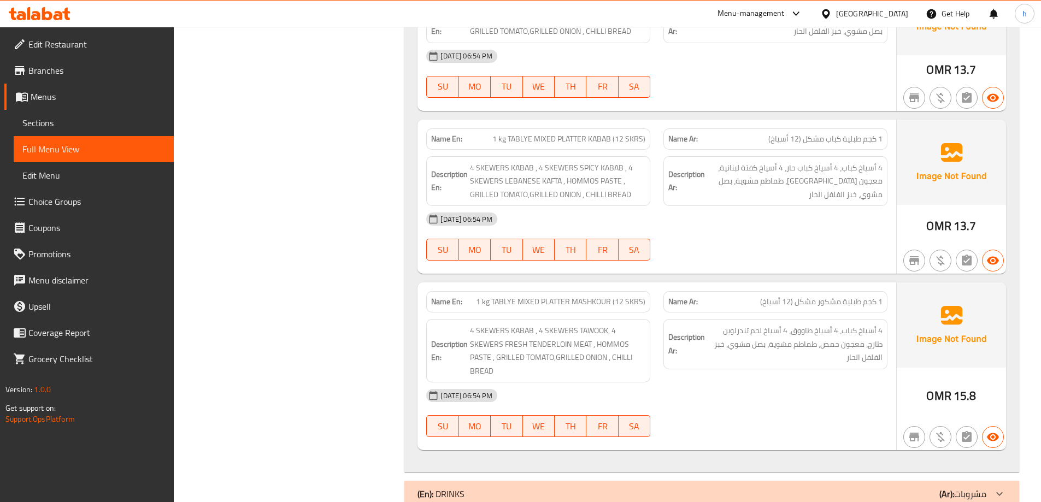
click at [738, 488] on div "(En): DRINKS (Ar): مشروبات" at bounding box center [702, 494] width 569 height 13
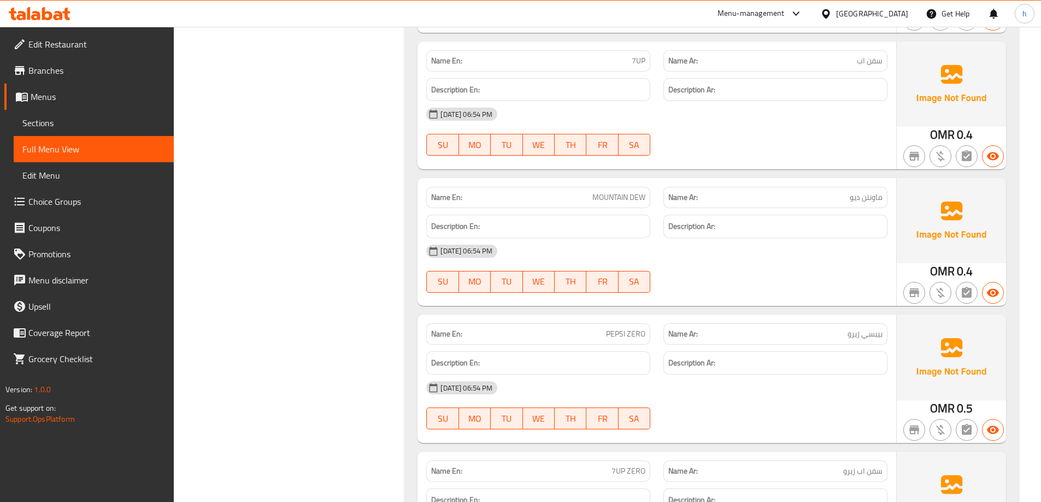
scroll to position [7563, 0]
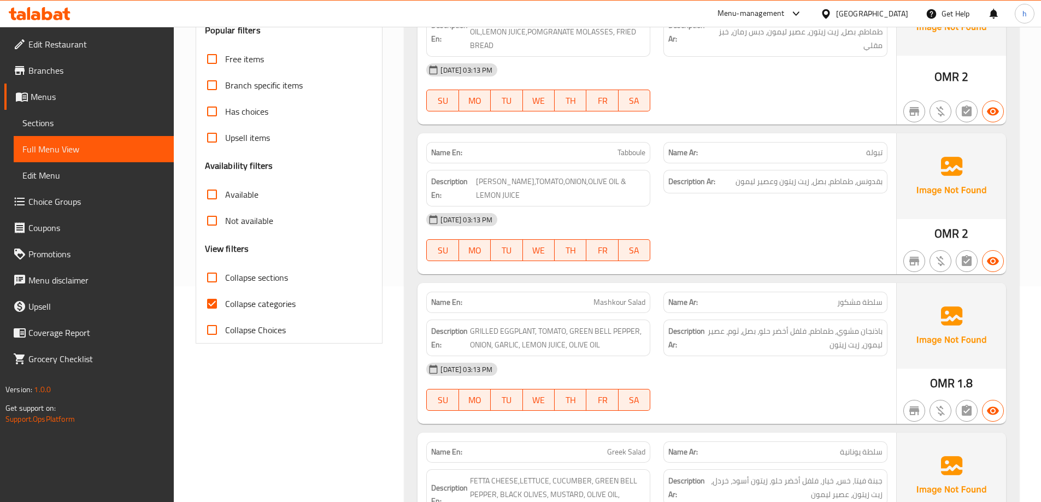
scroll to position [273, 0]
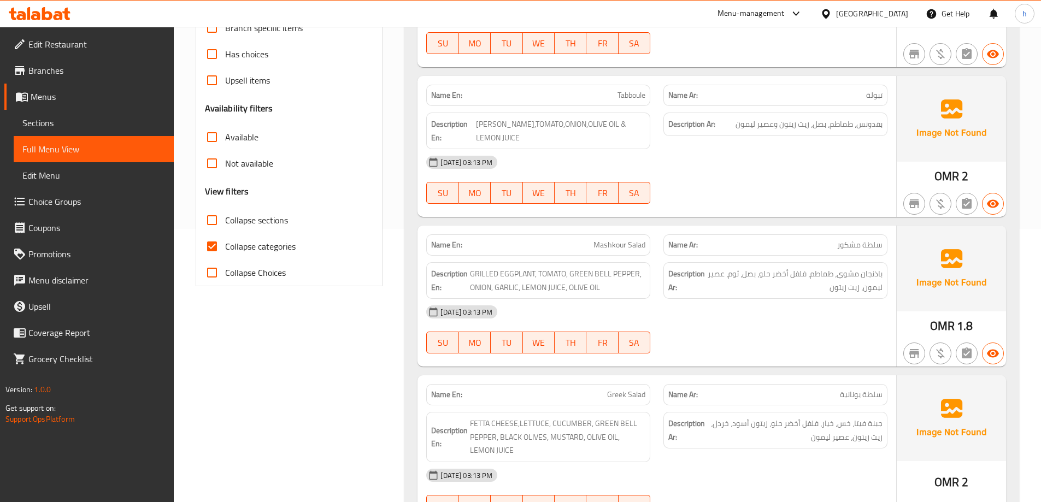
click at [214, 245] on input "Collapse categories" at bounding box center [212, 246] width 26 height 26
checkbox input "false"
click at [212, 223] on input "Collapse sections" at bounding box center [212, 220] width 26 height 26
checkbox input "true"
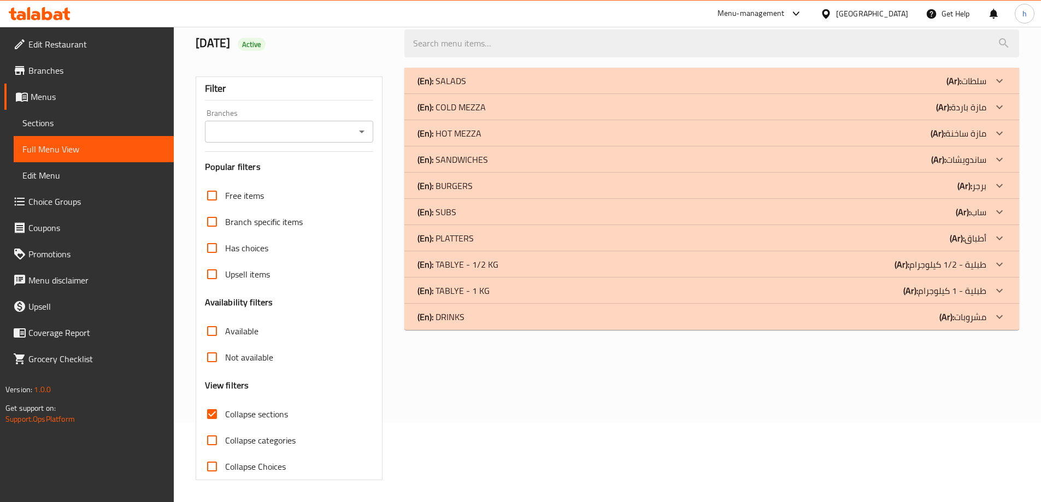
scroll to position [79, 0]
click at [482, 319] on div "(En): DRINKS (Ar): مشروبات" at bounding box center [702, 316] width 569 height 13
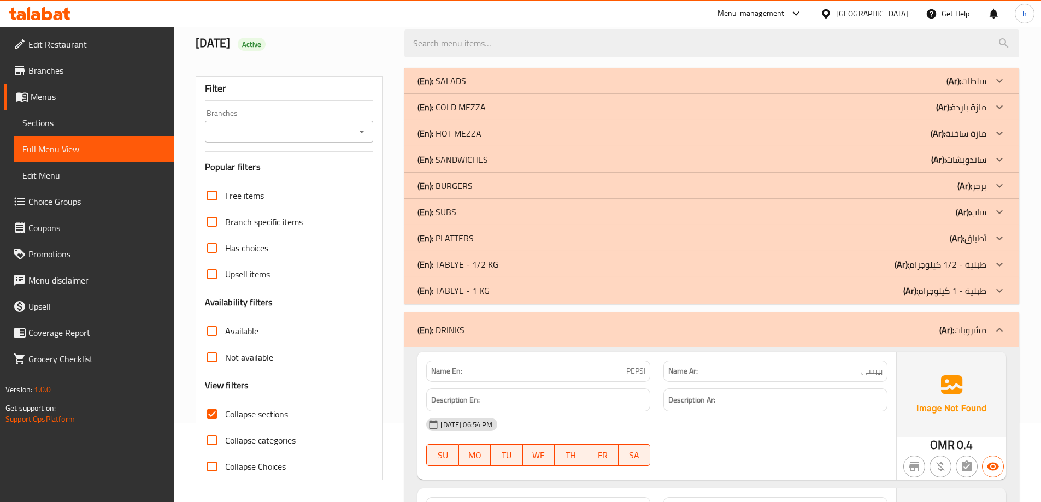
click at [474, 295] on p "(En): TABLYE - 1 KG" at bounding box center [454, 290] width 72 height 13
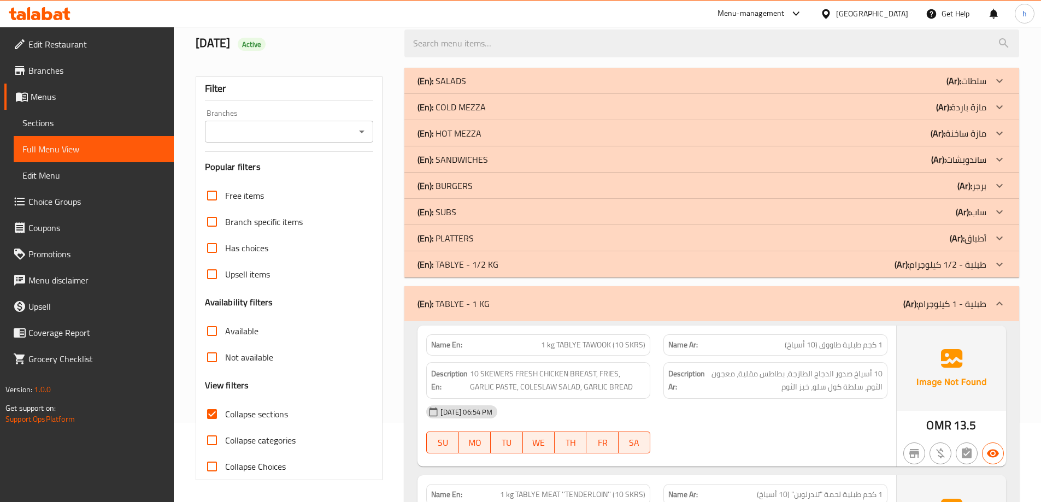
click at [462, 271] on p "(En): TABLYE - 1/2 KG" at bounding box center [458, 264] width 81 height 13
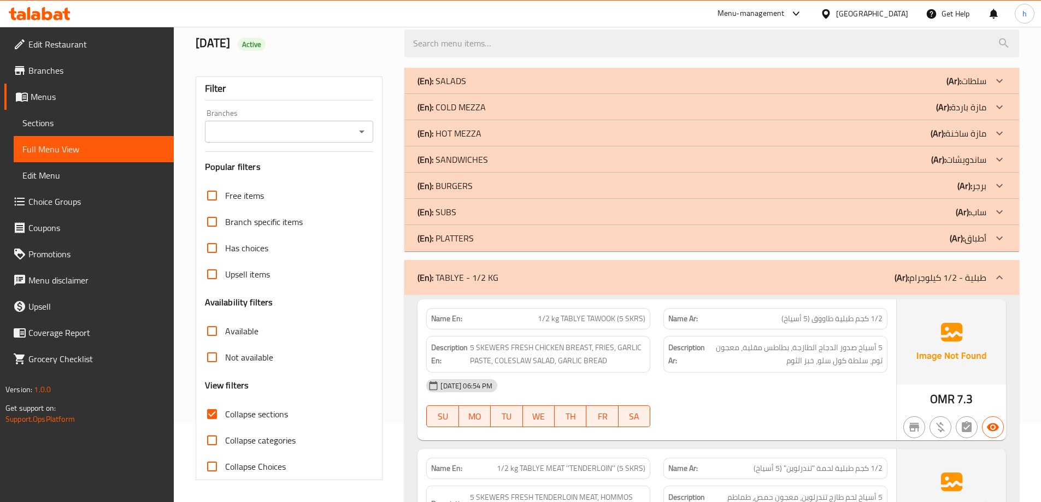
click at [450, 240] on p "(En): PLATTERS" at bounding box center [446, 238] width 56 height 13
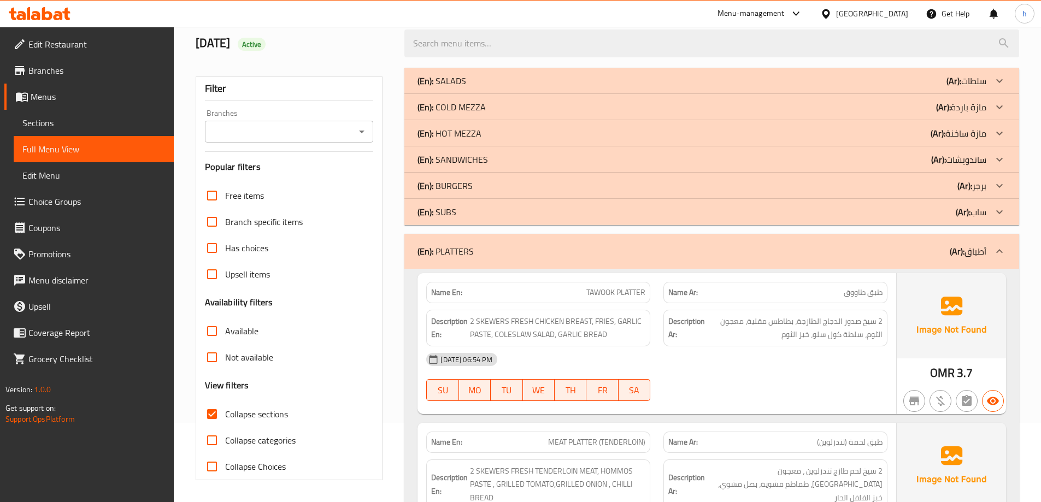
click at [441, 214] on p "(En): SUBS" at bounding box center [437, 211] width 39 height 13
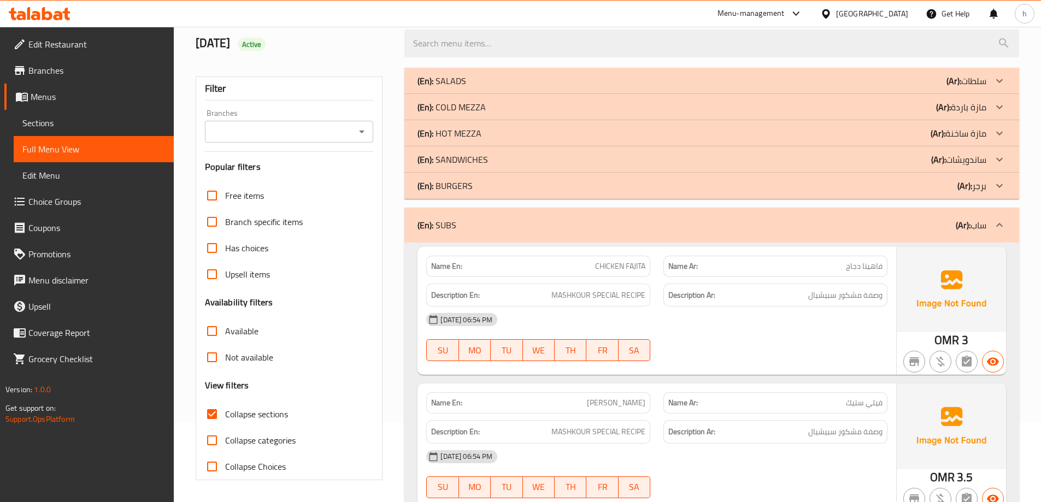
click at [449, 186] on p "(En): BURGERS" at bounding box center [445, 185] width 55 height 13
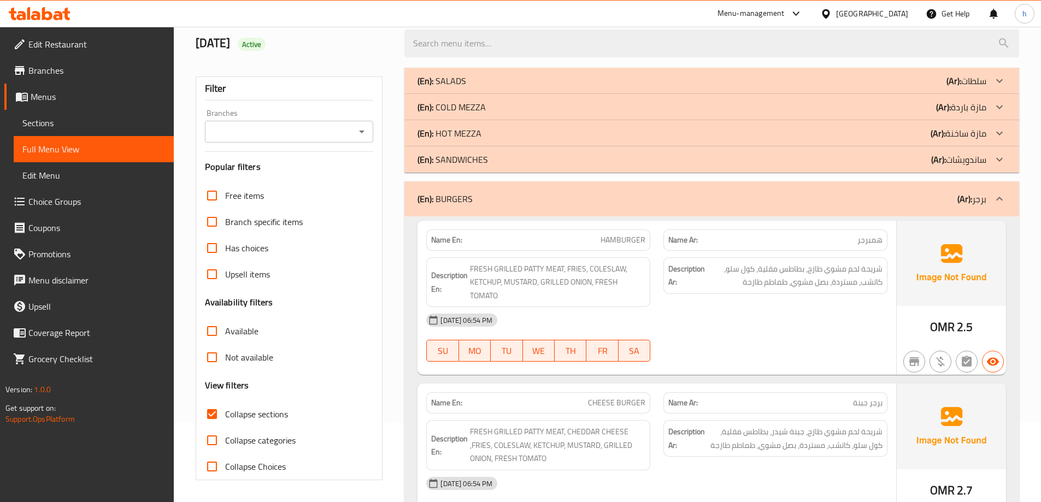
click at [450, 165] on p "(En): SANDWICHES" at bounding box center [453, 159] width 71 height 13
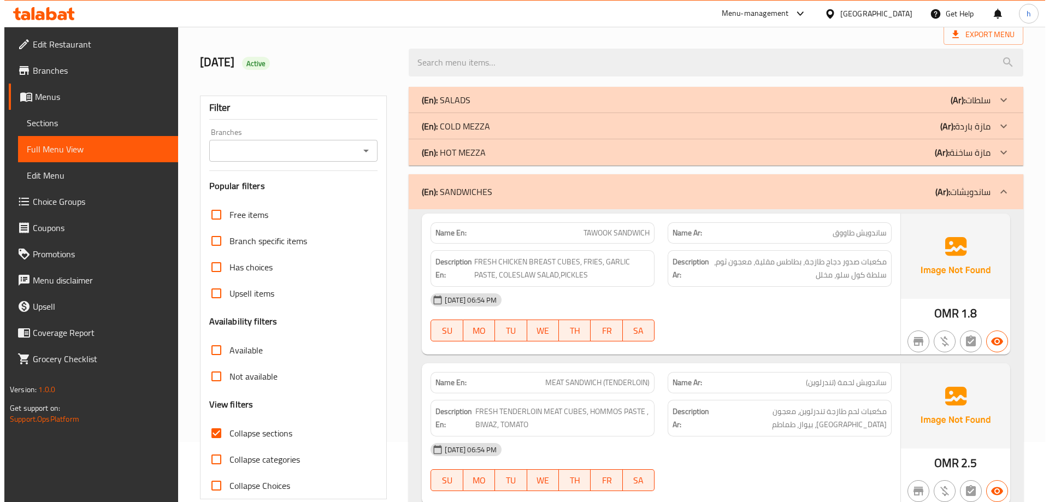
scroll to position [0, 0]
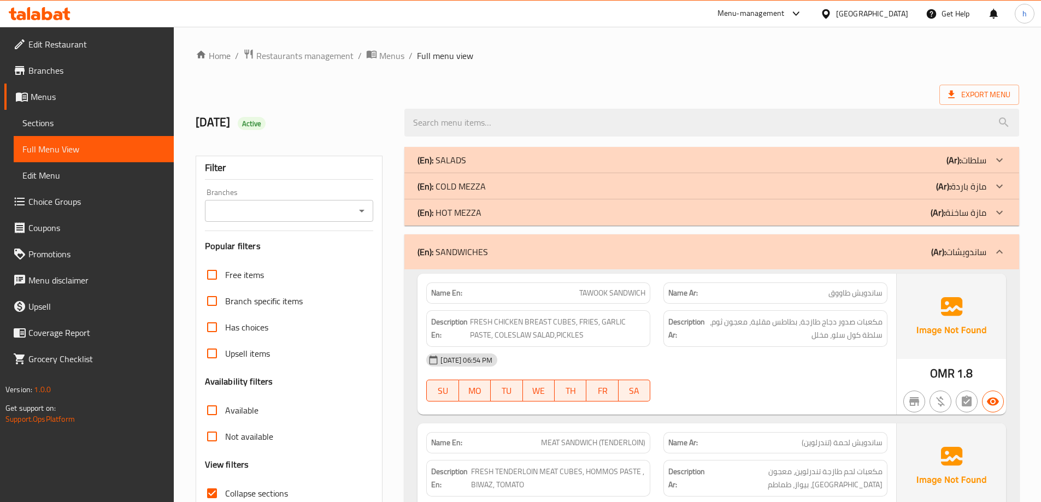
click at [851, 213] on div "(En): HOT MEZZA (Ar): مازة ساخنة" at bounding box center [702, 212] width 569 height 13
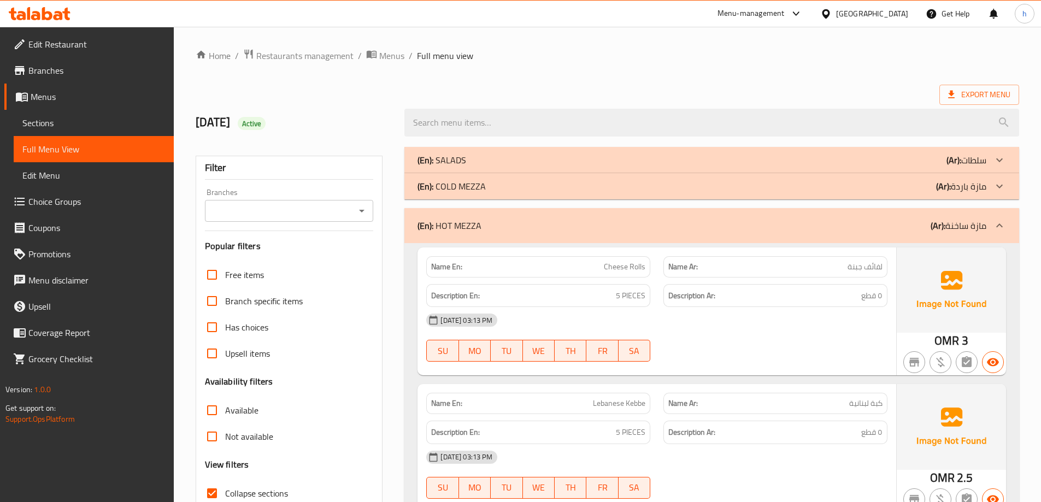
click at [862, 194] on div "(En): COLD MEZZA (Ar): مازة باردة" at bounding box center [711, 186] width 615 height 26
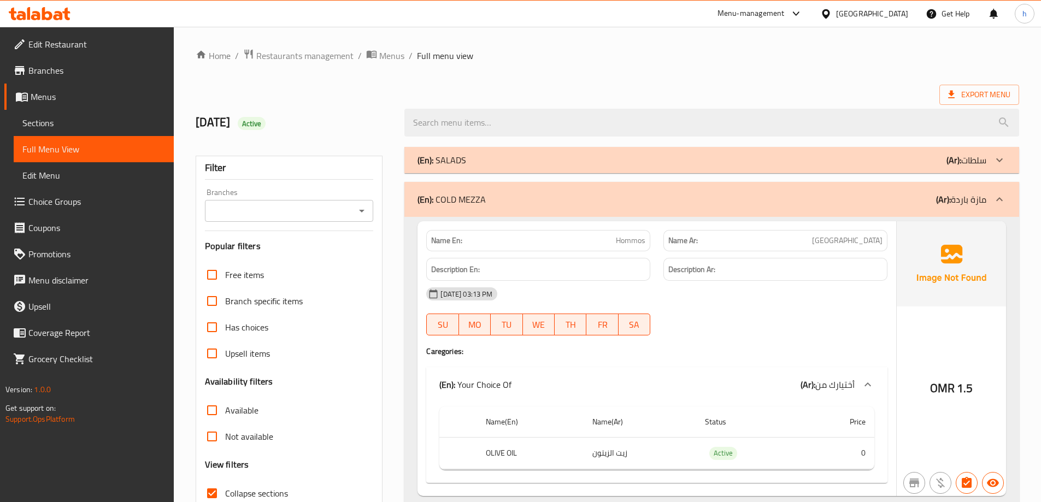
click at [865, 163] on div "(En): SALADS (Ar): سلطات" at bounding box center [702, 160] width 569 height 13
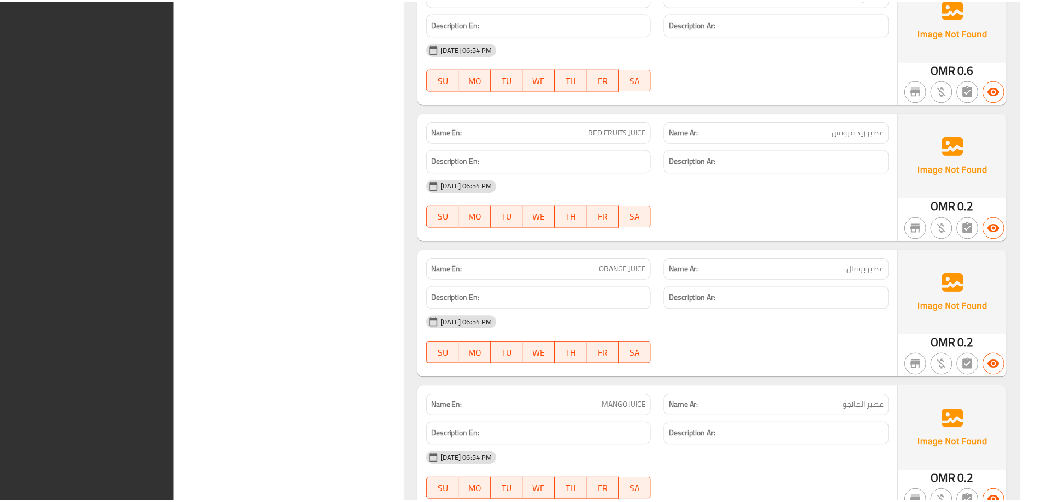
scroll to position [12090, 0]
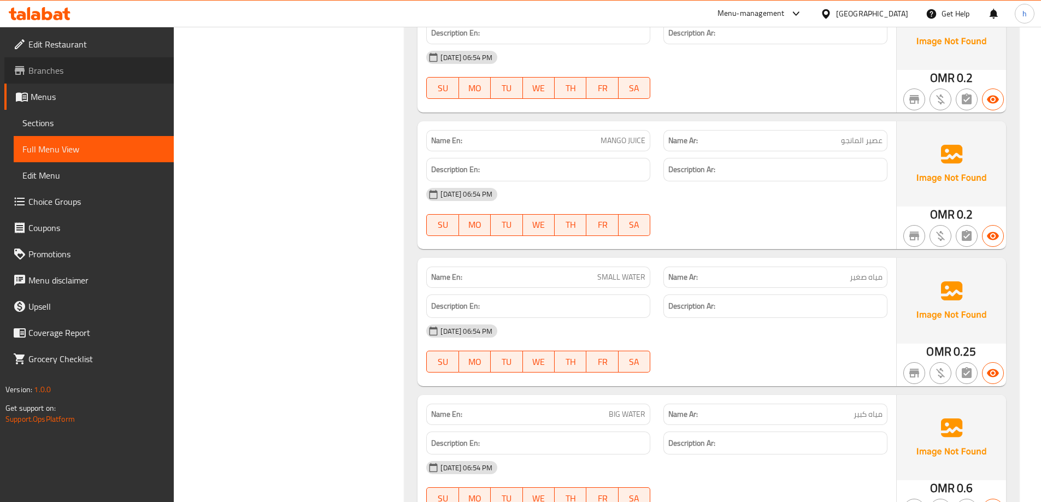
click at [48, 72] on span "Branches" at bounding box center [96, 70] width 137 height 13
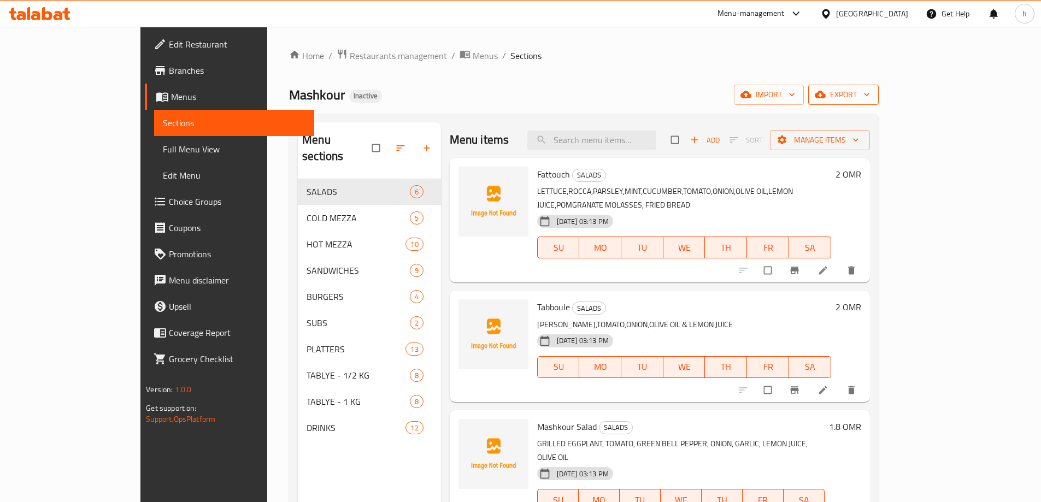
click at [870, 99] on span "export" at bounding box center [843, 95] width 53 height 14
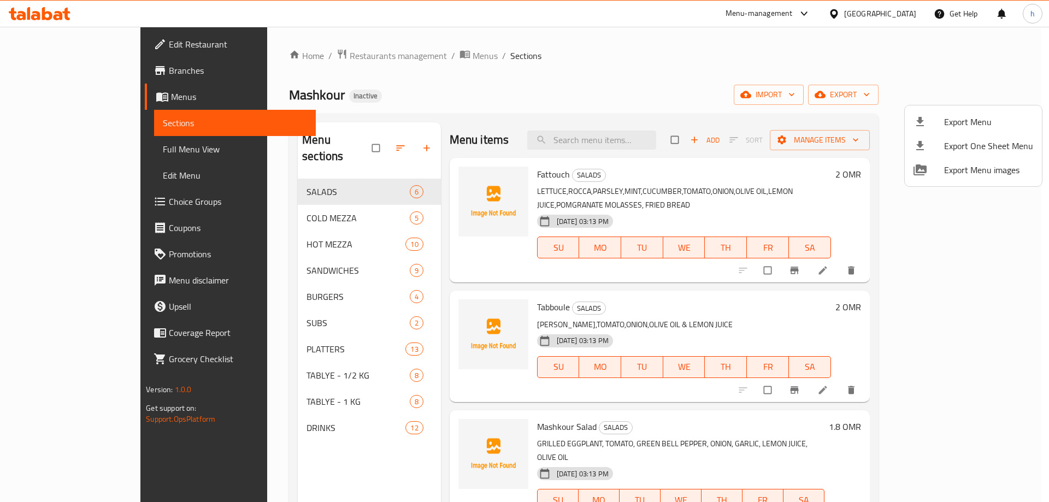
click at [949, 121] on span "Export Menu" at bounding box center [988, 121] width 89 height 13
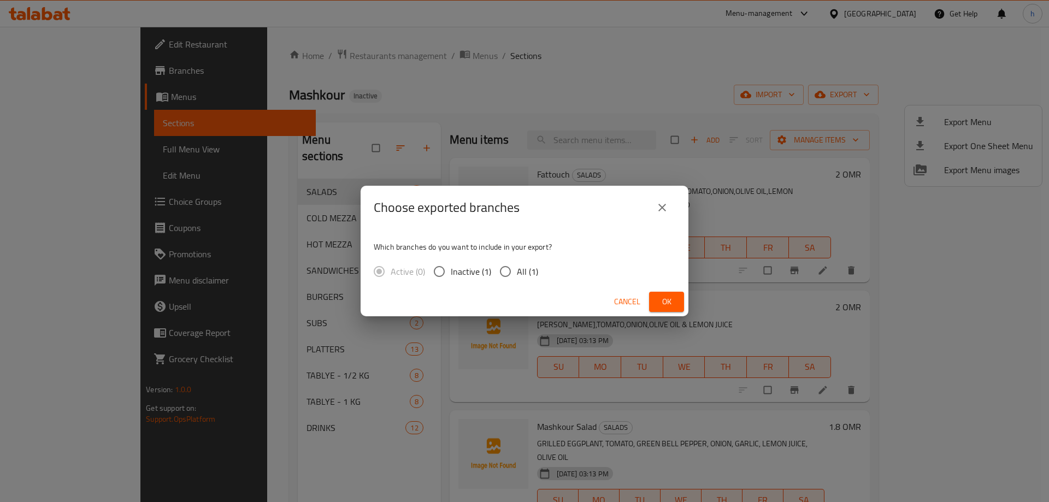
click at [511, 269] on input "All (1)" at bounding box center [505, 271] width 23 height 23
radio input "true"
click at [672, 303] on span "Ok" at bounding box center [666, 302] width 17 height 14
